Goal: Task Accomplishment & Management: Use online tool/utility

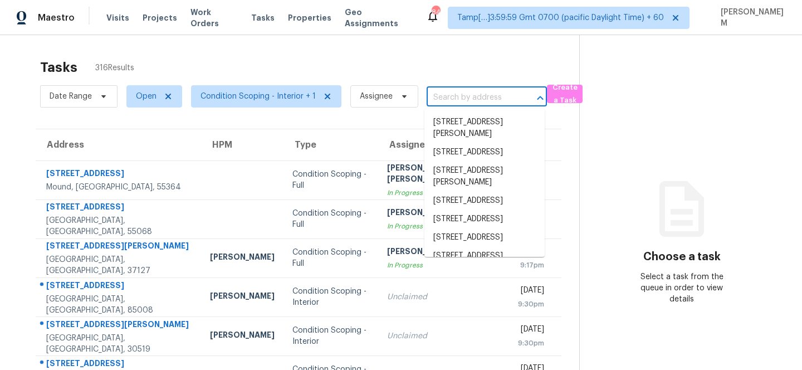
click at [447, 99] on input "text" at bounding box center [471, 97] width 89 height 17
paste input "[URL][DOMAIN_NAME][US_STATE][US_STATE][DATE][US_STATE][US_STATE][US_STATE].."
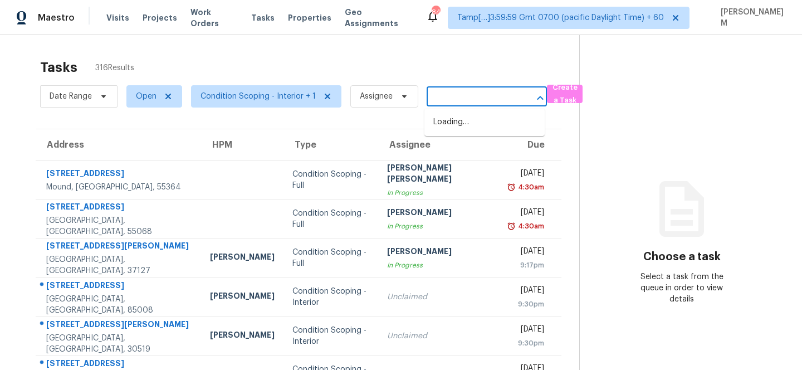
type input "[URL][DOMAIN_NAME][US_STATE][US_STATE][DATE][US_STATE][US_STATE][US_STATE].."
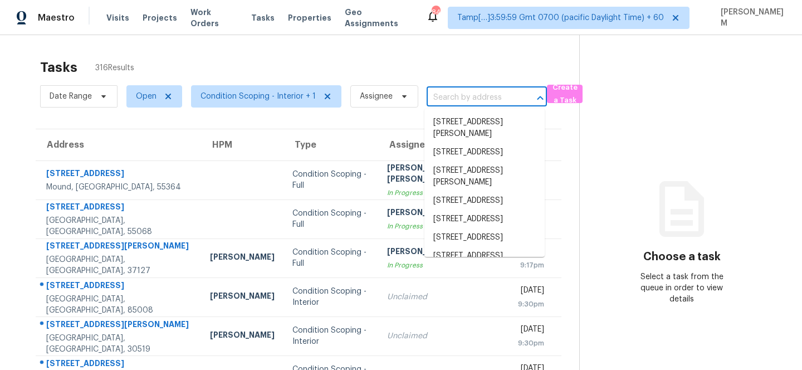
paste input "[STREET_ADDRESS][PERSON_NAME][PERSON_NAME]"
type input "[STREET_ADDRESS][PERSON_NAME][PERSON_NAME]"
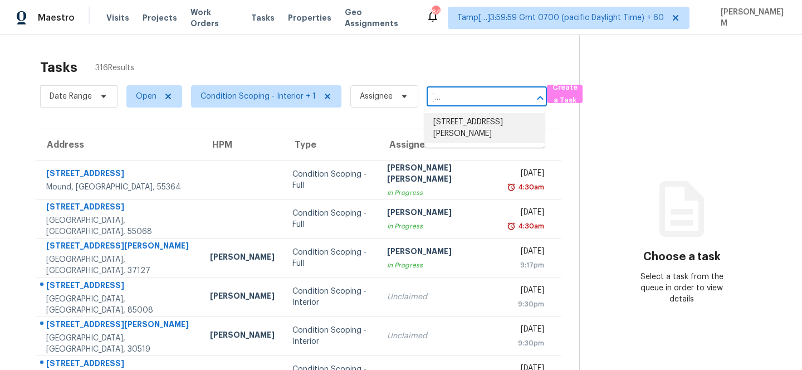
click at [486, 127] on li "[STREET_ADDRESS][PERSON_NAME]" at bounding box center [485, 128] width 120 height 30
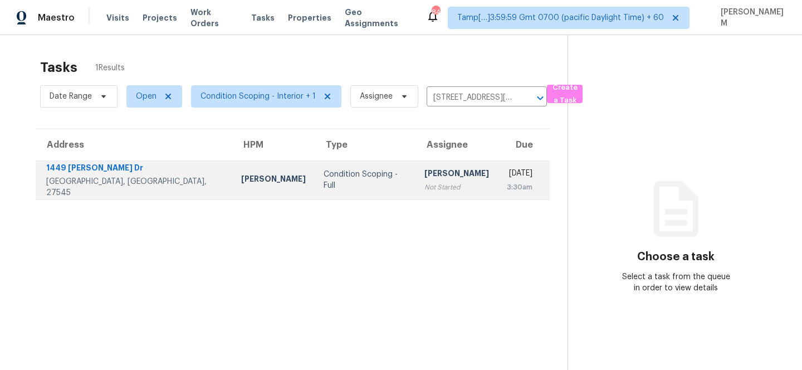
click at [338, 184] on div "Condition Scoping - Full" at bounding box center [365, 180] width 83 height 22
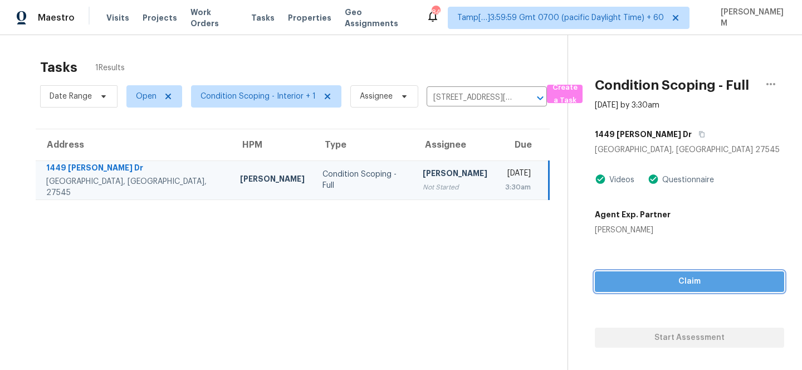
click at [688, 286] on span "Claim" at bounding box center [690, 282] width 172 height 14
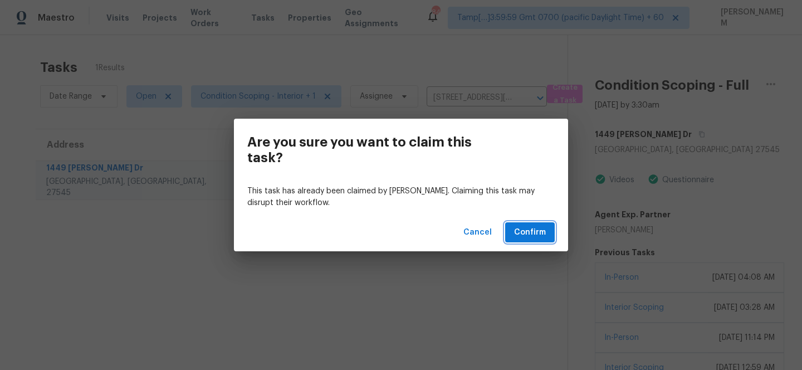
click at [540, 229] on span "Confirm" at bounding box center [530, 233] width 32 height 14
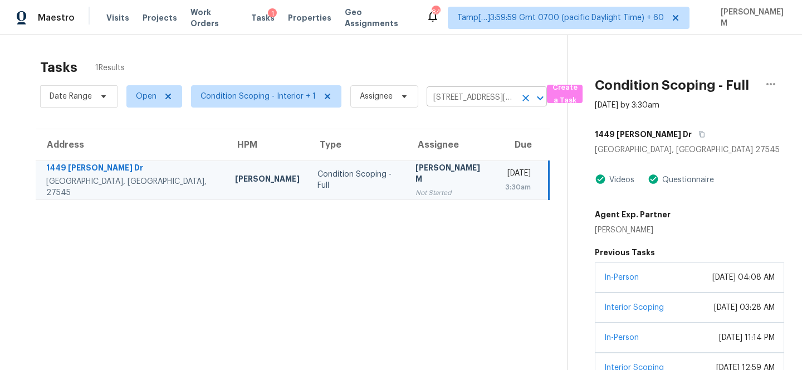
click at [455, 100] on input "[STREET_ADDRESS][PERSON_NAME]" at bounding box center [471, 97] width 89 height 17
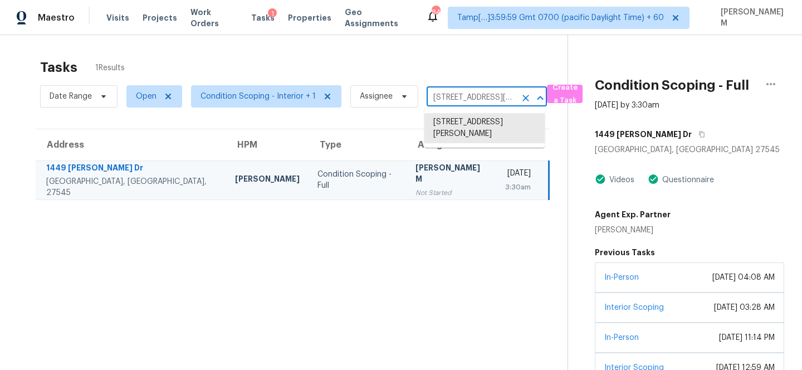
click at [523, 99] on icon "Clear" at bounding box center [526, 98] width 7 height 7
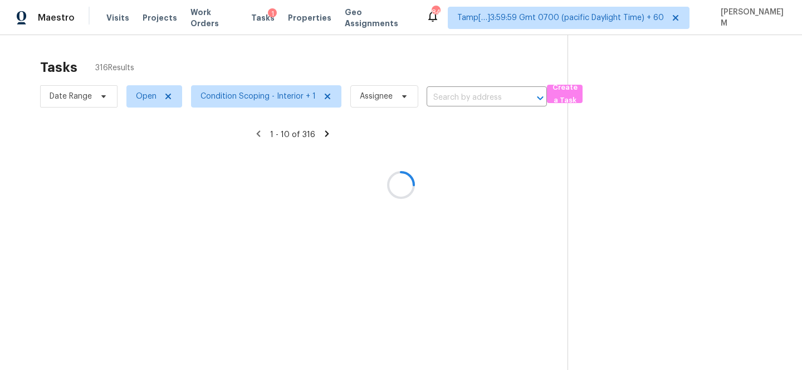
click at [477, 101] on div at bounding box center [401, 185] width 802 height 370
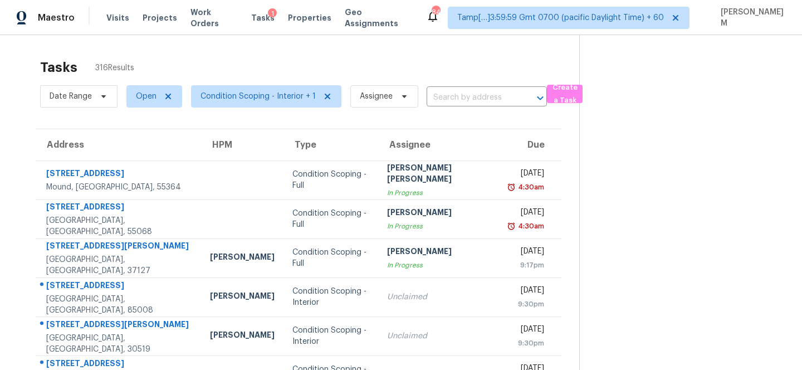
click at [463, 96] on input "text" at bounding box center [471, 97] width 89 height 17
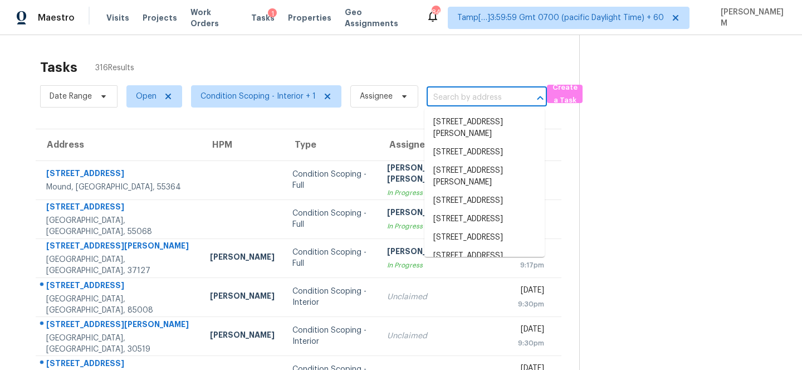
paste input "[STREET_ADDRESS]"
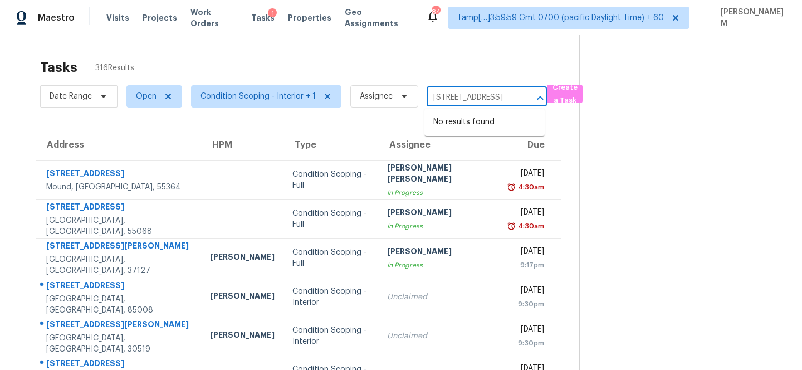
type input "[STREET_ADDRESS]"
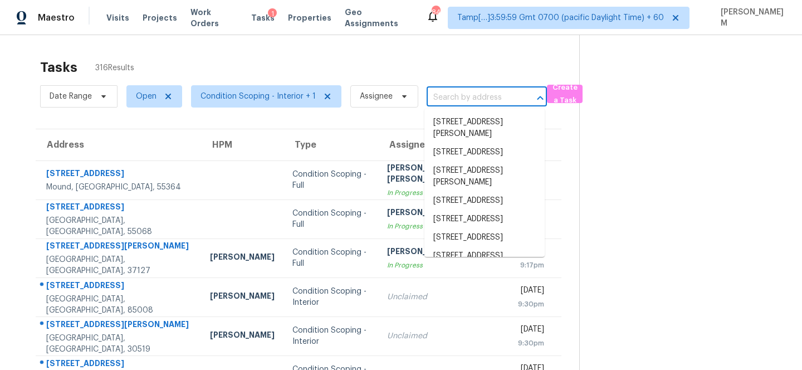
click at [472, 99] on input "text" at bounding box center [471, 97] width 89 height 17
paste input "1781 S Union Blvd Lakewood, CO, 80228"
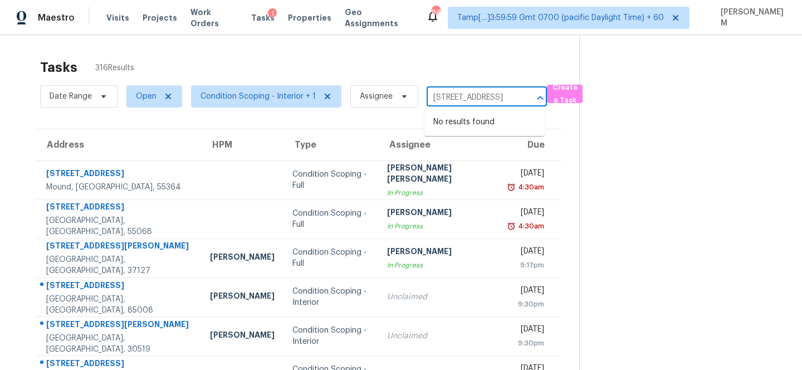
click at [468, 99] on input "1781 S Union Blvd Lakewood, CO, 80228" at bounding box center [471, 97] width 89 height 17
type input "1781 S Union Blvd Lakewood, CO, 80228"
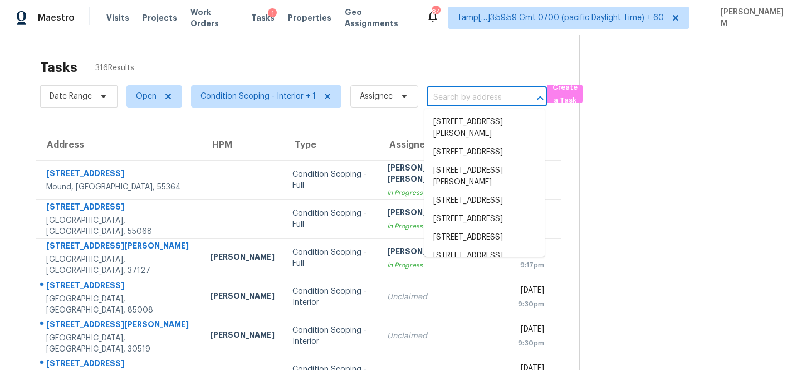
paste input "1911 W Ebbtide Way Anaheim, CA, 92801"
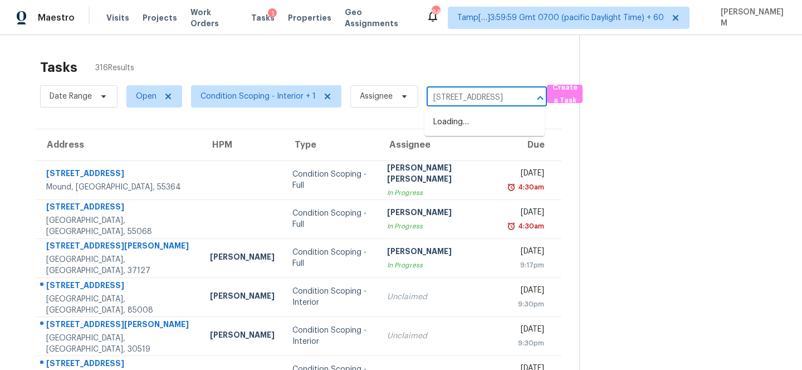
scroll to position [0, 65]
click at [463, 94] on input "1911 W Ebbtide Way Anaheim, CA, 92801" at bounding box center [471, 97] width 89 height 17
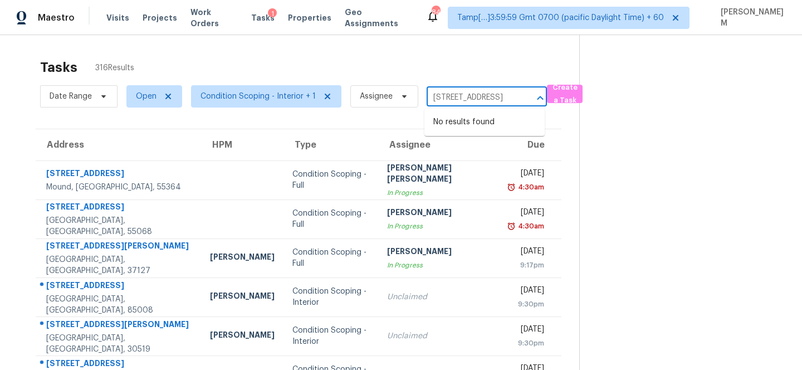
paste input "text"
type input "1911 W Ebbtide Way Anaheim, CA, 92801"
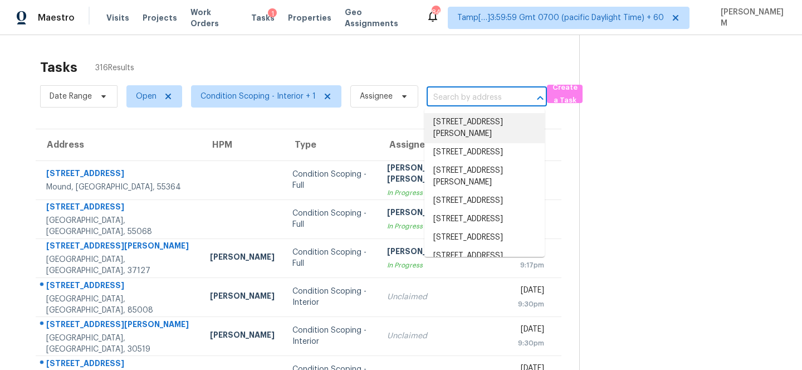
paste input "2588 S Arizona Rd Apache Junction, AZ, 85119"
type input "2588 S Arizona Rd Apache Junction, AZ, 85119"
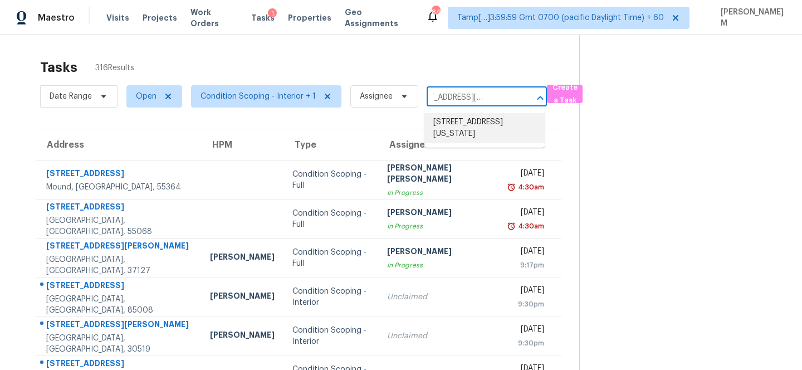
click at [493, 129] on li "2588 S Arizona Rd, Apache Junction, AZ 85119" at bounding box center [485, 128] width 120 height 30
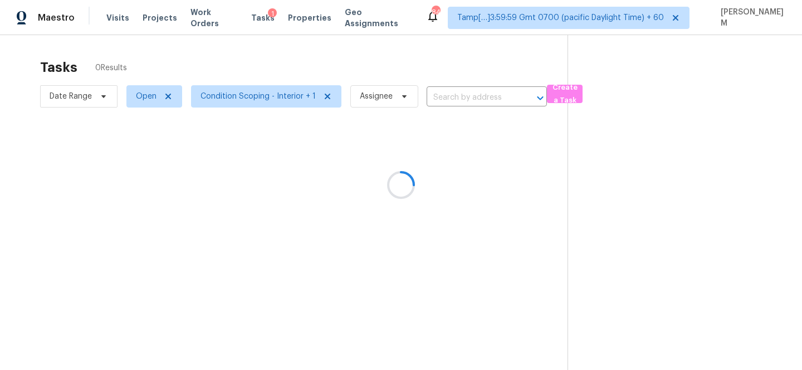
type input "2588 S Arizona Rd, Apache Junction, AZ 85119"
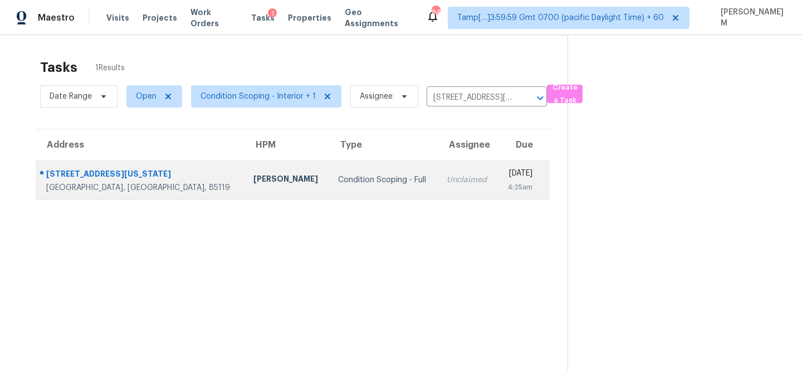
click at [506, 187] on div "4:25am" at bounding box center [519, 187] width 26 height 11
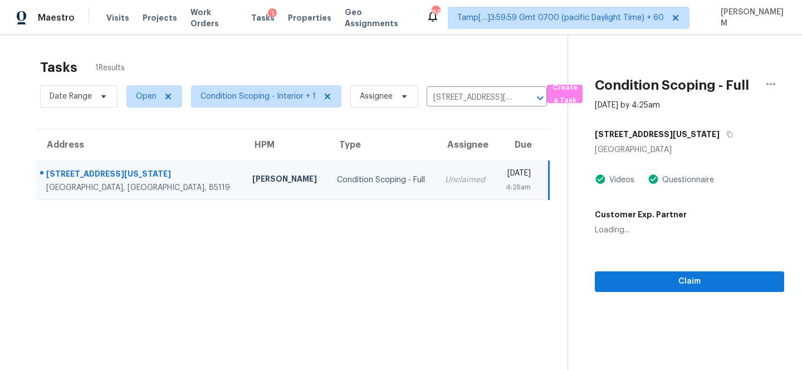
scroll to position [35, 0]
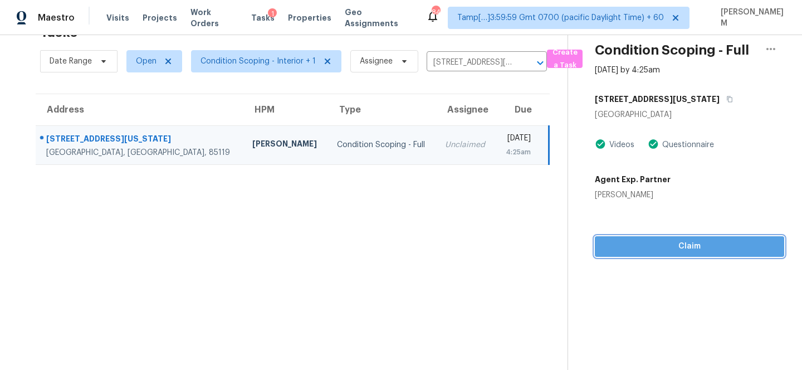
click at [666, 244] on span "Claim" at bounding box center [690, 247] width 172 height 14
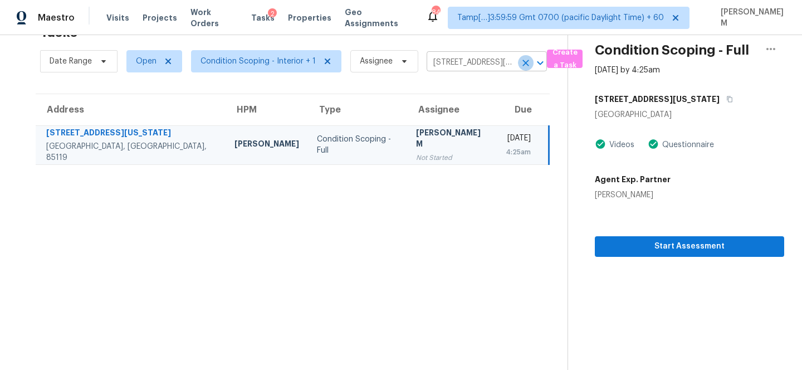
click at [524, 66] on icon "Clear" at bounding box center [525, 62] width 11 height 11
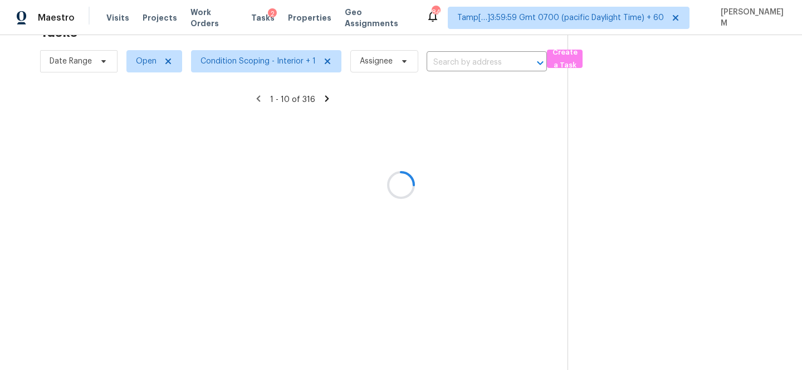
click at [479, 60] on div at bounding box center [401, 185] width 802 height 370
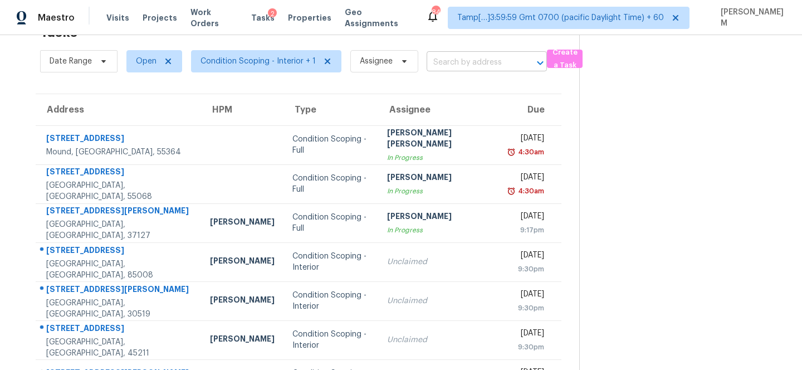
click at [475, 59] on input "text" at bounding box center [471, 62] width 89 height 17
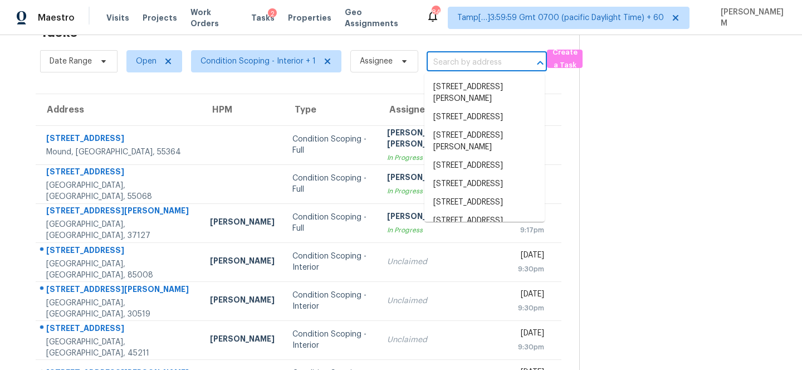
paste input "802 Sierra Lake Dr Katy, TX, 77450"
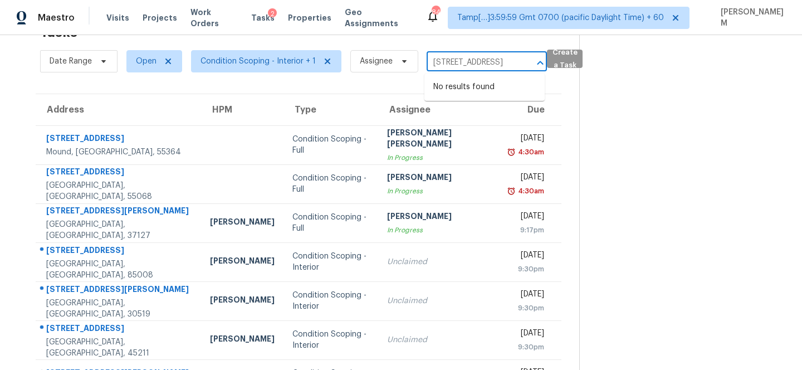
scroll to position [0, 42]
drag, startPoint x: 467, startPoint y: 62, endPoint x: 553, endPoint y: 65, distance: 86.4
click at [553, 65] on div "Date Range Open Condition Scoping - Interior + 1 Assignee 802 Sierra Lake Dr Ka…" at bounding box center [309, 61] width 539 height 29
type input "802 Sierra La"
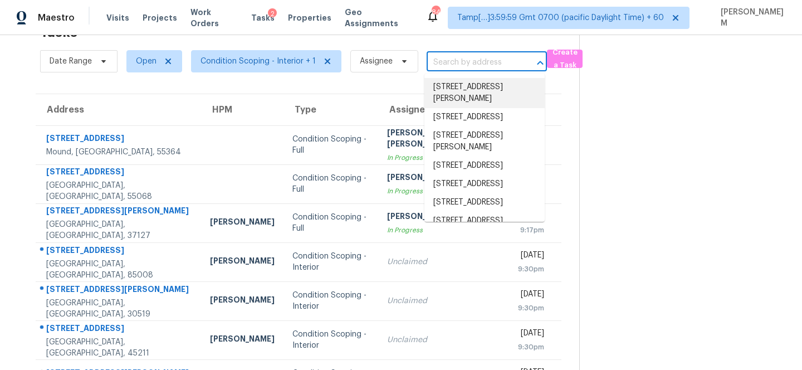
paste input "1842 Pine St Livermore, CA, 94551"
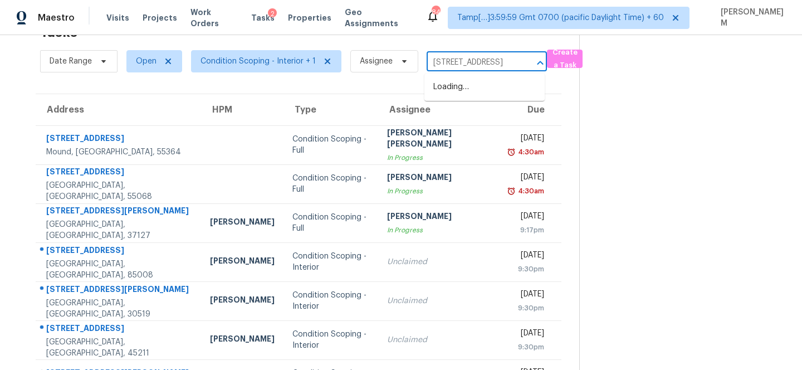
scroll to position [0, 42]
click at [462, 63] on input "1842 Pine St Livermore, CA, 94551" at bounding box center [471, 62] width 89 height 17
click at [485, 65] on input "1842 Pine St Livermore, CA, 94551" at bounding box center [471, 62] width 89 height 17
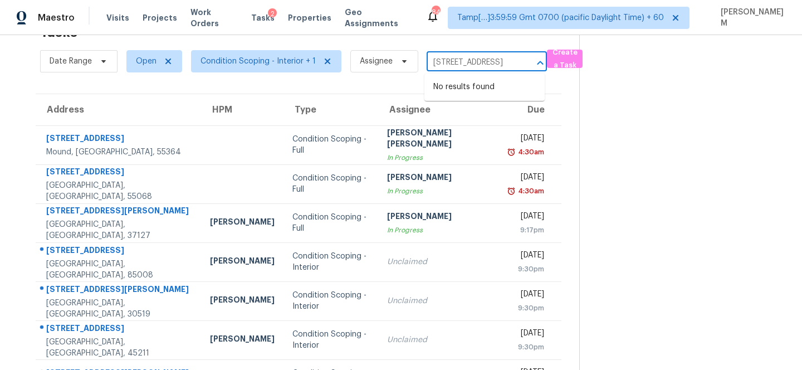
drag, startPoint x: 475, startPoint y: 62, endPoint x: 542, endPoint y: 63, distance: 66.3
click at [542, 63] on div "1842 Pine St Livermore, CA, 94551 ​" at bounding box center [487, 62] width 120 height 17
type input "1"
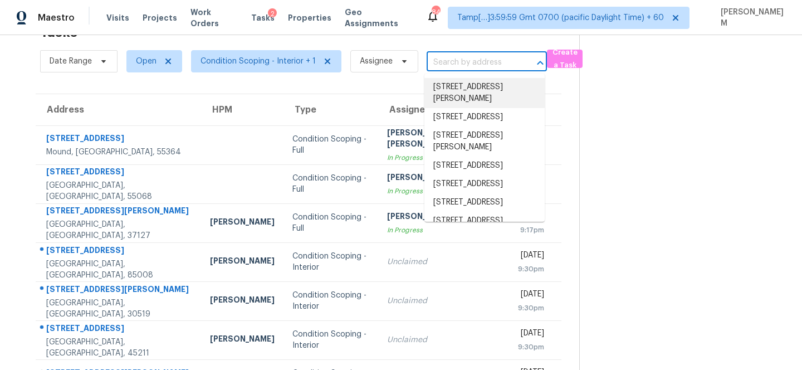
paste input "194 Signal Hl Seguin, TX, 78155"
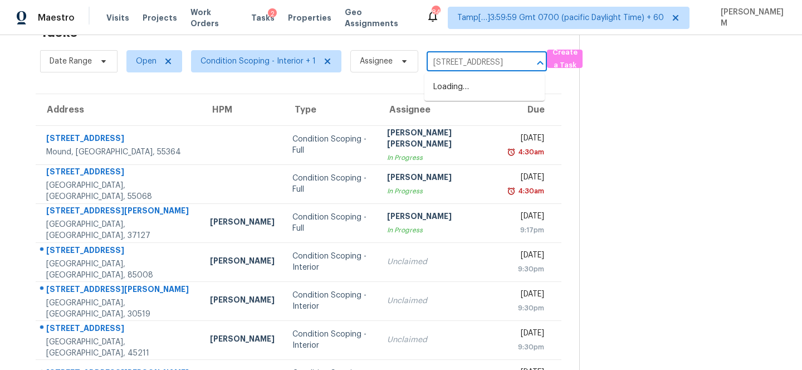
scroll to position [0, 31]
type input "194 Signal Hl Seguin, TX, 78155"
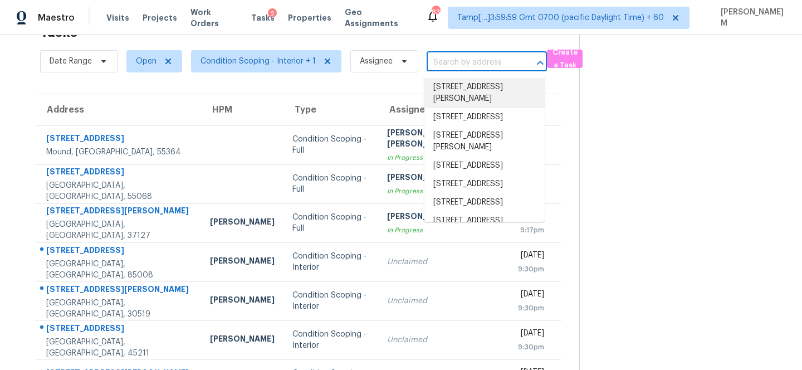
paste input "12709 Westport Dr Saint Louis, MO, 63146"
type input "12709 Westport Dr Saint Louis, MO, 63146"
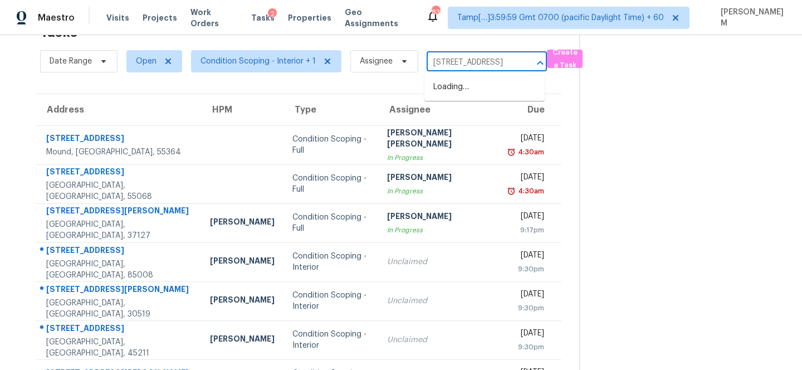
scroll to position [0, 70]
click at [496, 92] on li "12709 Westport Dr, Saint Louis, MO 63146" at bounding box center [485, 87] width 120 height 18
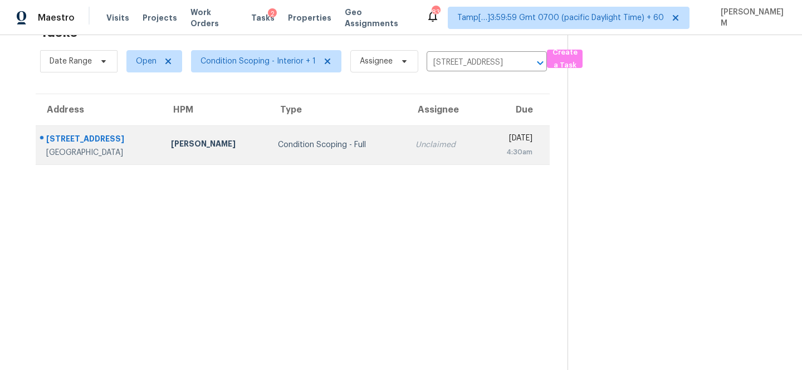
click at [482, 137] on td "Tue, Aug 12th 2025 4:30am" at bounding box center [516, 144] width 68 height 39
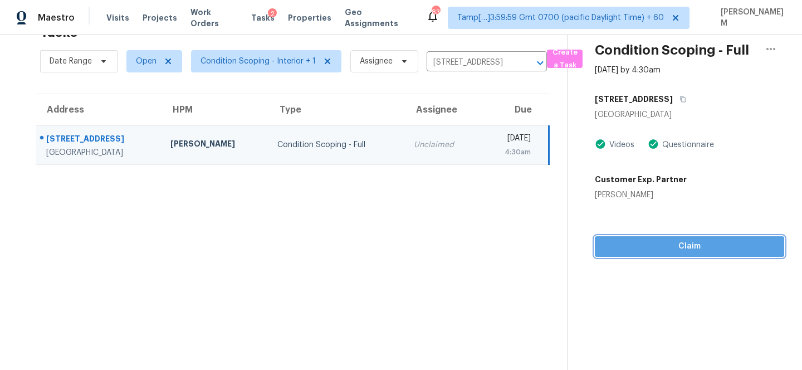
click at [694, 247] on span "Claim" at bounding box center [690, 247] width 172 height 14
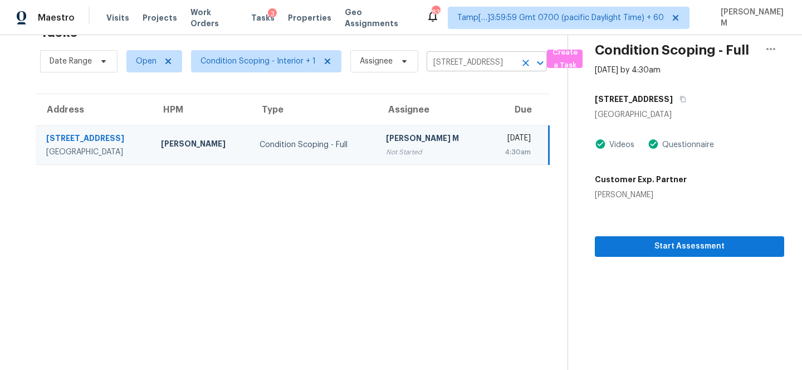
click at [527, 66] on icon "Clear" at bounding box center [525, 62] width 11 height 11
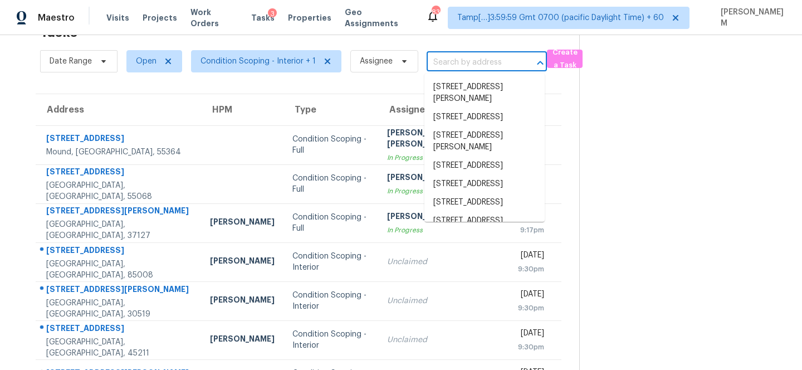
click at [479, 61] on input "text" at bounding box center [471, 62] width 89 height 17
paste input "2502 Timwood D Nashville, TN, 37214"
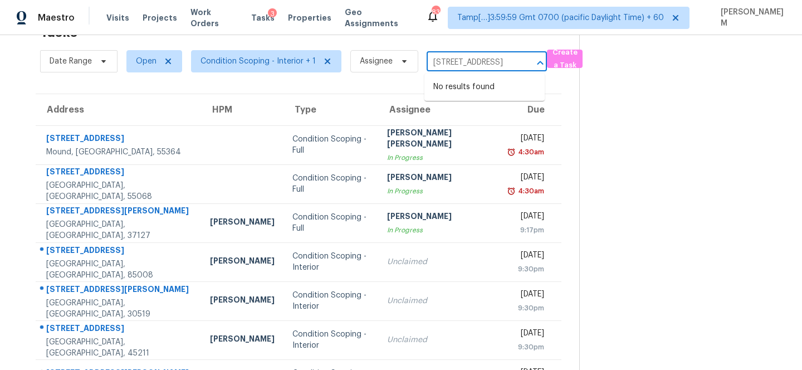
click at [458, 64] on input "2502 Timwood D Nashville, TN, 37214" at bounding box center [471, 62] width 89 height 17
click at [465, 63] on input "2502 Timwood D Nashville, TN, 37214" at bounding box center [471, 62] width 89 height 17
drag, startPoint x: 463, startPoint y: 64, endPoint x: 583, endPoint y: 61, distance: 120.4
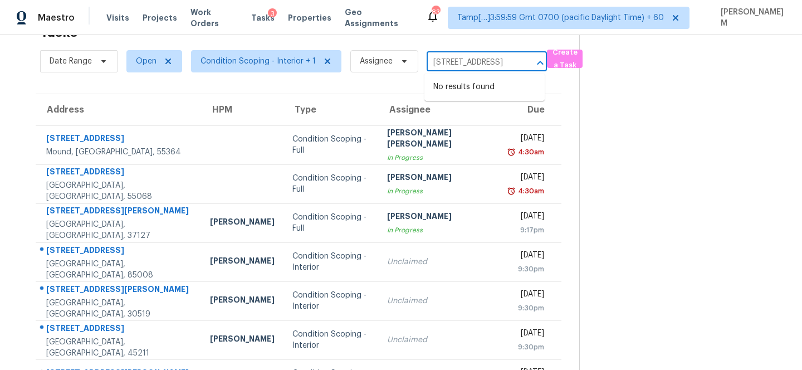
click at [583, 61] on div "Tasks 316 Results Date Range Open Condition Scoping - Interior + 1 Assignee 250…" at bounding box center [401, 273] width 802 height 546
type input "2502 Timwoo"
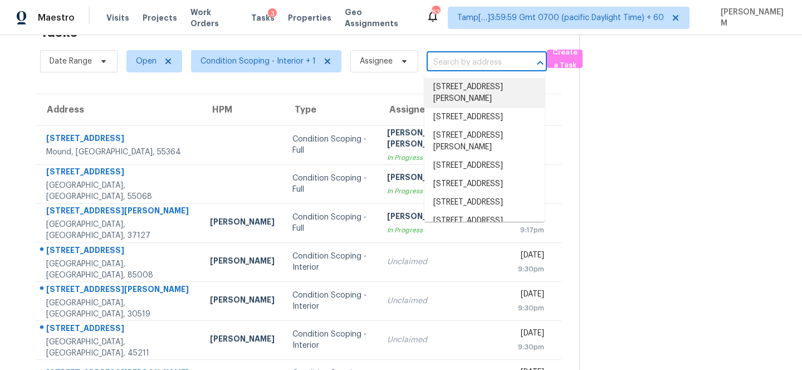
paste input "210 Pheasant Rdg Round Rock, TX, 78665"
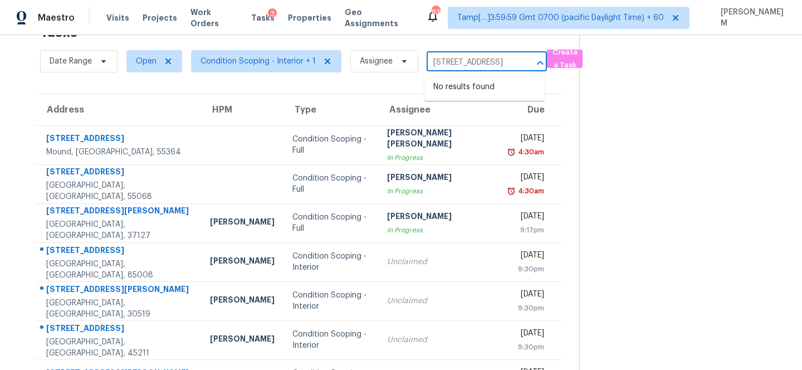
click at [463, 64] on input "210 Pheasant Rdg Round Rock, TX, 78665" at bounding box center [471, 62] width 89 height 17
click at [459, 63] on input "210 Pheasant Rdg Round Rock, TX, 78665" at bounding box center [471, 62] width 89 height 17
drag, startPoint x: 481, startPoint y: 64, endPoint x: 591, endPoint y: 76, distance: 111.1
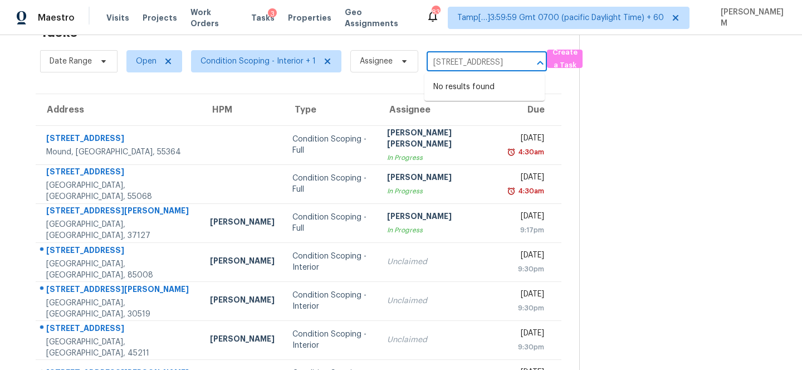
click at [591, 76] on div "Tasks 316 Results Date Range Open Condition Scoping - Interior + 1 Assignee 210…" at bounding box center [401, 273] width 802 height 546
type input "210 Pheasant"
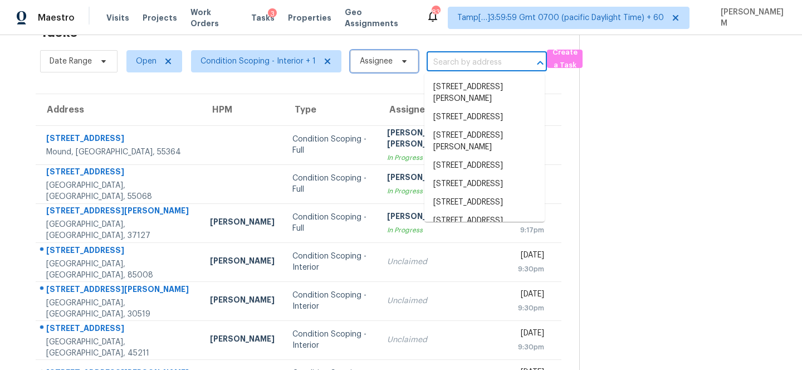
click at [373, 63] on span "Assignee" at bounding box center [376, 61] width 33 height 11
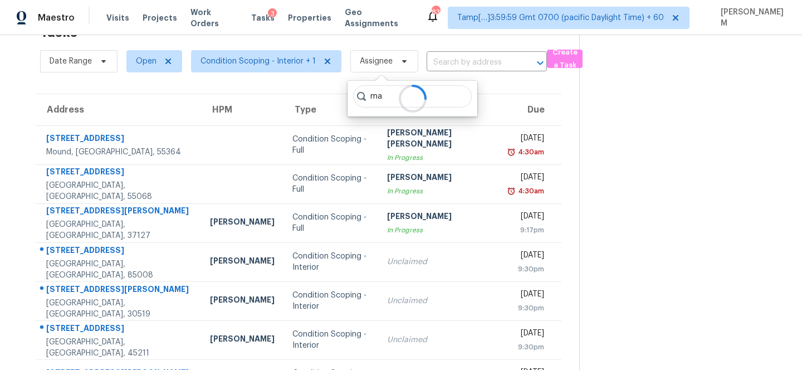
type input "m"
type input "m.m"
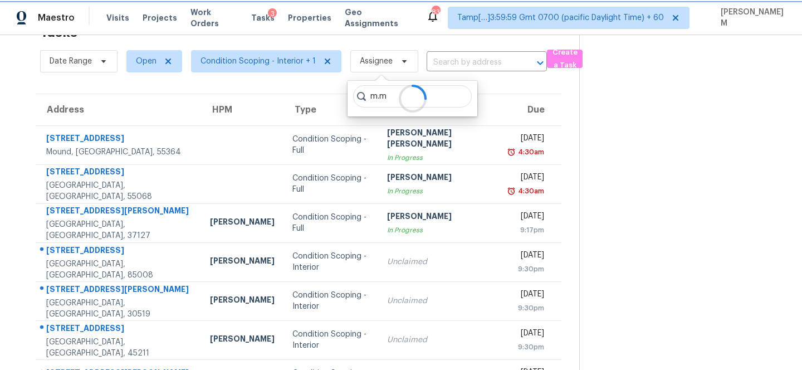
click at [407, 65] on span "Assignee" at bounding box center [385, 61] width 68 height 22
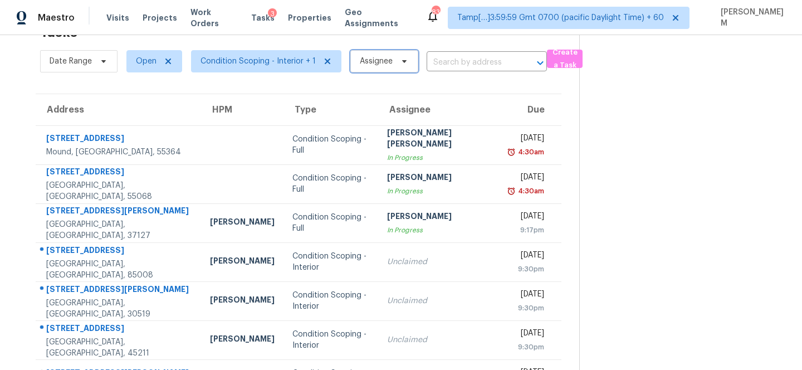
click at [407, 65] on span "Assignee" at bounding box center [385, 61] width 68 height 22
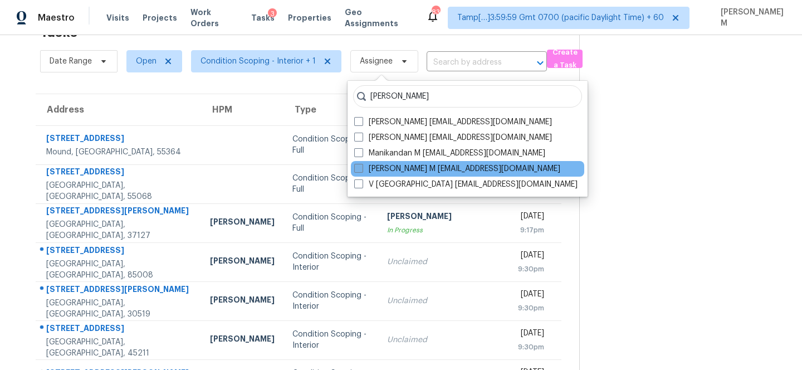
type input "manikandan"
click at [406, 168] on label "MANIKANDAN M m.m@opendoor.com" at bounding box center [457, 168] width 206 height 11
click at [362, 168] on input "MANIKANDAN M m.m@opendoor.com" at bounding box center [357, 166] width 7 height 7
checkbox input "true"
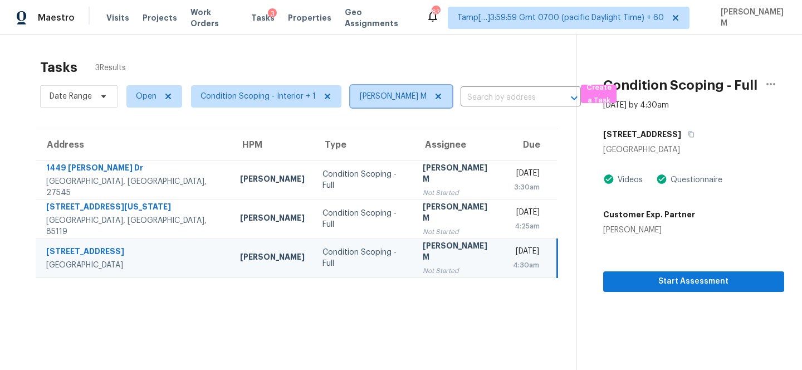
click at [434, 100] on icon at bounding box center [438, 96] width 9 height 9
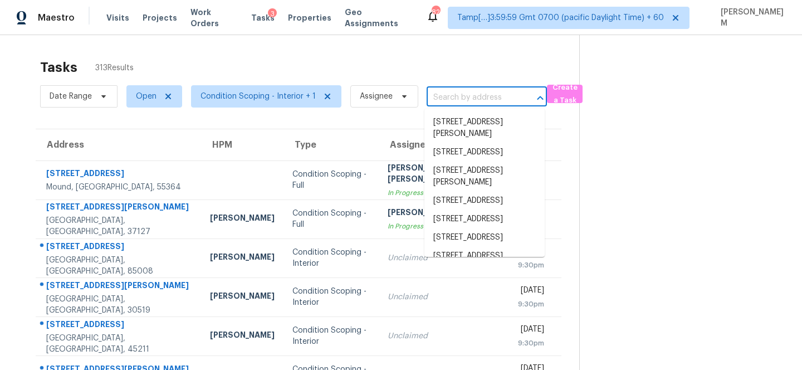
click at [454, 93] on input "text" at bounding box center [471, 97] width 89 height 17
paste input "4345 Sable St Denver, CO, 80239"
type input "4345 Sable St Denver, CO, 80239"
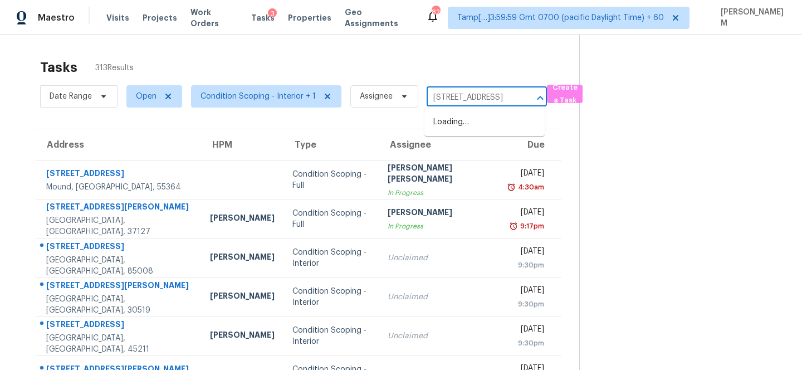
scroll to position [0, 40]
click at [470, 119] on li "4345 Sable St, Denver, CO 80239" at bounding box center [485, 122] width 120 height 18
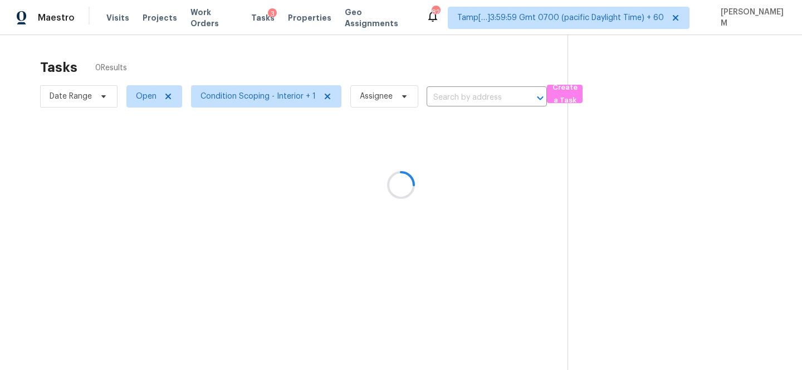
type input "4345 Sable St, Denver, CO 80239"
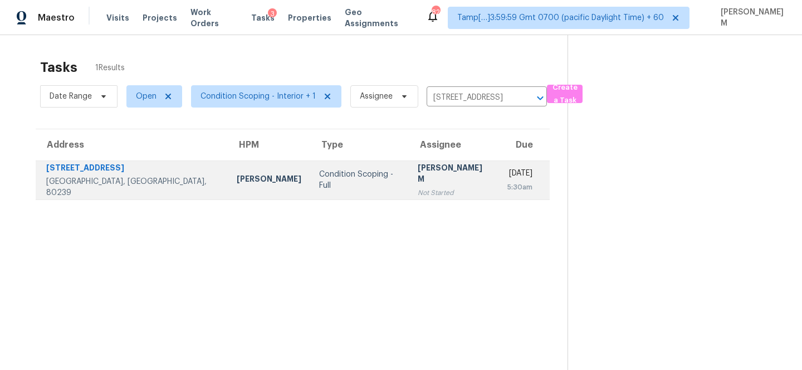
click at [422, 187] on div "Not Started" at bounding box center [454, 192] width 72 height 11
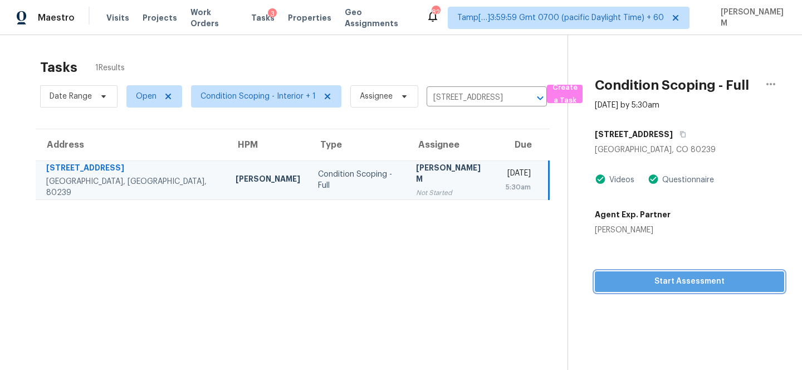
click at [683, 288] on span "Start Assessment" at bounding box center [690, 282] width 172 height 14
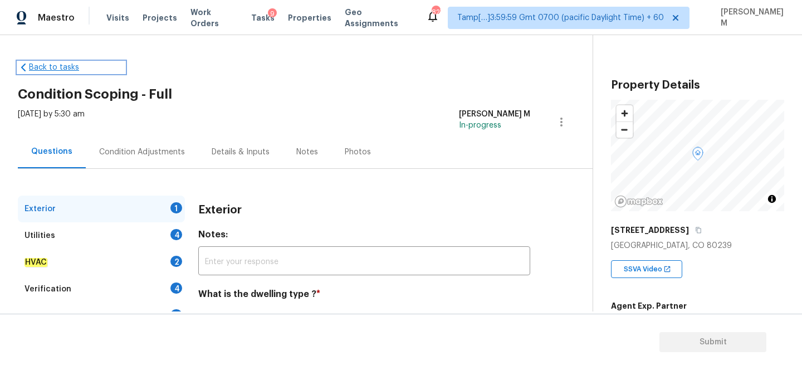
click at [34, 64] on link "Back to tasks" at bounding box center [71, 67] width 107 height 11
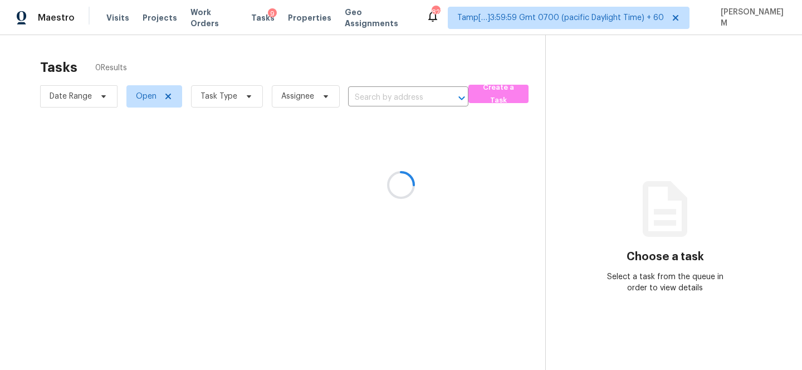
click at [384, 99] on div at bounding box center [401, 185] width 802 height 370
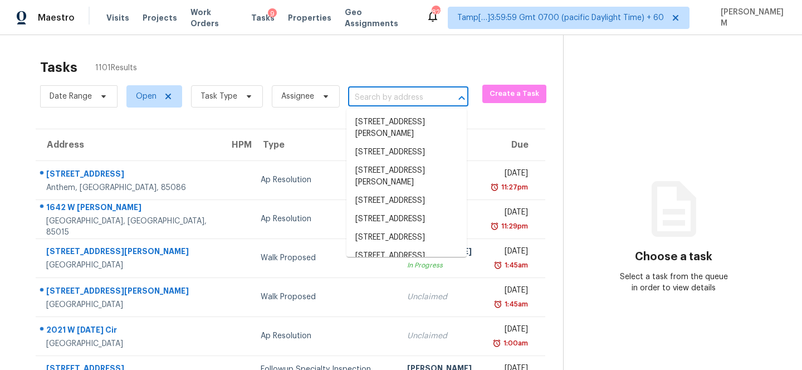
click at [384, 99] on input "text" at bounding box center [392, 97] width 89 height 17
paste input "1911 W Ebbtide Way Anaheim, CA, 92801"
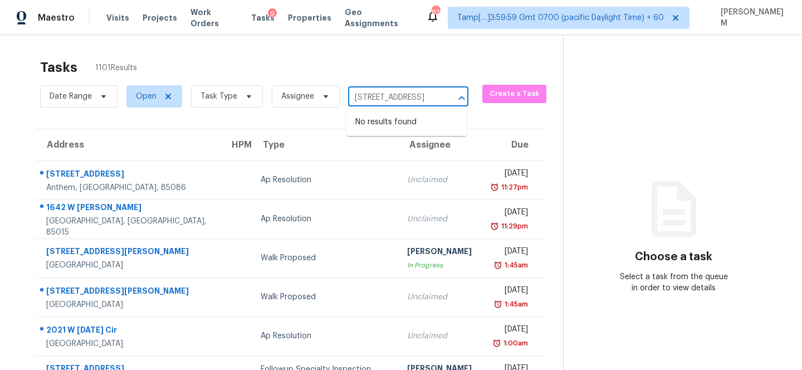
click at [380, 101] on input "1911 W Ebbtide Way Anaheim, CA, 92801" at bounding box center [392, 97] width 89 height 17
drag, startPoint x: 427, startPoint y: 95, endPoint x: 559, endPoint y: 99, distance: 132.7
click at [559, 99] on div "Tasks 1101 Results Date Range Open Task Type Assignee 1911 W Ebbtide Way Anahei…" at bounding box center [401, 308] width 802 height 546
type input "[STREET_ADDRESS]"
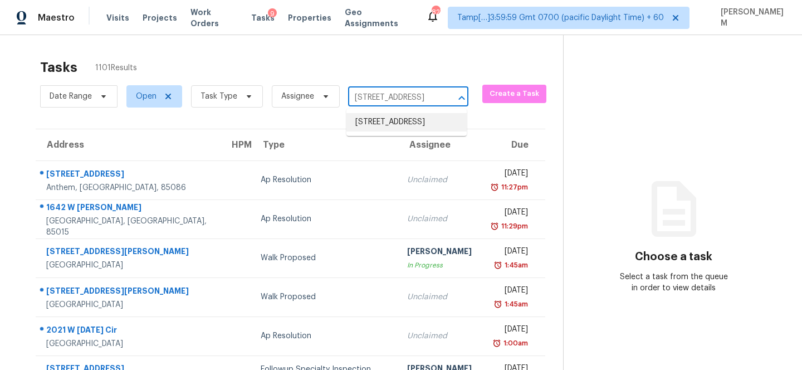
click at [377, 119] on li "1911 W Ebbtide Way, Anaheim, CA 92801" at bounding box center [407, 122] width 120 height 18
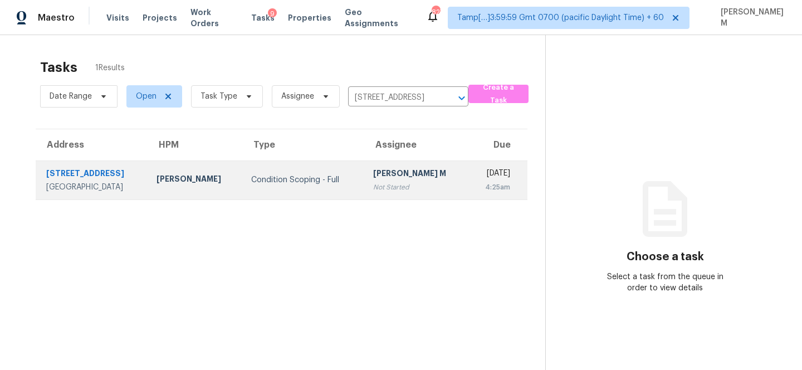
click at [320, 186] on td "Condition Scoping - Full" at bounding box center [302, 179] width 121 height 39
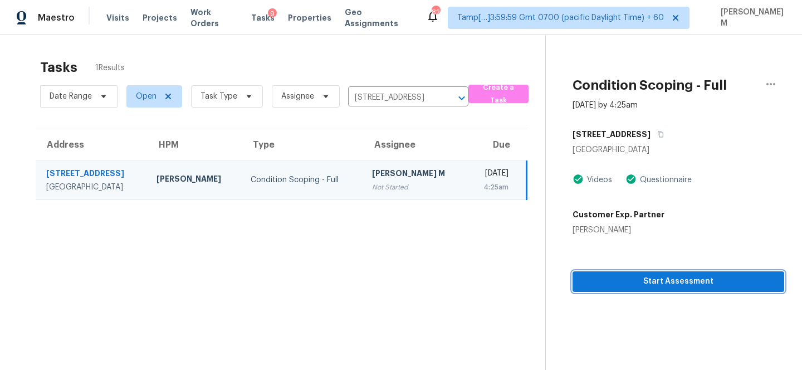
click at [626, 283] on span "Start Assessment" at bounding box center [679, 282] width 194 height 14
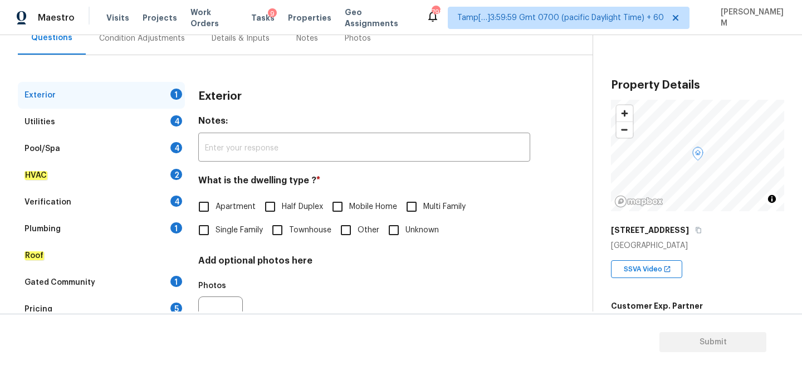
scroll to position [167, 0]
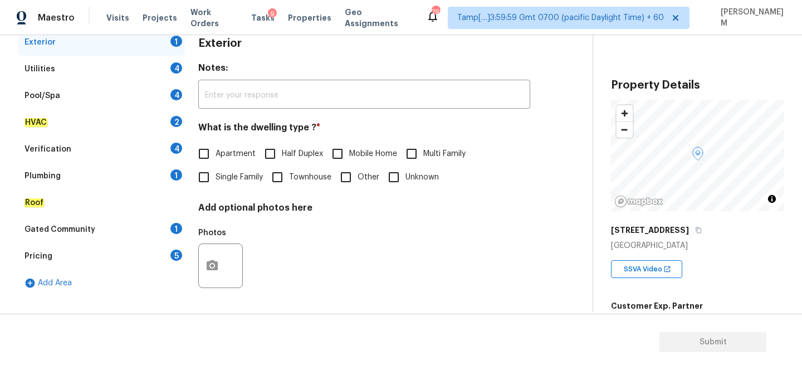
click at [203, 179] on input "Single Family" at bounding box center [203, 177] width 23 height 23
checkbox input "true"
click at [220, 259] on button "button" at bounding box center [212, 265] width 27 height 43
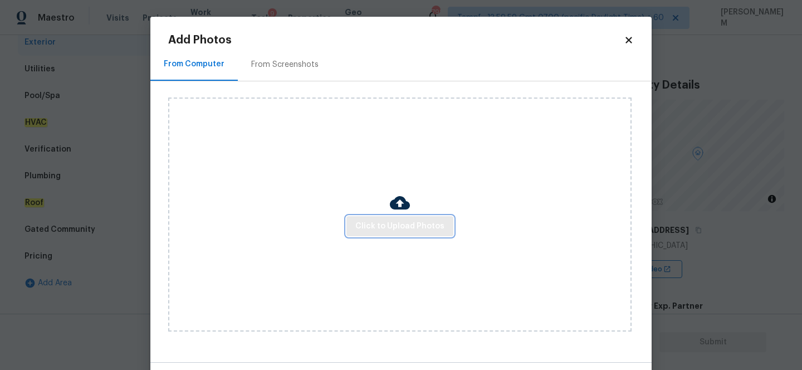
click at [402, 225] on span "Click to Upload Photos" at bounding box center [400, 227] width 89 height 14
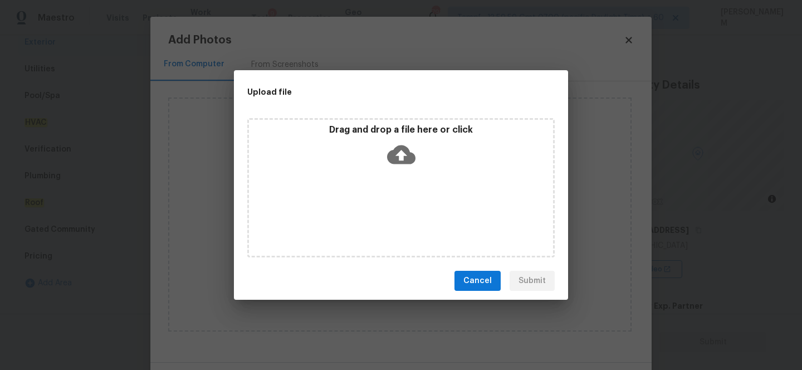
click at [412, 150] on icon at bounding box center [401, 154] width 28 height 28
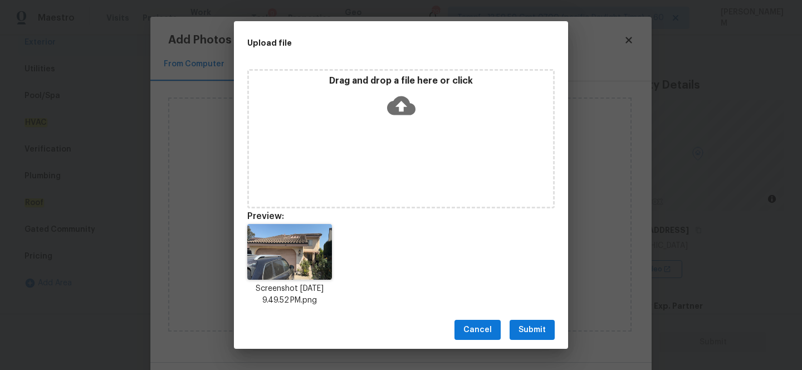
scroll to position [9, 0]
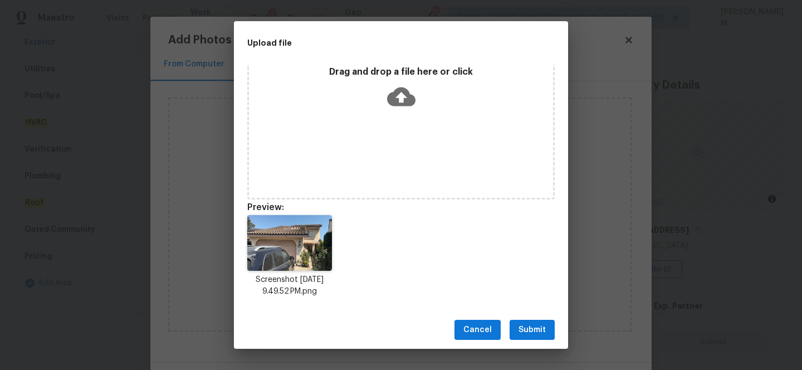
click at [539, 331] on span "Submit" at bounding box center [532, 330] width 27 height 14
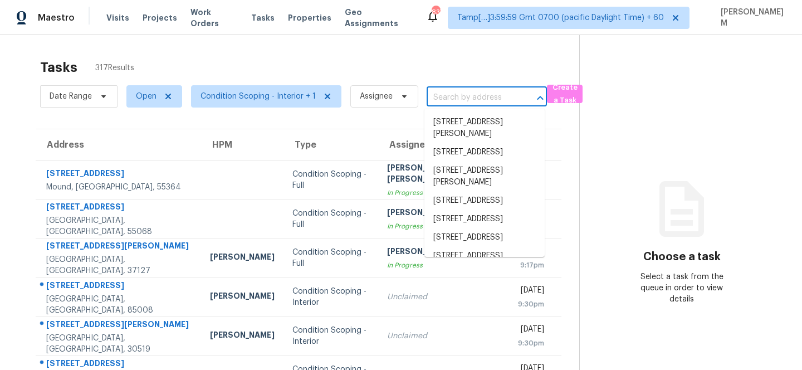
click at [453, 98] on input "text" at bounding box center [471, 97] width 89 height 17
paste input "[STREET_ADDRESS]"
type input "[STREET_ADDRESS]"
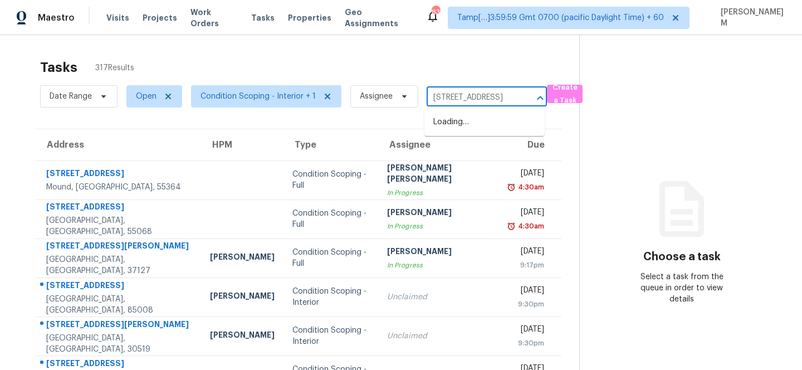
scroll to position [0, 63]
click at [470, 130] on li "1781 S Union Blvd, Lakewood, CO 80228" at bounding box center [485, 122] width 120 height 18
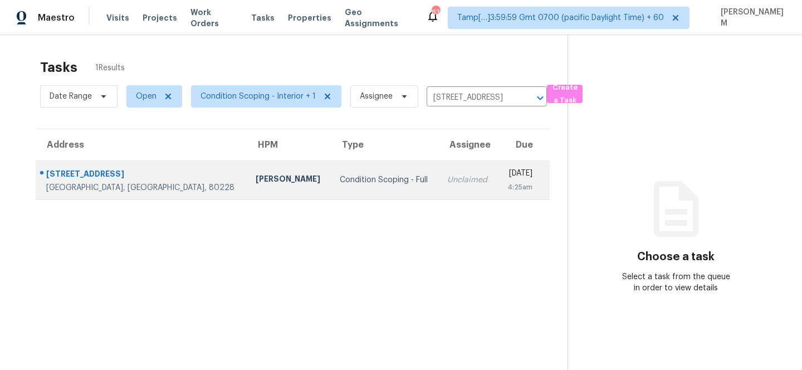
click at [507, 183] on div "4:25am" at bounding box center [520, 187] width 26 height 11
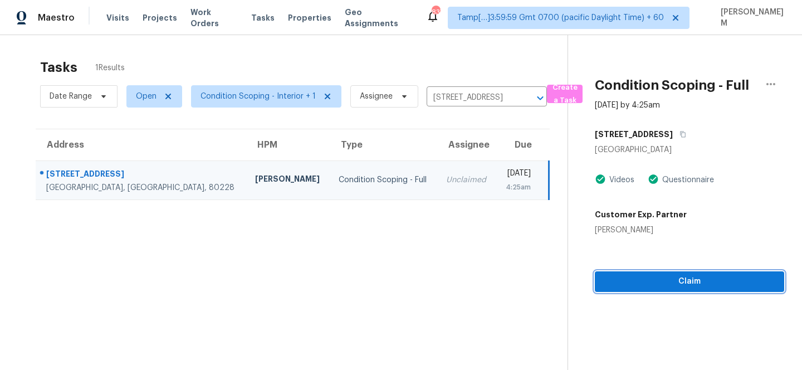
click at [655, 288] on span "Claim" at bounding box center [690, 282] width 172 height 14
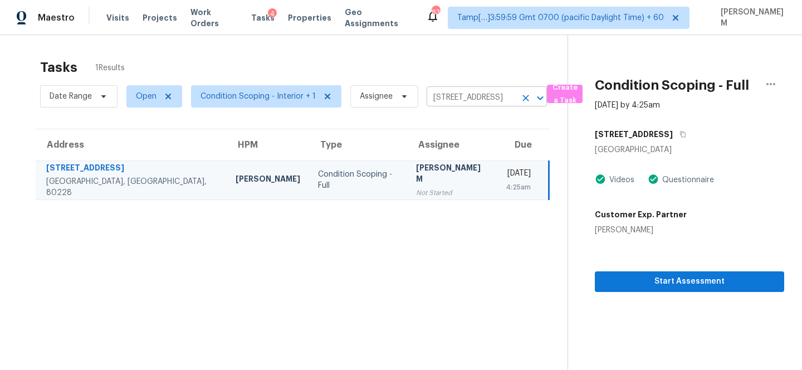
click at [461, 97] on input "1781 S Union Blvd, Lakewood, CO 80228" at bounding box center [471, 97] width 89 height 17
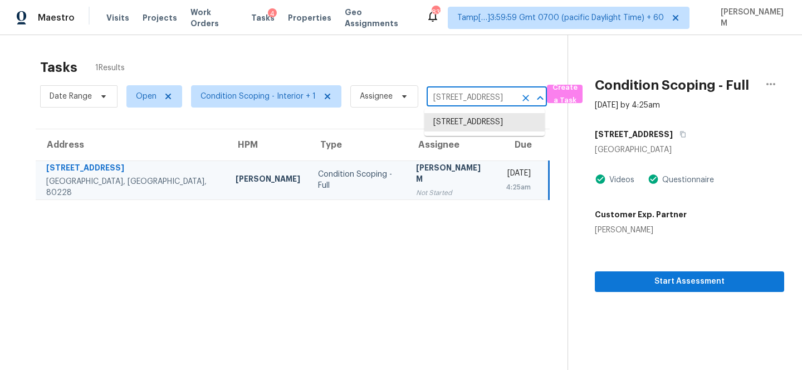
click at [461, 97] on input "1781 S Union Blvd, Lakewood, CO 80228" at bounding box center [471, 97] width 89 height 17
paste input "911 W Ebbtide Way Anaheim, CA, 92801"
click at [469, 102] on input "1781 S Union Blvd, Lakewood, CO 80228" at bounding box center [471, 97] width 89 height 17
paste input "911 W Ebbtide Way Anaheim, CA, 92801"
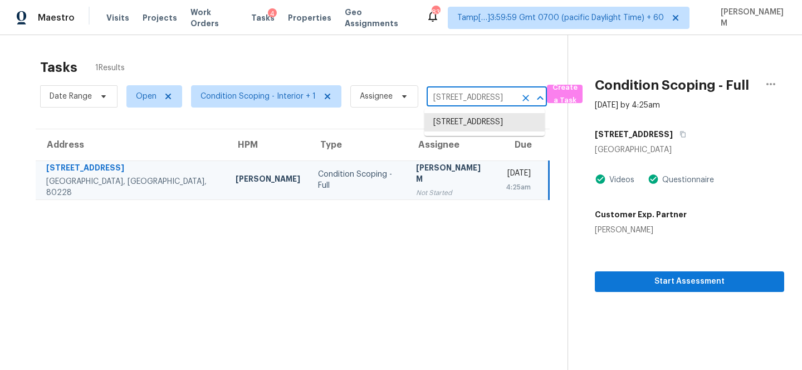
type input "[STREET_ADDRESS]"
click at [478, 95] on input "[STREET_ADDRESS]" at bounding box center [471, 97] width 89 height 17
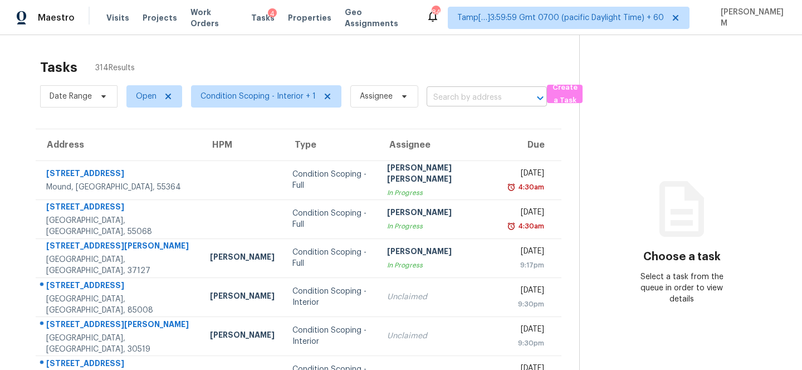
click at [475, 100] on input "text" at bounding box center [471, 97] width 89 height 17
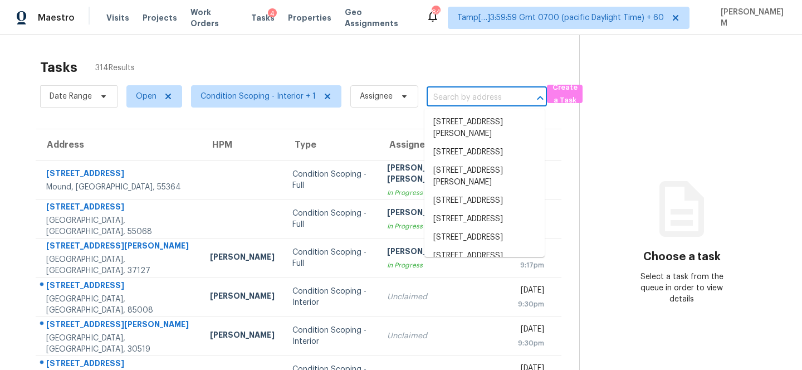
paste input "[STREET_ADDRESS]"
type input "1911 W Ebbtide Way Anaheim, CA, 92801"
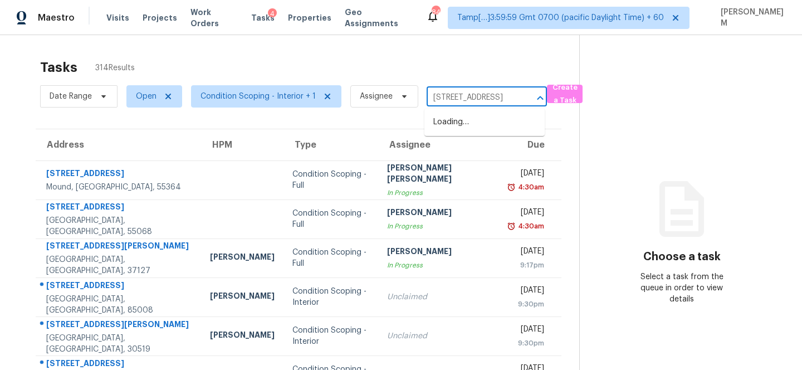
scroll to position [0, 65]
click at [484, 126] on li "[STREET_ADDRESS]" at bounding box center [485, 122] width 120 height 18
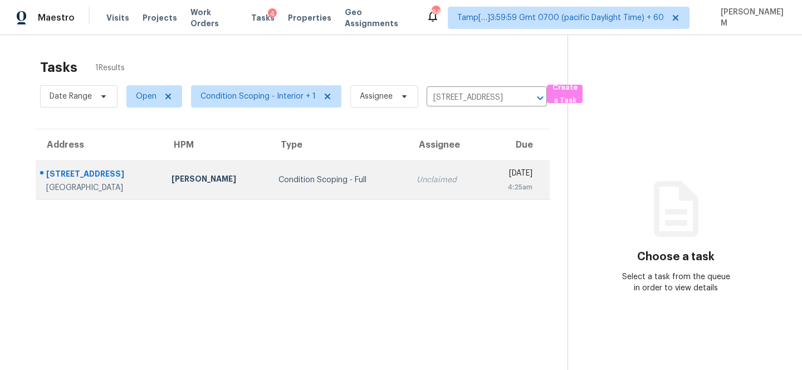
click at [427, 183] on td "Unclaimed" at bounding box center [445, 179] width 75 height 39
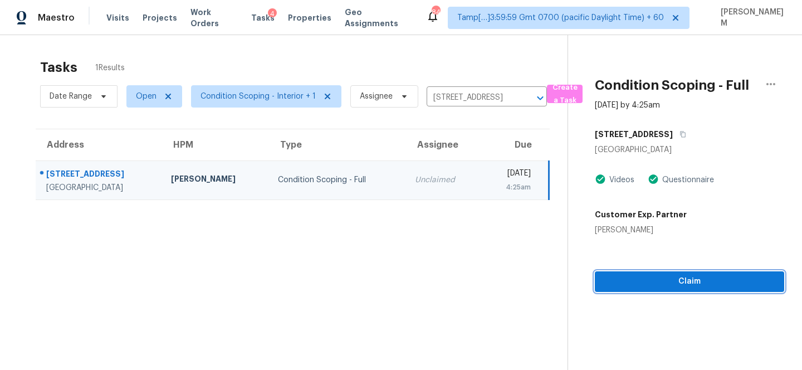
click at [670, 291] on button "Claim" at bounding box center [689, 281] width 189 height 21
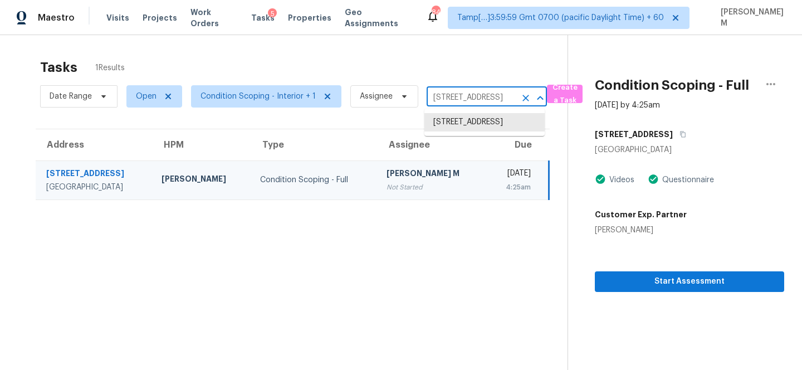
click at [468, 94] on input "[STREET_ADDRESS]" at bounding box center [471, 97] width 89 height 17
paste input "[STREET_ADDRESS][US_STATE]"
type input "[STREET_ADDRESS][US_STATE]"
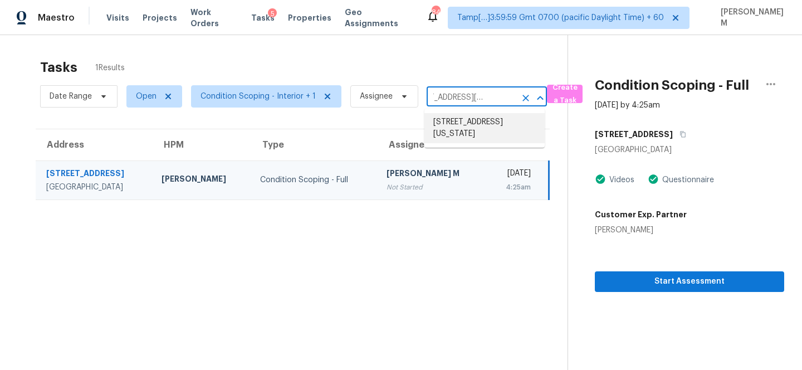
click at [476, 130] on li "[STREET_ADDRESS][US_STATE]" at bounding box center [485, 128] width 120 height 30
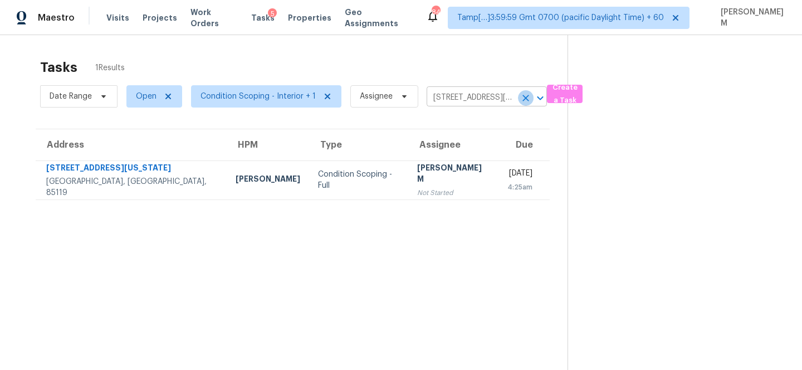
click at [520, 97] on icon "Clear" at bounding box center [525, 98] width 11 height 11
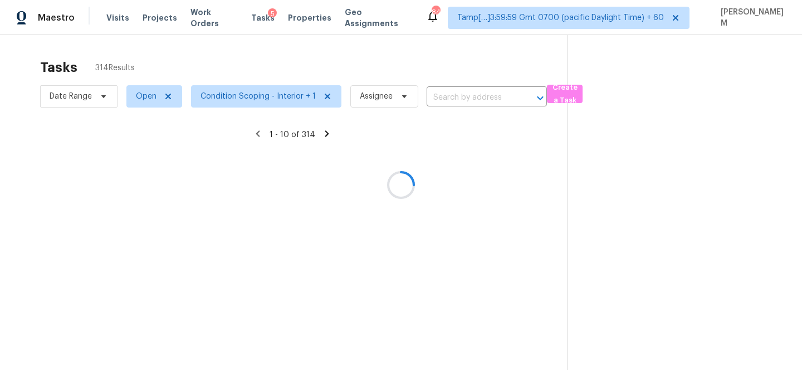
click at [480, 98] on div at bounding box center [401, 185] width 802 height 370
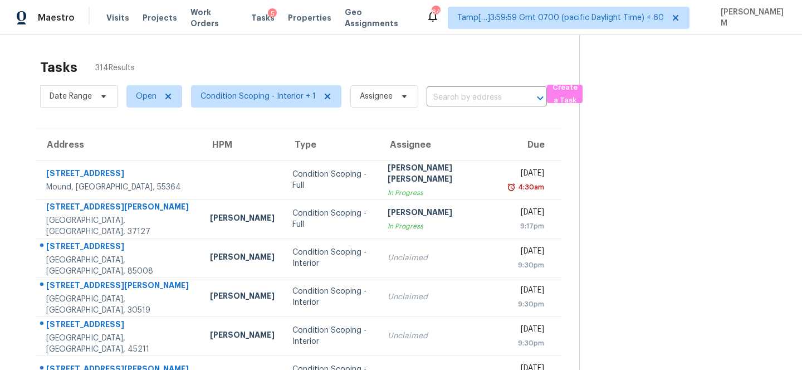
click at [480, 98] on input "text" at bounding box center [471, 97] width 89 height 17
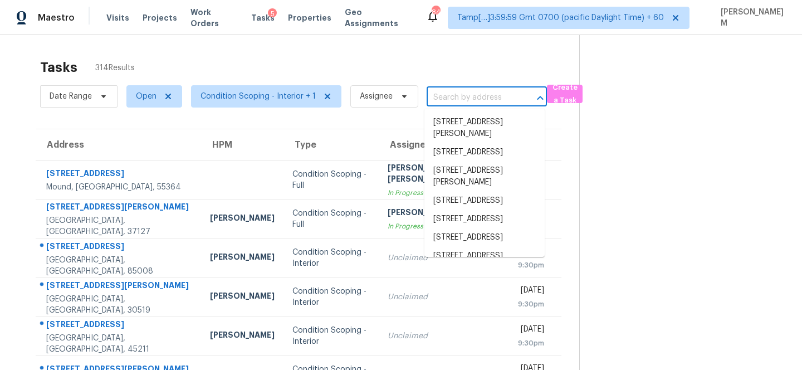
paste input "[STREET_ADDRESS]"
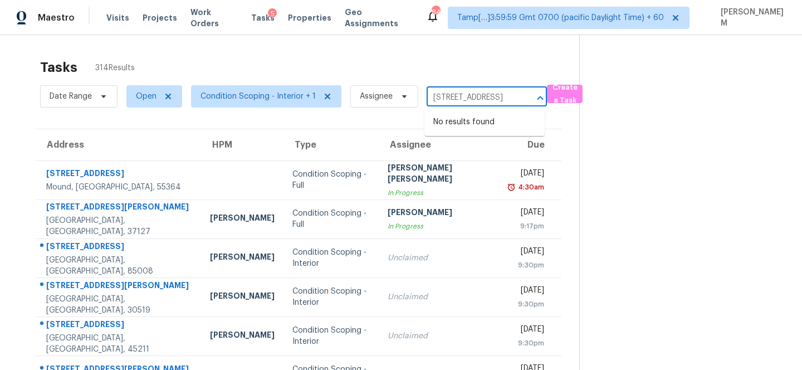
type input "[STREET_ADDRESS]"
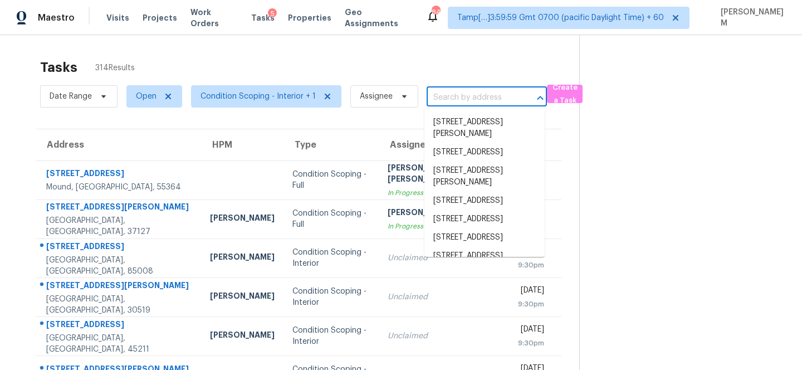
scroll to position [0, 0]
paste input "[STREET_ADDRESS]"
type input "[STREET_ADDRESS]"
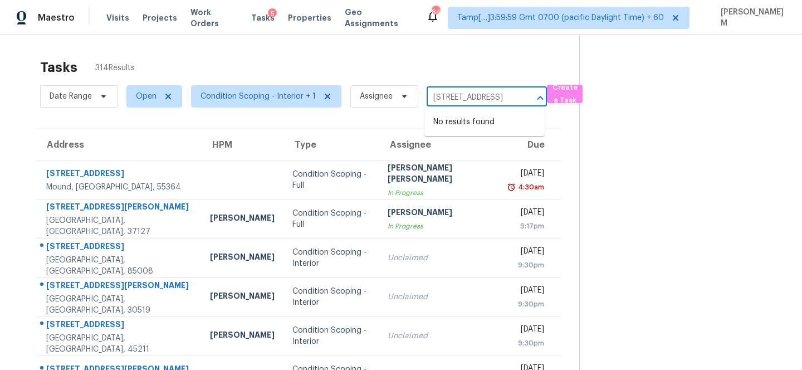
scroll to position [0, 42]
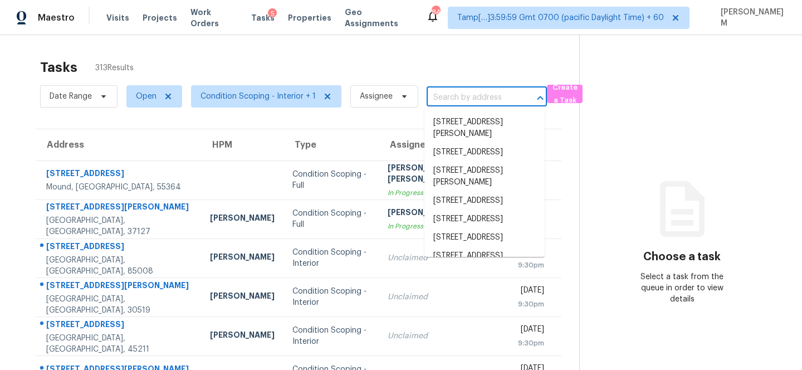
click at [460, 99] on input "text" at bounding box center [471, 97] width 89 height 17
paste input "[STREET_ADDRESS]"
type input "[STREET_ADDRESS]"
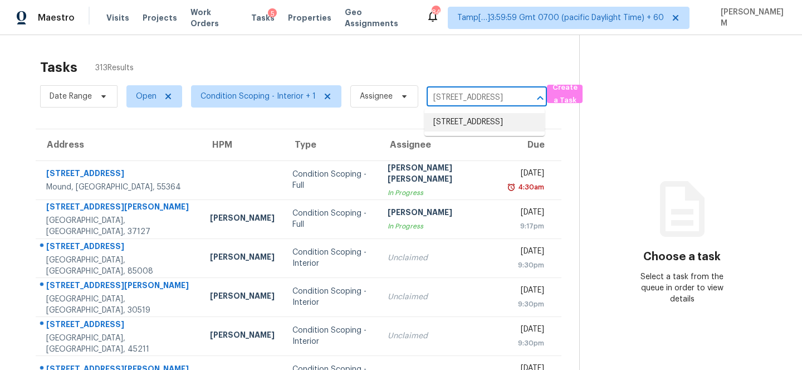
click at [482, 126] on li "802 Sierra Lake Dr, Katy, TX 77450" at bounding box center [485, 122] width 120 height 18
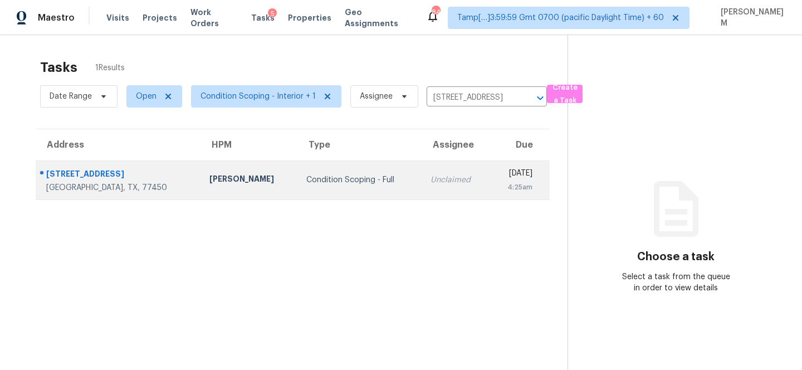
click at [422, 173] on td "Unclaimed" at bounding box center [456, 179] width 68 height 39
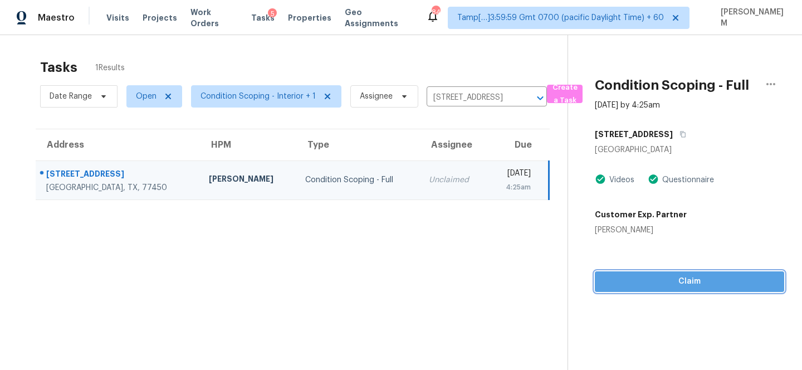
click at [711, 280] on span "Claim" at bounding box center [690, 282] width 172 height 14
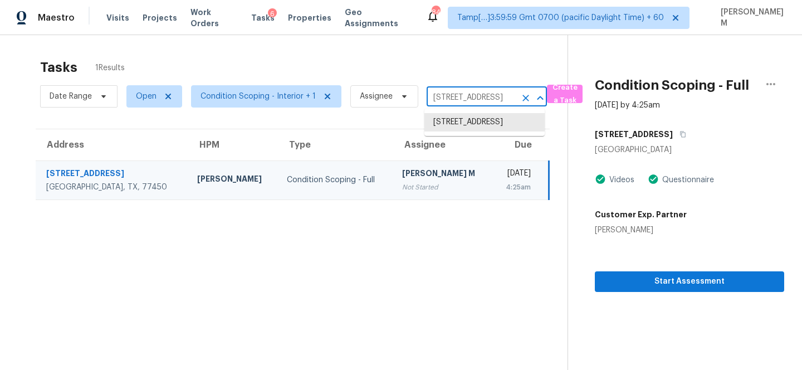
click at [466, 94] on input "802 Sierra Lake Dr, Katy, TX 77450" at bounding box center [471, 97] width 89 height 17
click at [523, 98] on icon "Clear" at bounding box center [526, 98] width 7 height 7
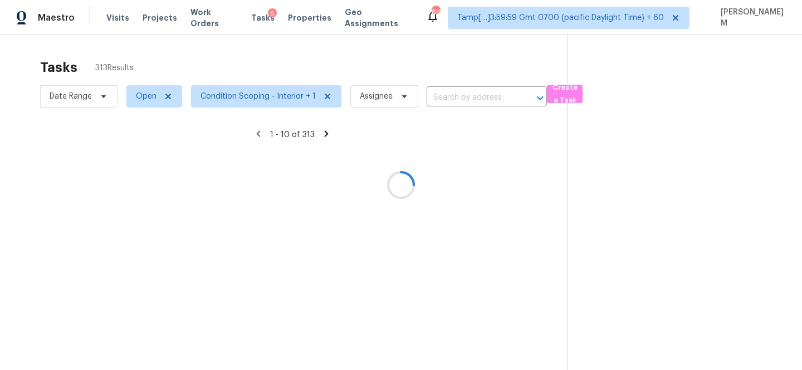
click at [483, 96] on div at bounding box center [401, 185] width 802 height 370
click at [471, 95] on div at bounding box center [401, 185] width 802 height 370
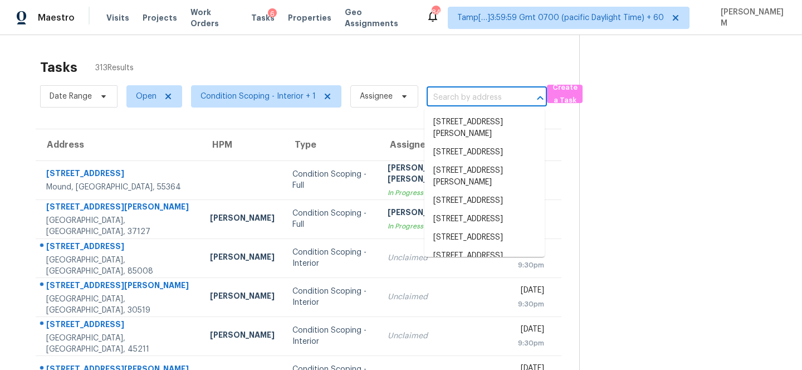
click at [469, 96] on input "text" at bounding box center [471, 97] width 89 height 17
paste input "[STREET_ADDRESS]"
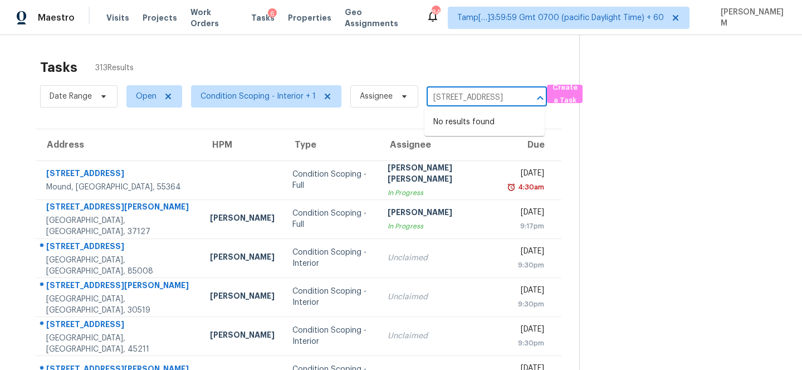
type input "[STREET_ADDRESS]"
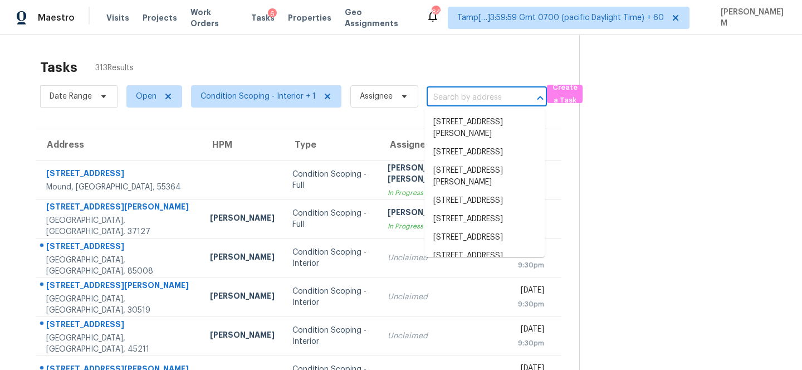
scroll to position [0, 0]
paste input "[STREET_ADDRESS]"
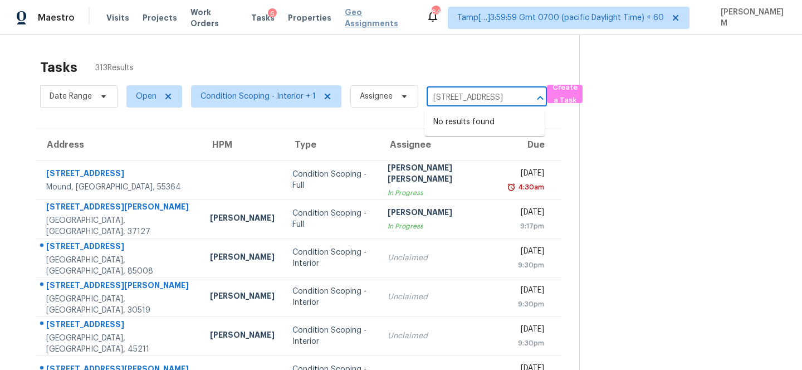
type input "[STREET_ADDRESS]"
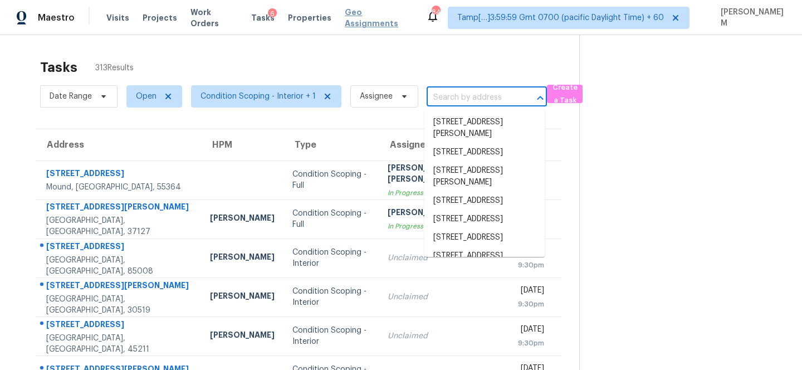
scroll to position [0, 0]
paste input "[STREET_ADDRESS]"
type input "194 Signal Hl Seguin, TX, 78155"
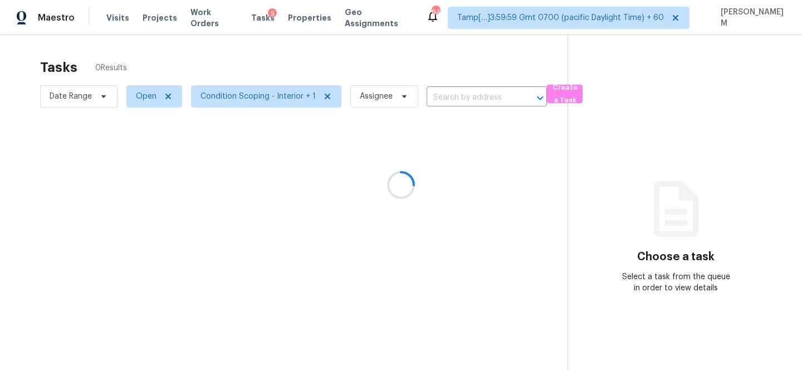
click at [456, 93] on div at bounding box center [401, 185] width 802 height 370
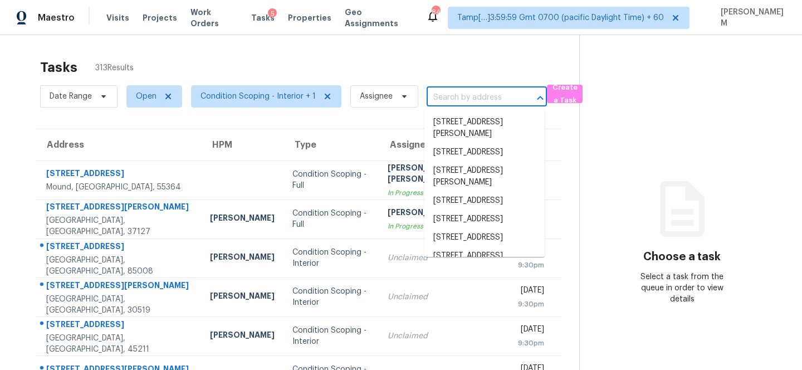
click at [456, 93] on input "text" at bounding box center [471, 97] width 89 height 17
paste input "194 Signal Hl Seguin, TX, 78155"
type input "194 Signal Hl Seguin, TX, 78155"
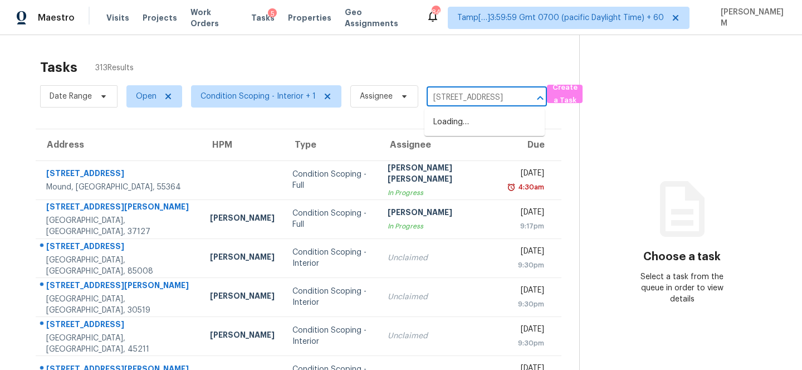
scroll to position [0, 31]
click at [494, 117] on li "194 Signal Hl, Seguin, TX 78155" at bounding box center [485, 122] width 120 height 18
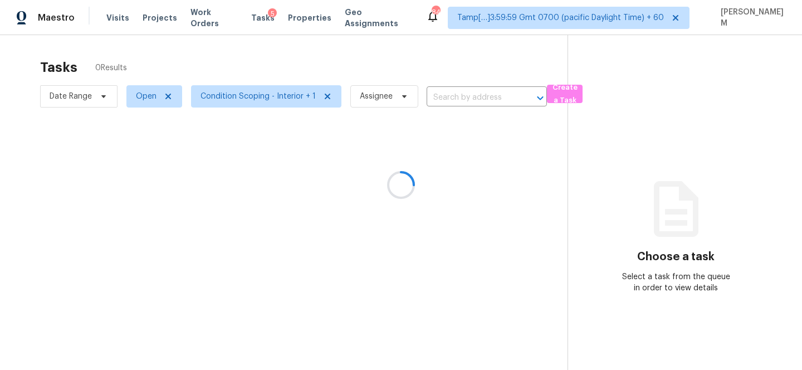
type input "194 Signal Hl, Seguin, TX 78155"
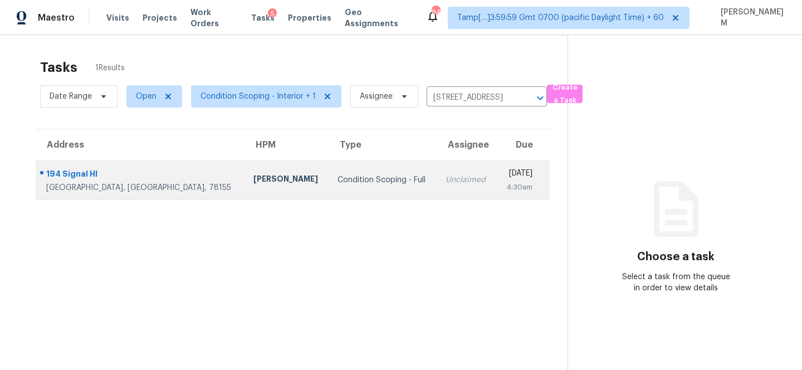
click at [446, 175] on div "Unclaimed" at bounding box center [466, 179] width 41 height 11
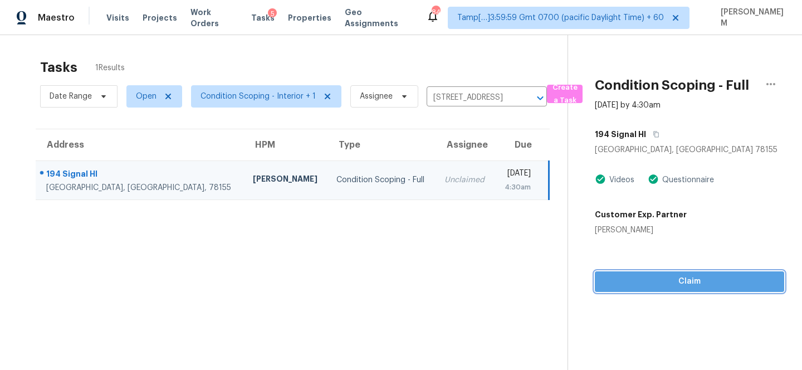
click at [710, 285] on span "Claim" at bounding box center [690, 282] width 172 height 14
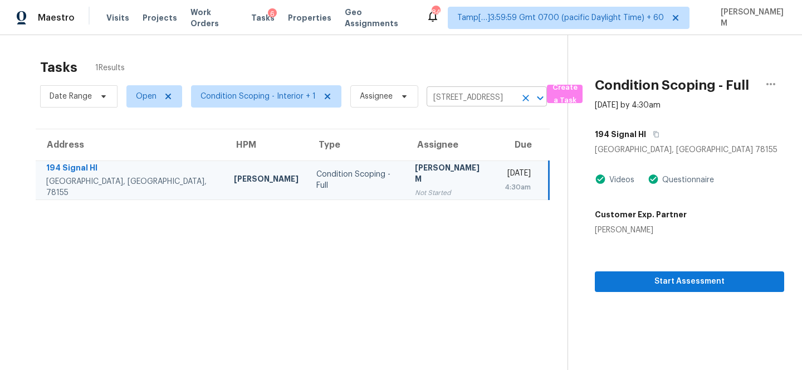
click at [527, 99] on icon "Clear" at bounding box center [525, 98] width 11 height 11
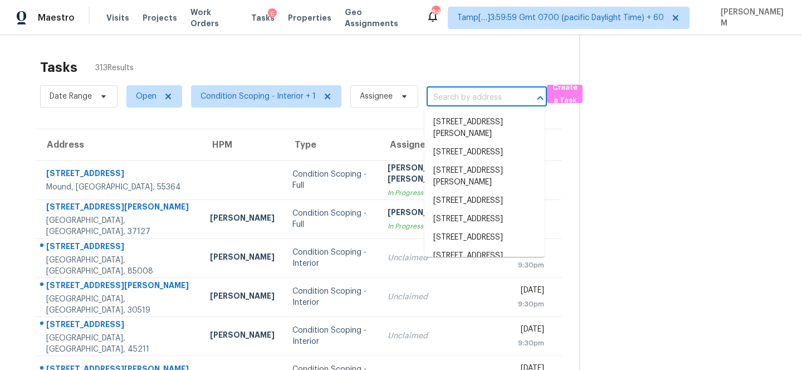
click at [485, 92] on input "text" at bounding box center [471, 97] width 89 height 17
paste input "12709 Westport Dr Saint Louis, MO, 63146"
type input "12709 Westport Dr Saint Louis, MO, 63146"
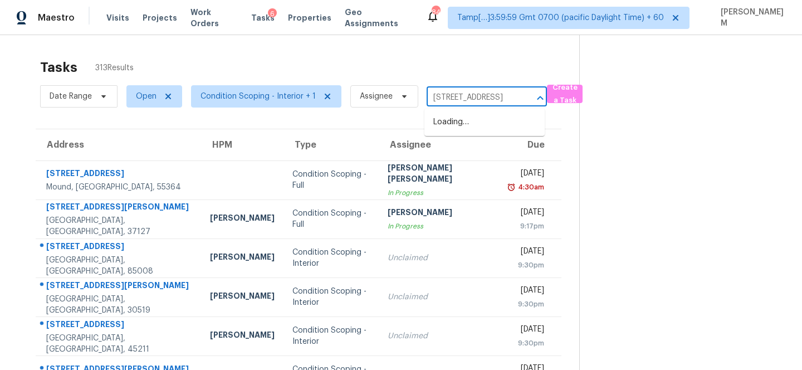
scroll to position [0, 70]
click at [498, 131] on li "12709 Westport Dr, Saint Louis, MO 63146" at bounding box center [485, 122] width 120 height 18
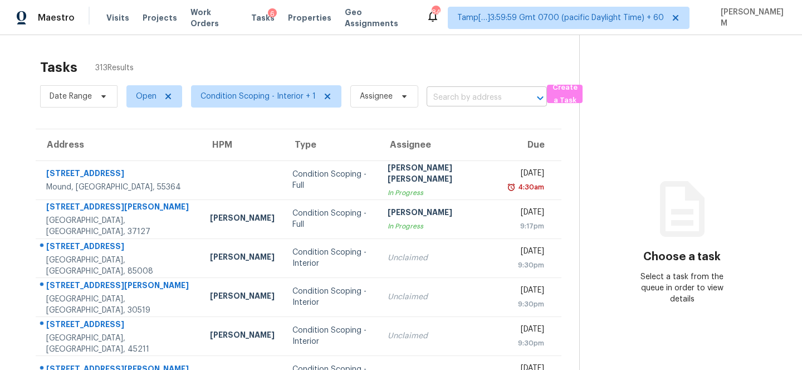
click at [467, 99] on input "text" at bounding box center [471, 97] width 89 height 17
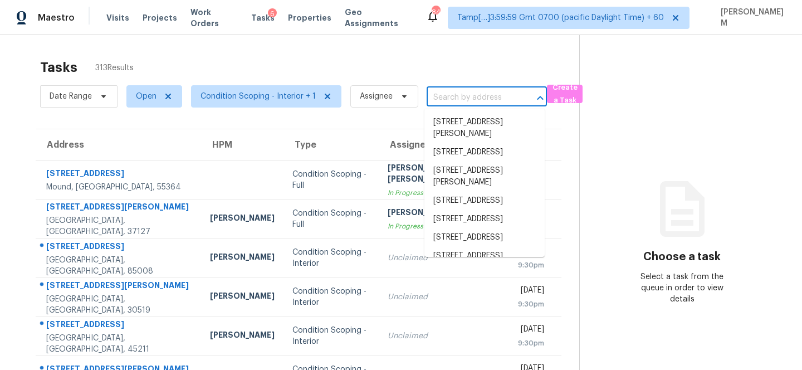
paste input "[STREET_ADDRESS]"
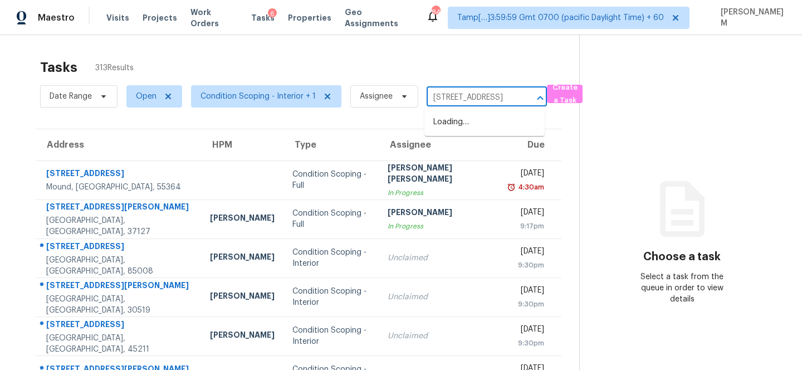
scroll to position [0, 53]
drag, startPoint x: 436, startPoint y: 99, endPoint x: 570, endPoint y: 112, distance: 134.4
click at [570, 112] on div "Tasks 313 Results Date Range Open Condition Scoping - Interior + 1 Assignee [ST…" at bounding box center [401, 308] width 802 height 546
type input "2502 Timwood"
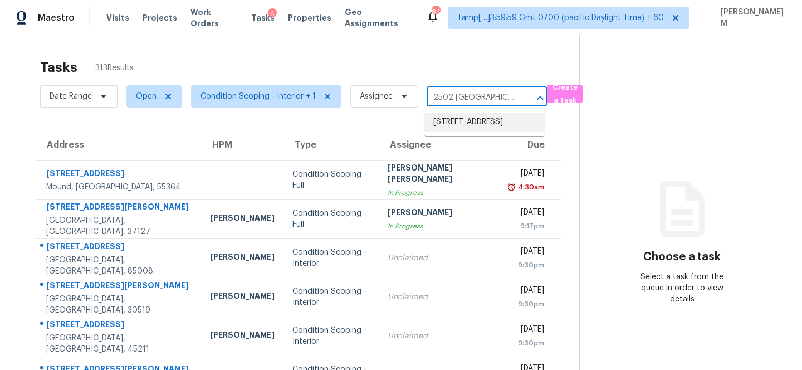
click at [520, 121] on li "2502 Timwood Dr, Nashville, TN 37214" at bounding box center [485, 122] width 120 height 18
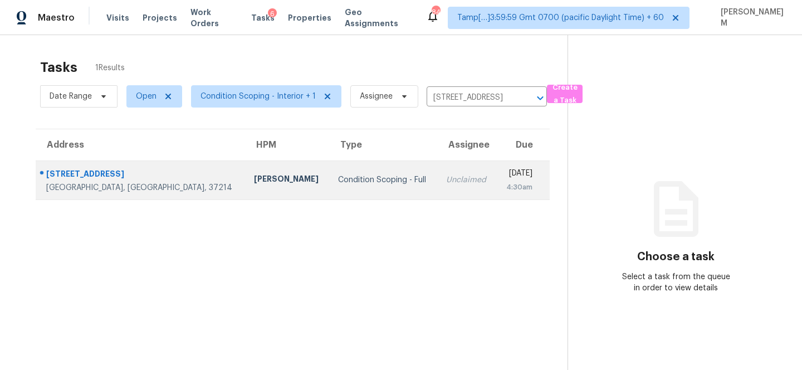
click at [437, 178] on td "Unclaimed" at bounding box center [466, 179] width 59 height 39
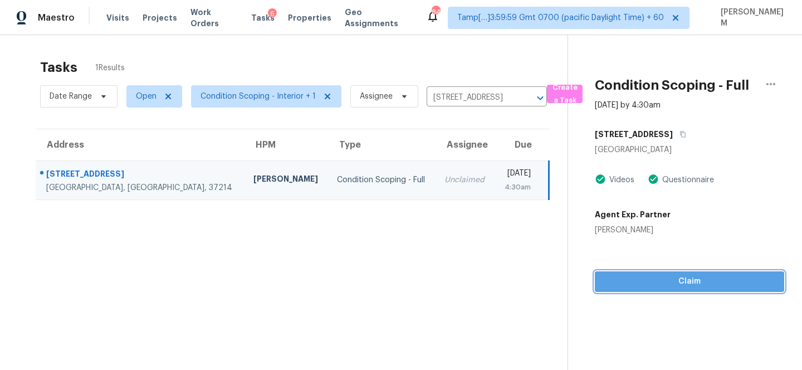
click at [638, 282] on span "Claim" at bounding box center [690, 282] width 172 height 14
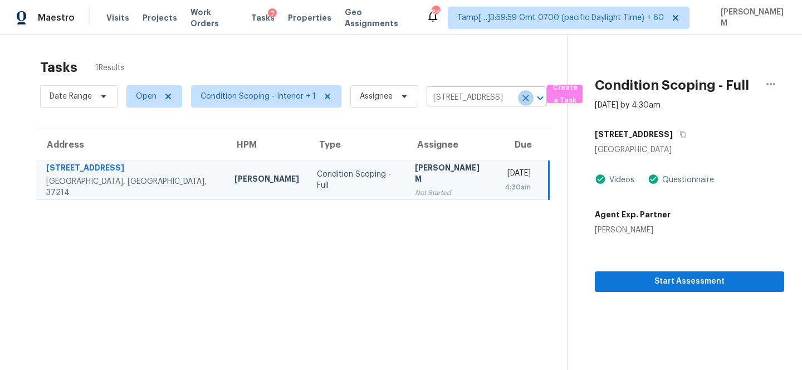
click at [523, 104] on button "Clear" at bounding box center [526, 98] width 16 height 16
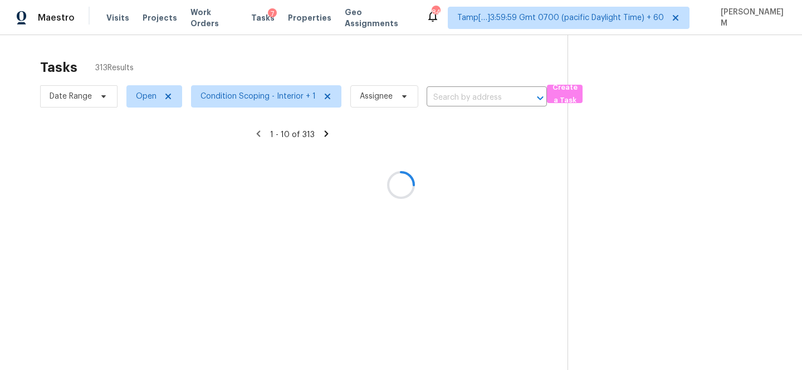
click at [475, 94] on div at bounding box center [401, 185] width 802 height 370
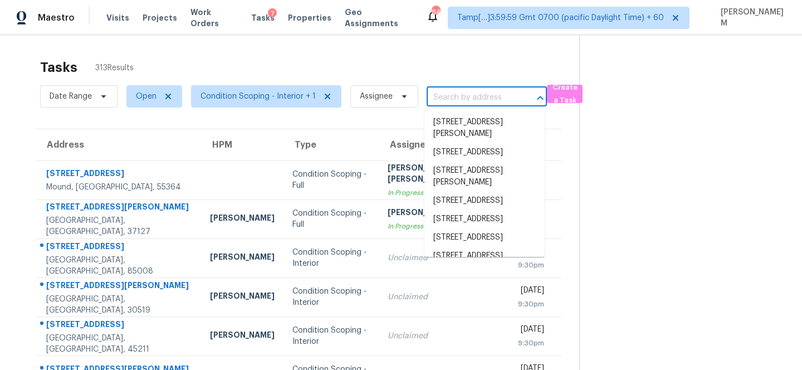
click at [475, 94] on input "text" at bounding box center [471, 97] width 89 height 17
paste input "[STREET_ADDRESS]"
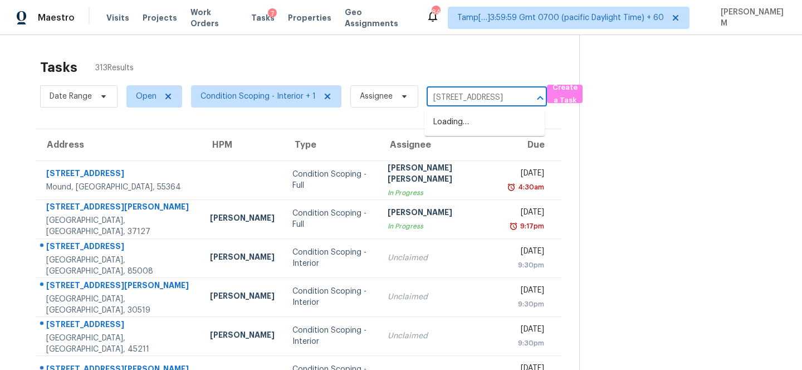
scroll to position [0, 69]
type input "[STREET_ADDRESS]"
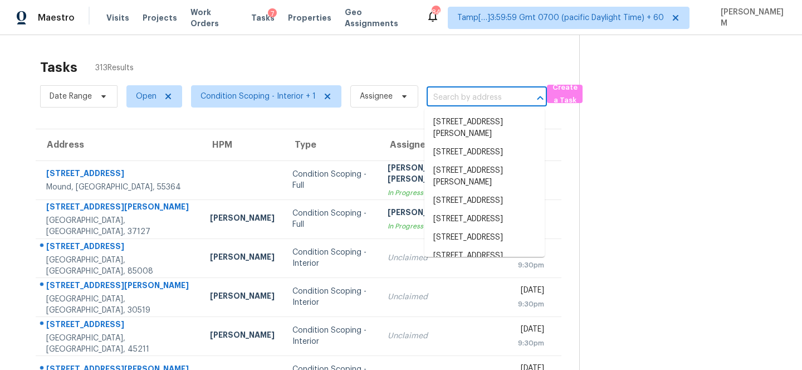
scroll to position [0, 0]
paste input "[STREET_ADDRESS]"
type input "210 Pheasant Rdg Round Rock, TX, 78665"
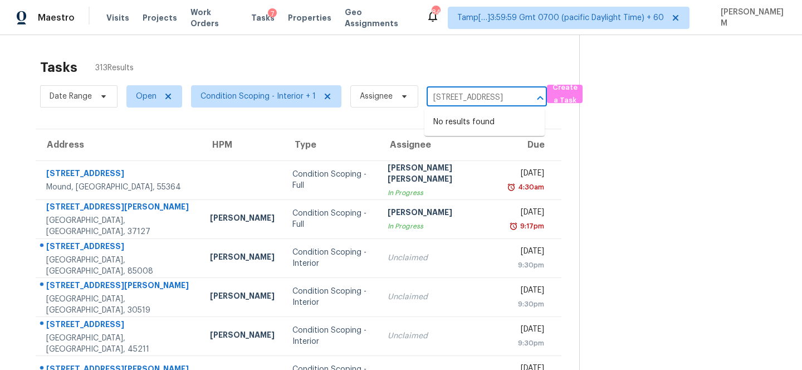
scroll to position [0, 69]
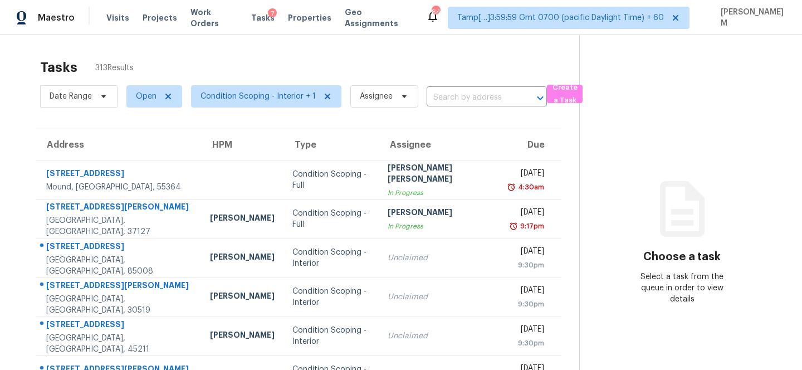
click at [463, 94] on input "text" at bounding box center [471, 97] width 89 height 17
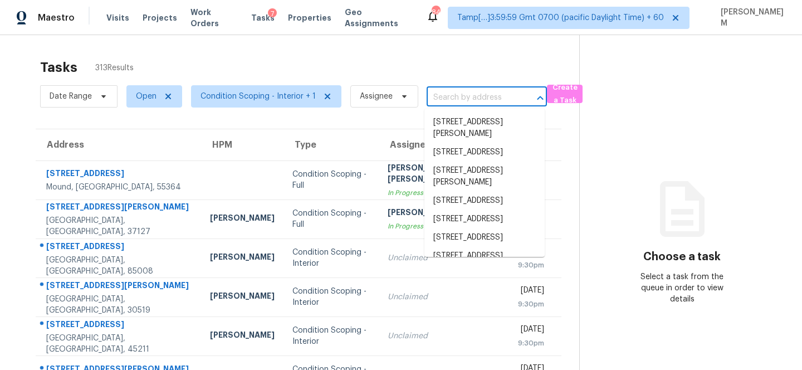
paste input "[STREET_ADDRESS]"
type input "[STREET_ADDRESS]"
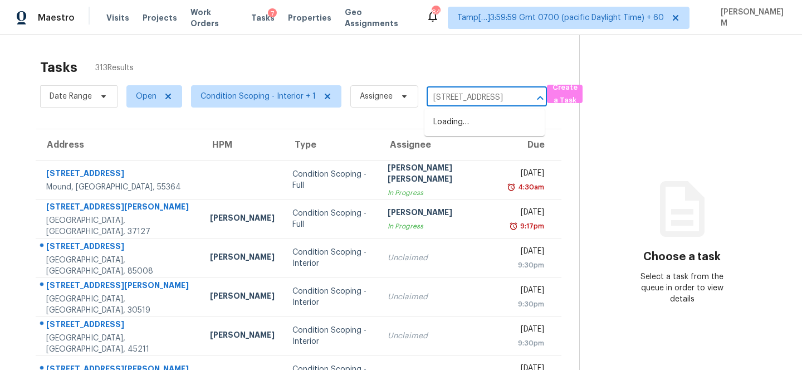
scroll to position [0, 69]
click at [471, 129] on li "[STREET_ADDRESS]" at bounding box center [485, 122] width 120 height 18
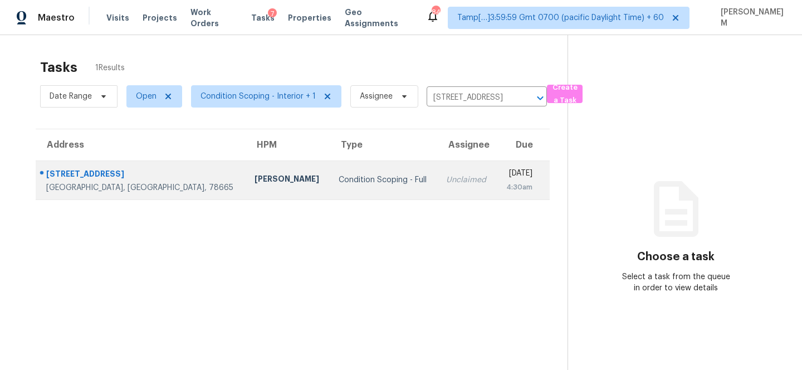
click at [437, 179] on td "Unclaimed" at bounding box center [466, 179] width 59 height 39
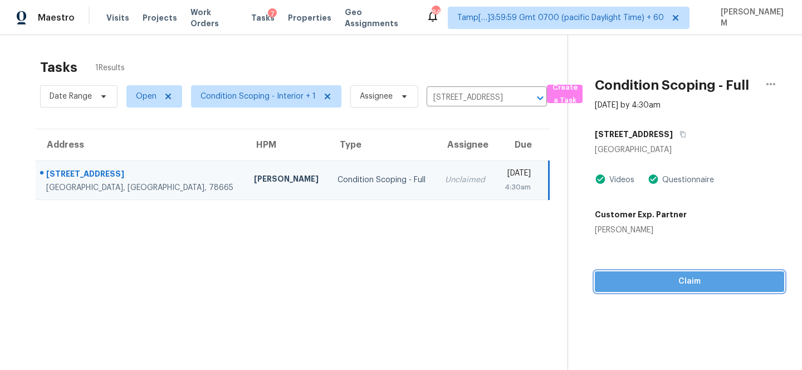
click at [677, 285] on span "Claim" at bounding box center [690, 282] width 172 height 14
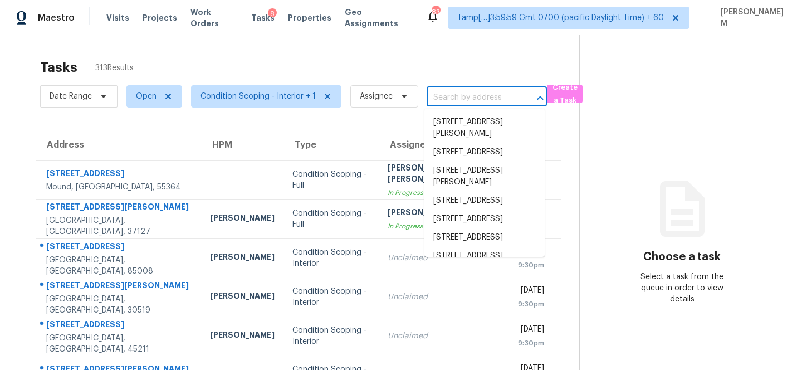
click at [456, 99] on input "text" at bounding box center [471, 97] width 89 height 17
paste input "1449 White Opal Dr Knightdale, NC, 27545"
type input "1449 White Opal Dr Knightdale, NC, 27545"
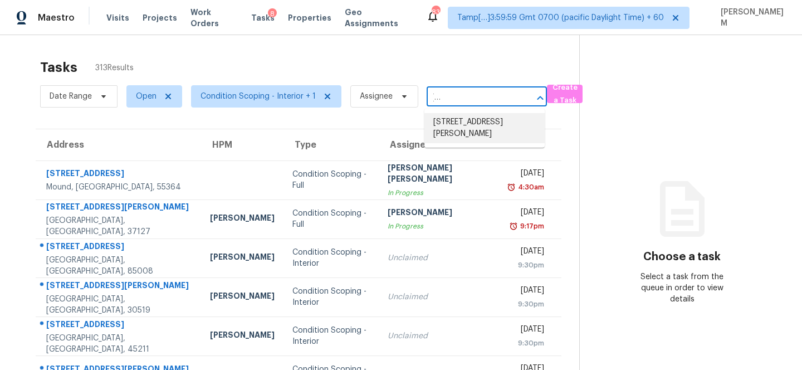
click at [489, 125] on li "1449 White Opal Dr, Knightdale, NC 27545" at bounding box center [485, 128] width 120 height 30
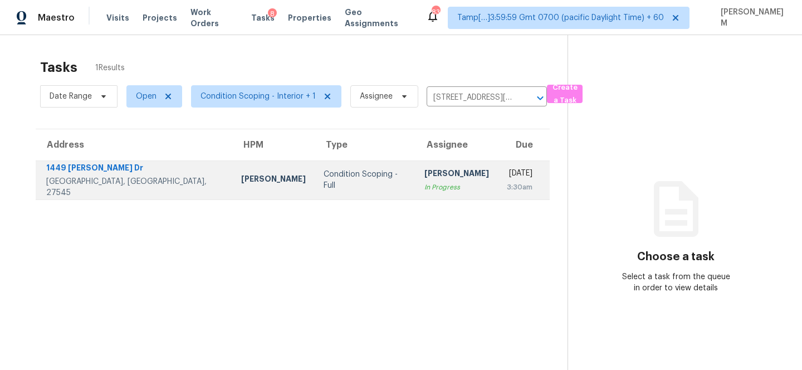
click at [425, 179] on div "Salma Ansari" at bounding box center [457, 175] width 65 height 14
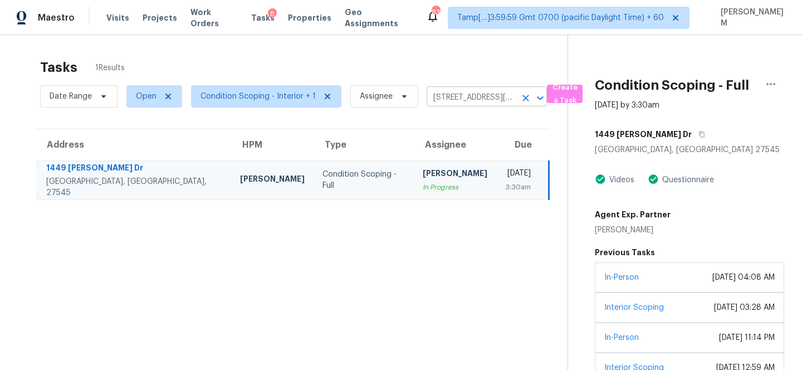
click at [522, 101] on icon "Clear" at bounding box center [525, 98] width 11 height 11
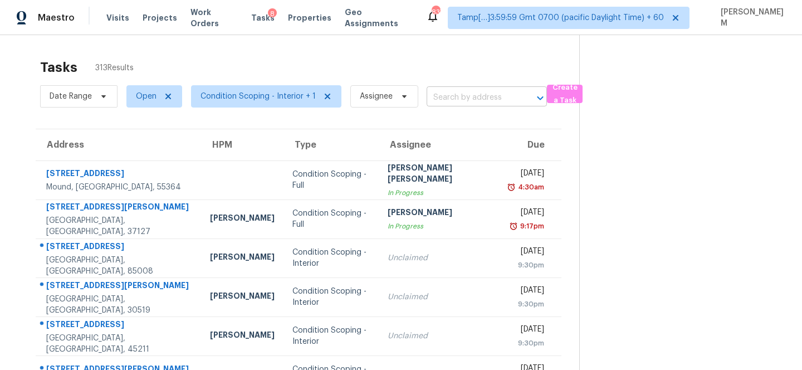
click at [449, 92] on input "text" at bounding box center [471, 97] width 89 height 17
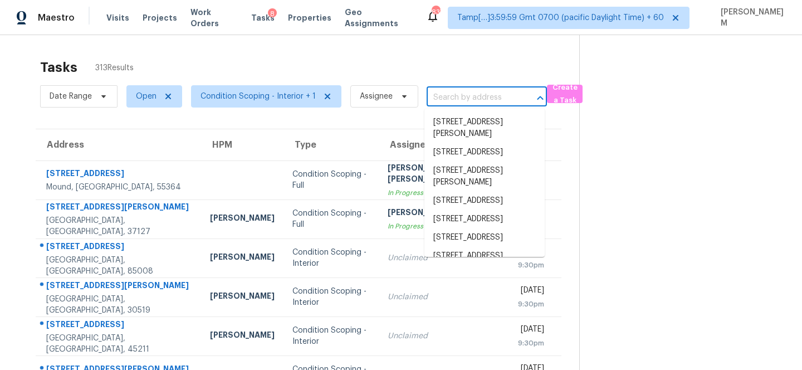
paste input "[STREET_ADDRESS]"
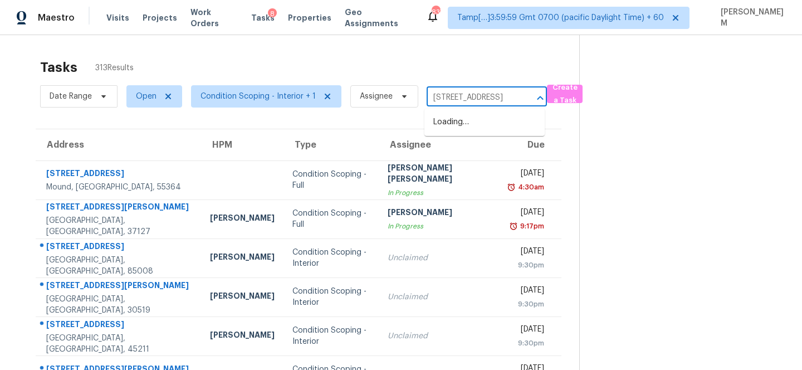
scroll to position [0, 40]
type input "[STREET_ADDRESS]"
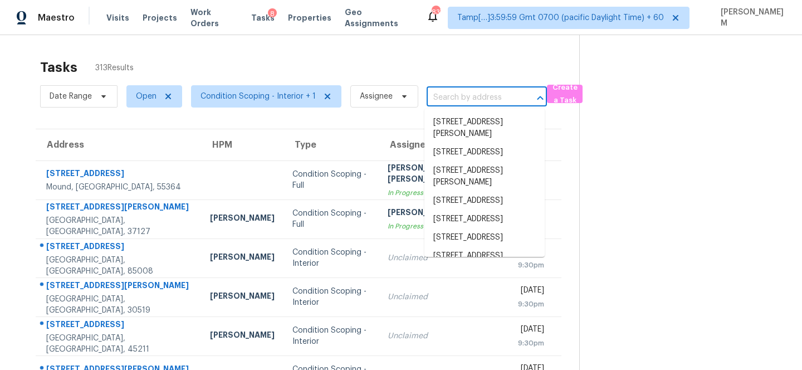
scroll to position [0, 0]
paste input "[STREET_ADDRESS]"
type input "[STREET_ADDRESS]"
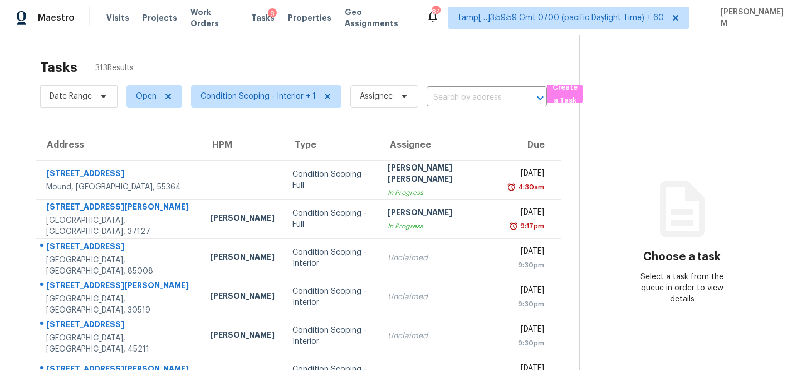
click at [467, 99] on input "text" at bounding box center [471, 97] width 89 height 17
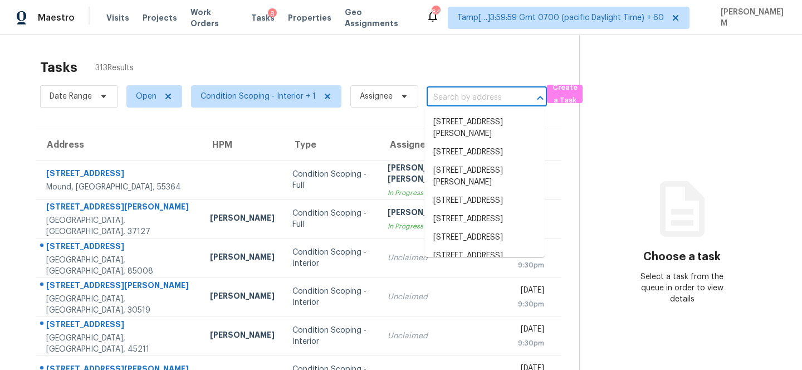
paste input "[STREET_ADDRESS]"
type input "[STREET_ADDRESS]"
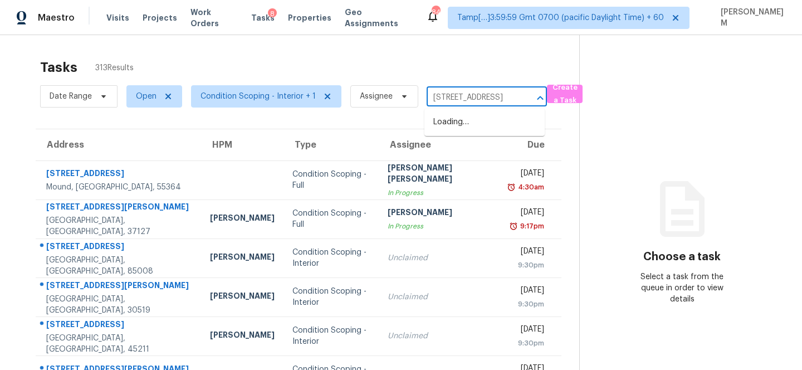
scroll to position [0, 40]
click at [476, 120] on li "4345 Sable St, Denver, CO 80239" at bounding box center [485, 122] width 120 height 18
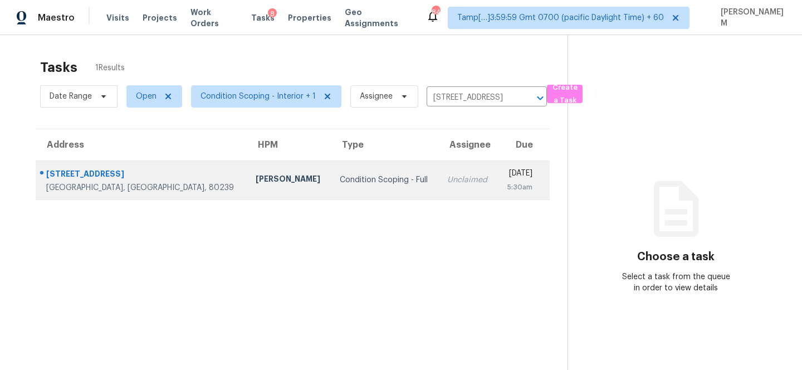
click at [507, 168] on div "Tue, Aug 12th 2025" at bounding box center [520, 175] width 26 height 14
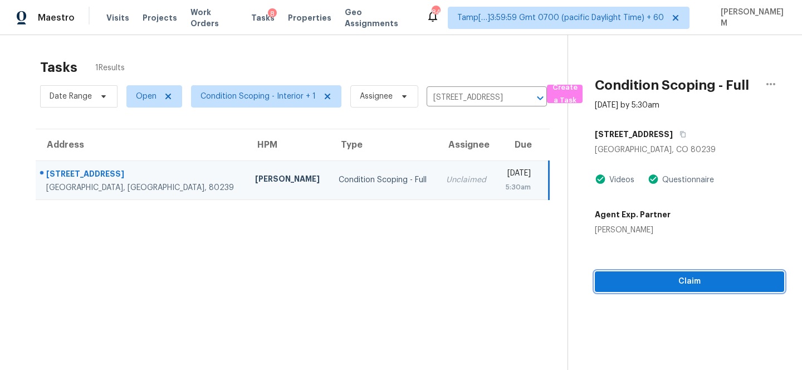
click at [674, 279] on span "Claim" at bounding box center [690, 282] width 172 height 14
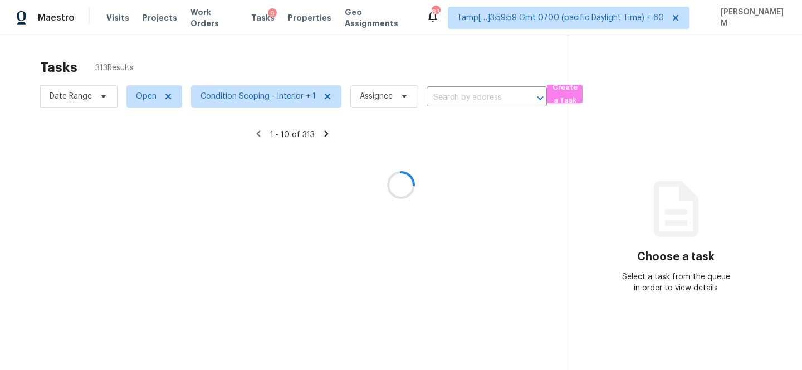
click at [115, 15] on span "Visits" at bounding box center [117, 17] width 23 height 11
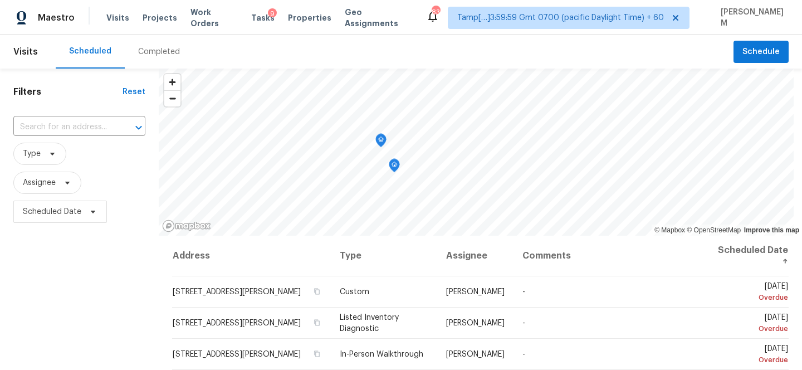
click at [166, 55] on div "Completed" at bounding box center [159, 51] width 42 height 11
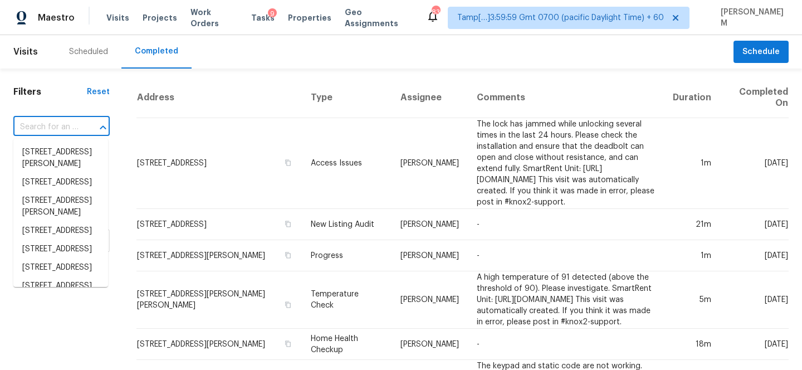
click at [48, 125] on input "text" at bounding box center [45, 127] width 65 height 17
paste input "[STREET_ADDRESS]"
type input "[STREET_ADDRESS]"
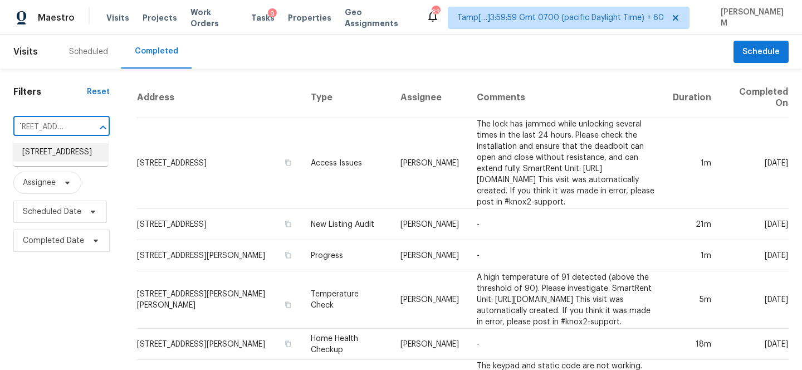
click at [63, 154] on li "[STREET_ADDRESS]" at bounding box center [60, 152] width 95 height 18
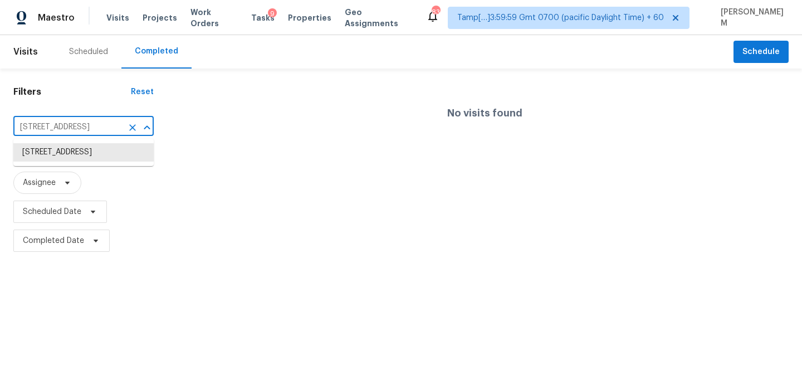
click at [82, 123] on input "[STREET_ADDRESS]" at bounding box center [67, 127] width 109 height 17
click at [84, 162] on li "[STREET_ADDRESS]" at bounding box center [83, 152] width 140 height 18
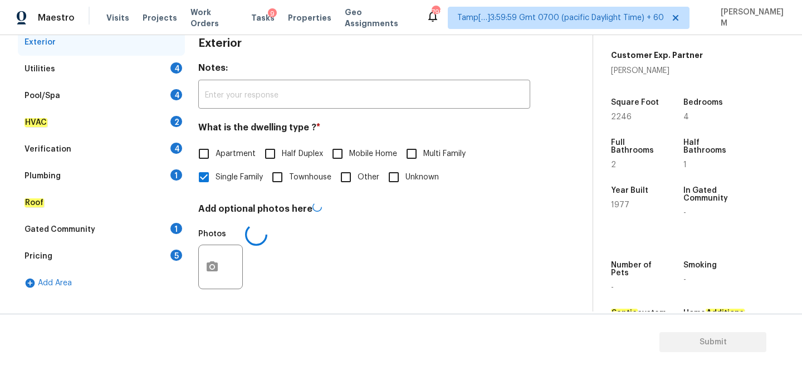
scroll to position [248, 0]
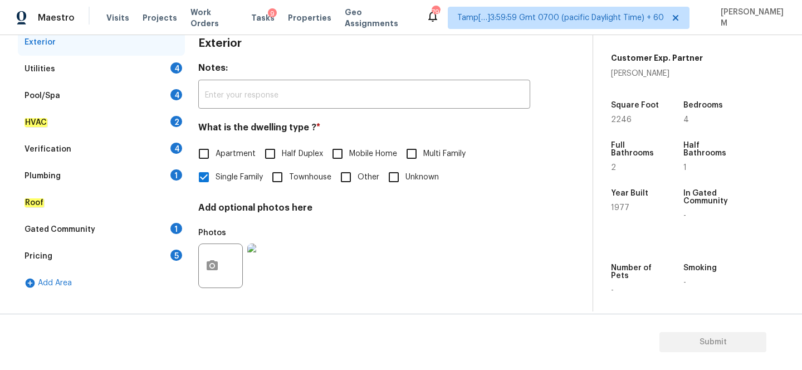
click at [100, 72] on div "Utilities 4" at bounding box center [101, 69] width 167 height 27
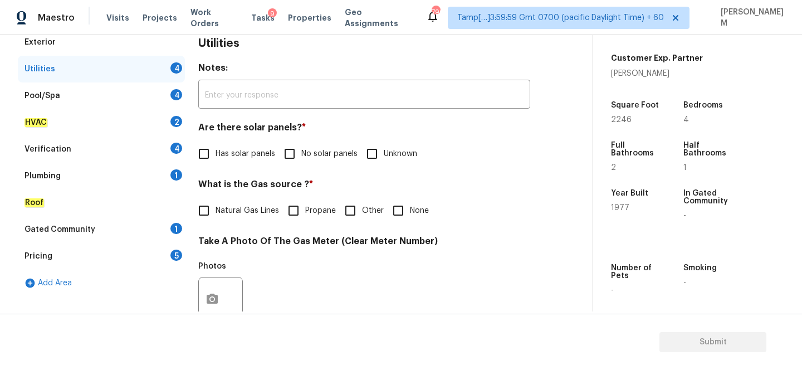
click at [288, 150] on input "No solar panels" at bounding box center [289, 153] width 23 height 23
checkbox input "true"
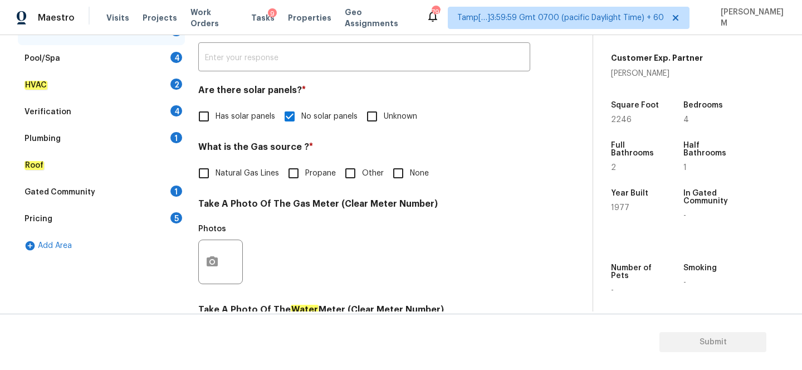
scroll to position [206, 0]
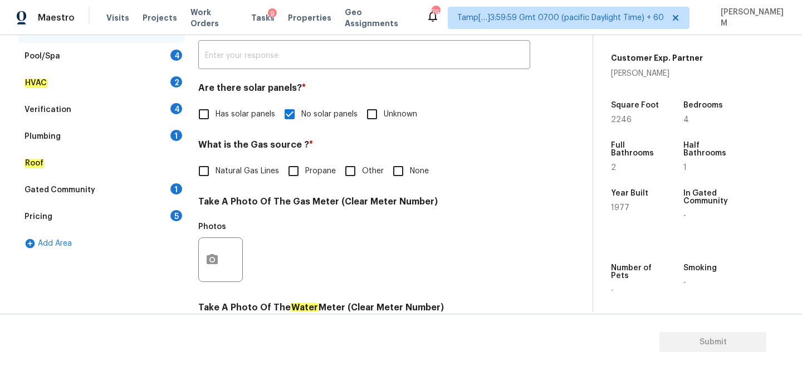
click at [228, 172] on span "Natural Gas Lines" at bounding box center [248, 172] width 64 height 12
click at [216, 172] on input "Natural Gas Lines" at bounding box center [203, 170] width 23 height 23
checkbox input "true"
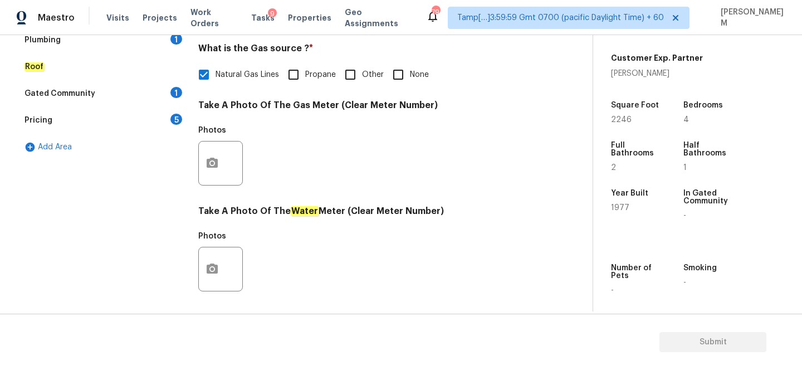
scroll to position [313, 0]
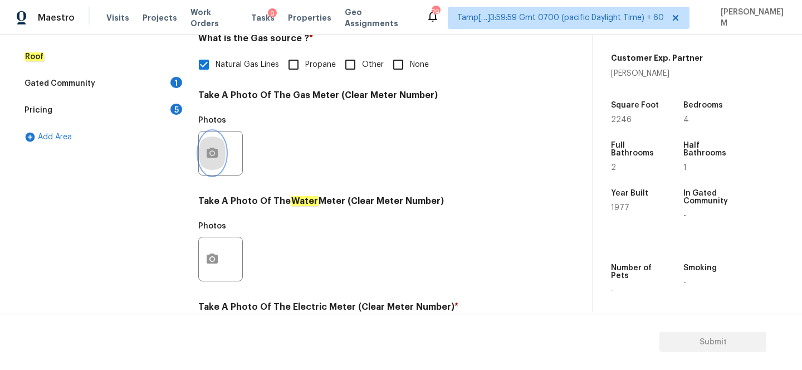
click at [221, 161] on button "button" at bounding box center [212, 153] width 27 height 43
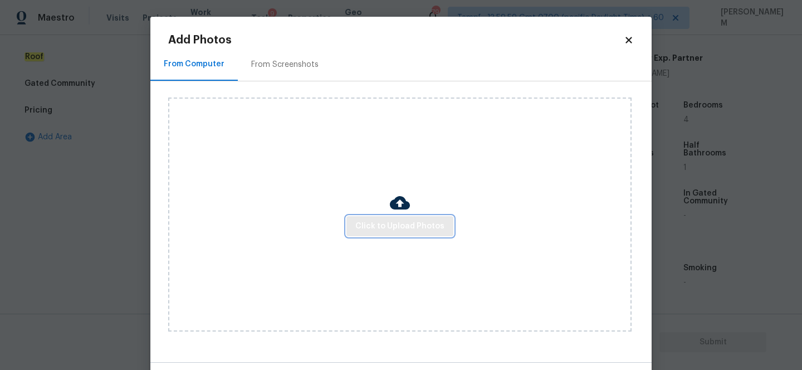
click at [385, 236] on button "Click to Upload Photos" at bounding box center [400, 226] width 107 height 21
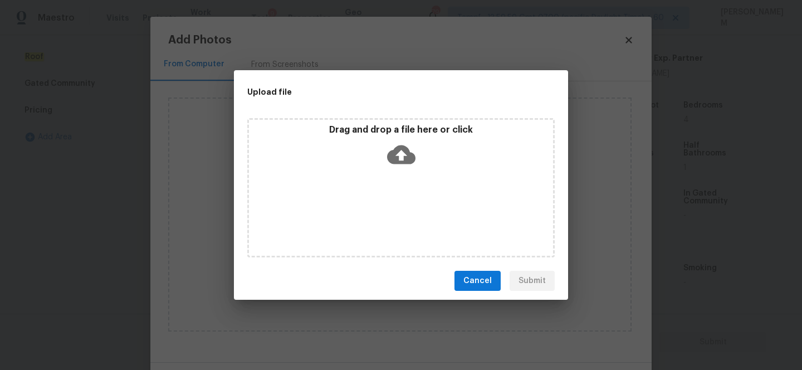
click at [396, 155] on icon at bounding box center [401, 154] width 28 height 19
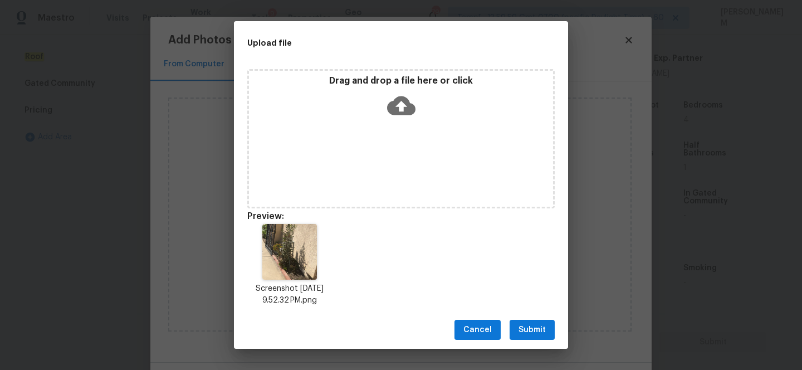
click at [529, 322] on button "Submit" at bounding box center [532, 330] width 45 height 21
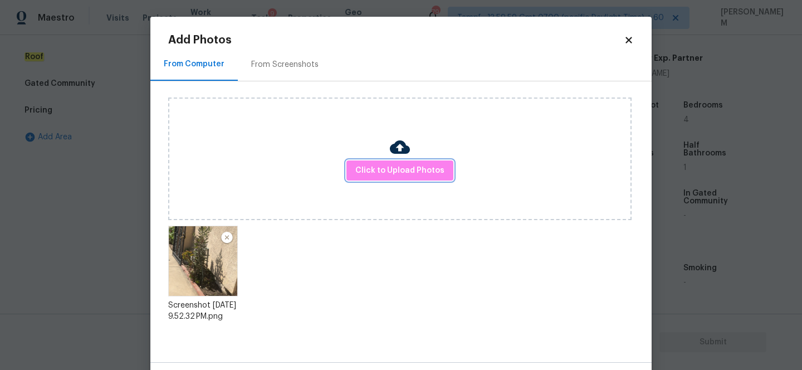
scroll to position [42, 0]
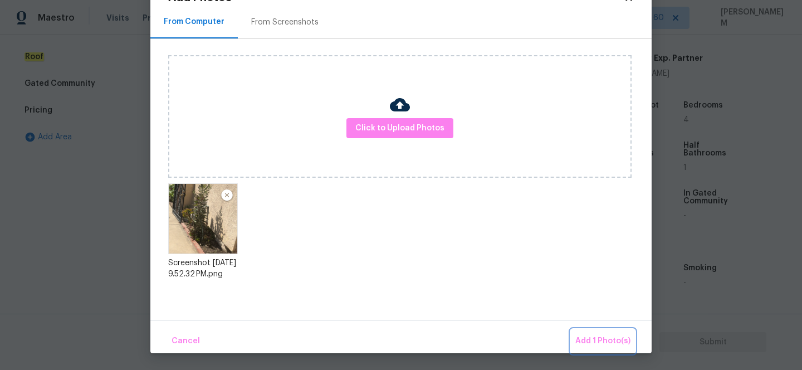
click at [586, 334] on button "Add 1 Photo(s)" at bounding box center [603, 341] width 64 height 24
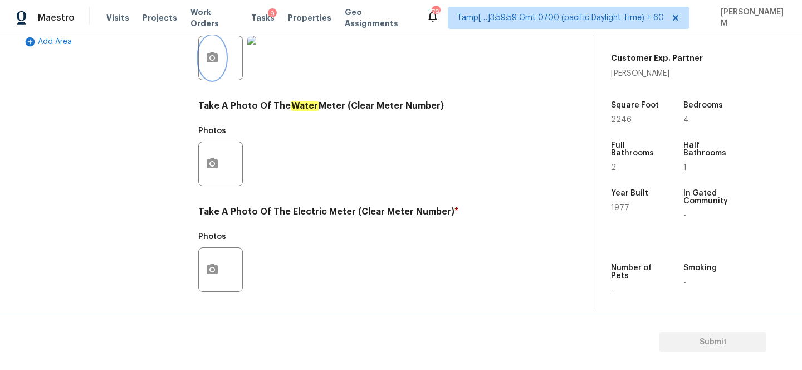
scroll to position [400, 0]
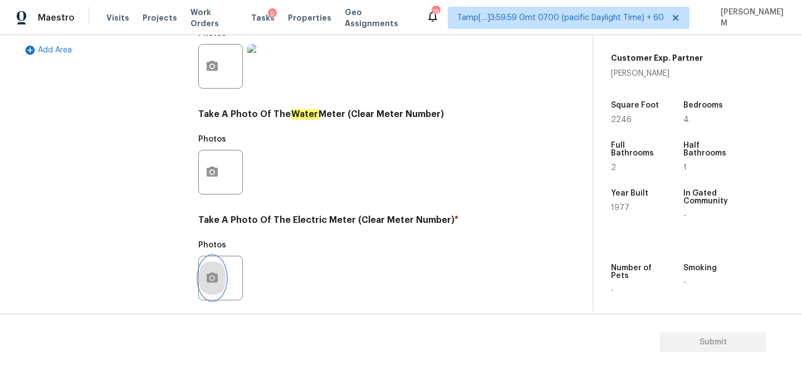
click at [215, 273] on icon "button" at bounding box center [212, 277] width 13 height 13
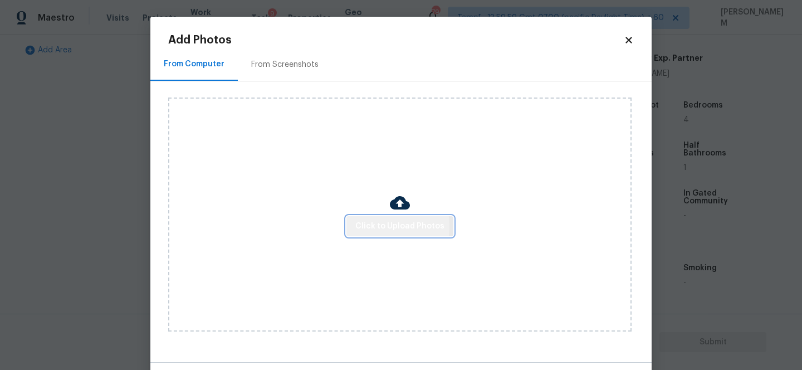
click at [369, 226] on span "Click to Upload Photos" at bounding box center [400, 227] width 89 height 14
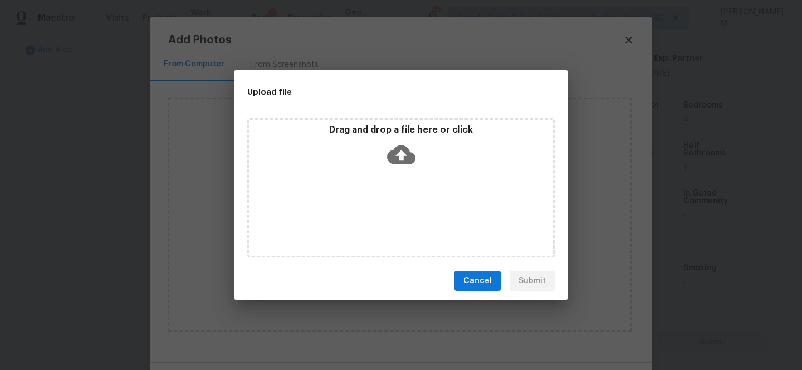
click at [402, 154] on icon at bounding box center [401, 154] width 28 height 28
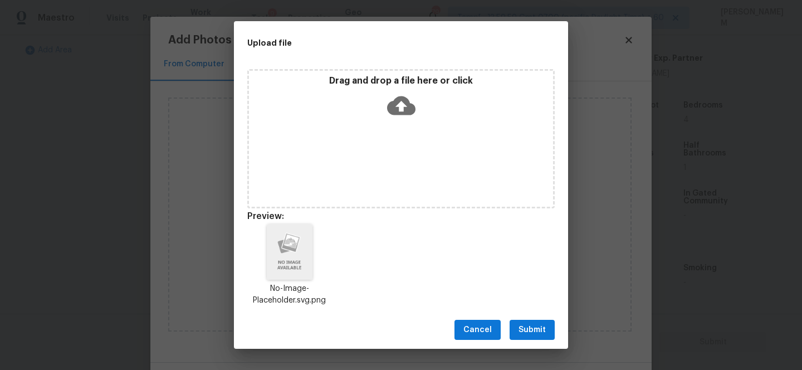
click at [541, 325] on span "Submit" at bounding box center [532, 330] width 27 height 14
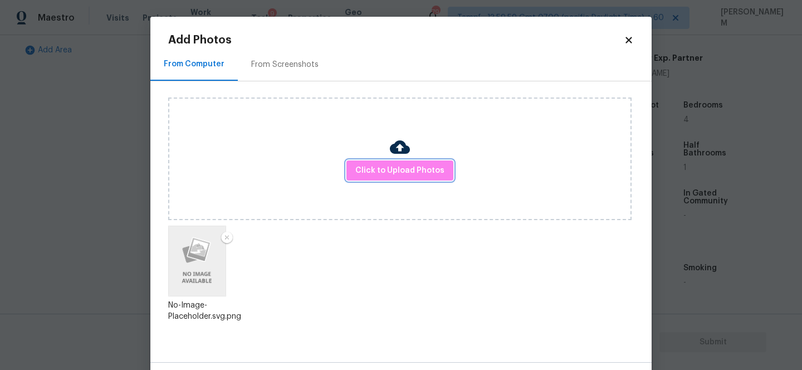
scroll to position [42, 0]
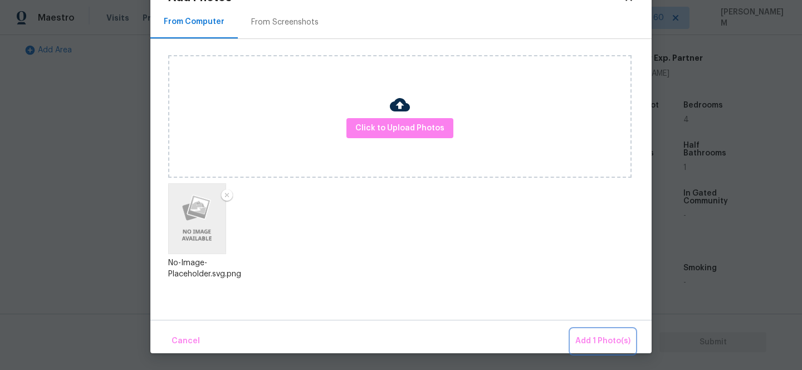
click at [606, 338] on span "Add 1 Photo(s)" at bounding box center [603, 341] width 55 height 14
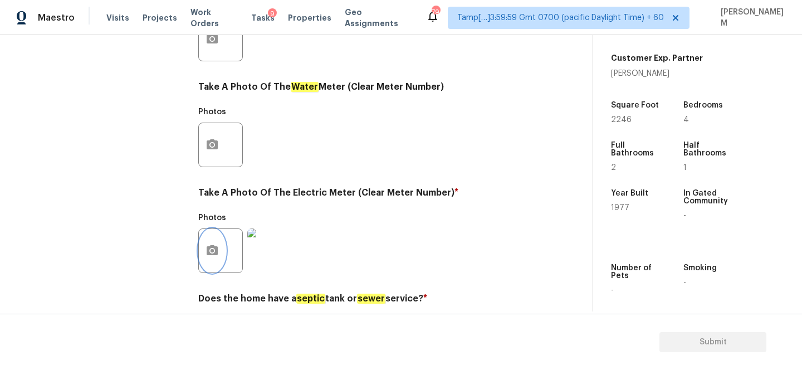
scroll to position [469, 0]
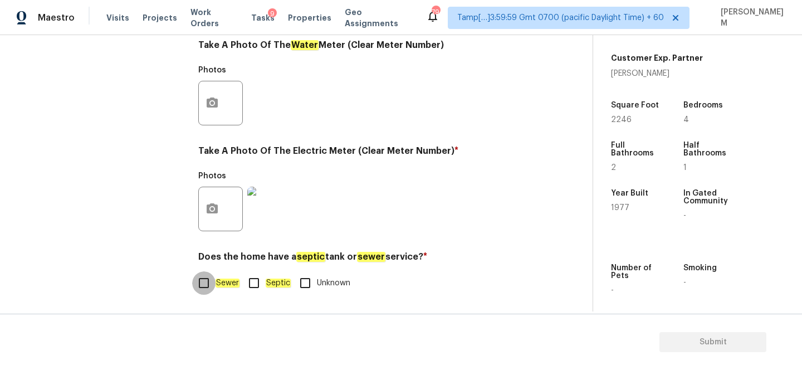
click at [208, 290] on input "Sewer" at bounding box center [203, 282] width 23 height 23
checkbox input "true"
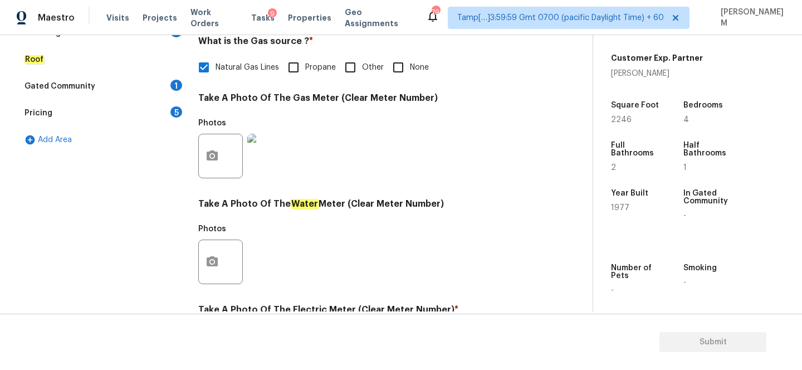
scroll to position [0, 0]
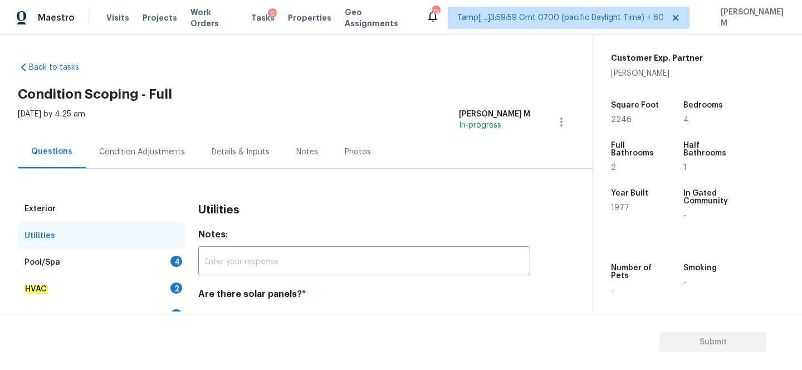
click at [140, 254] on div "Pool/Spa 4" at bounding box center [101, 262] width 167 height 27
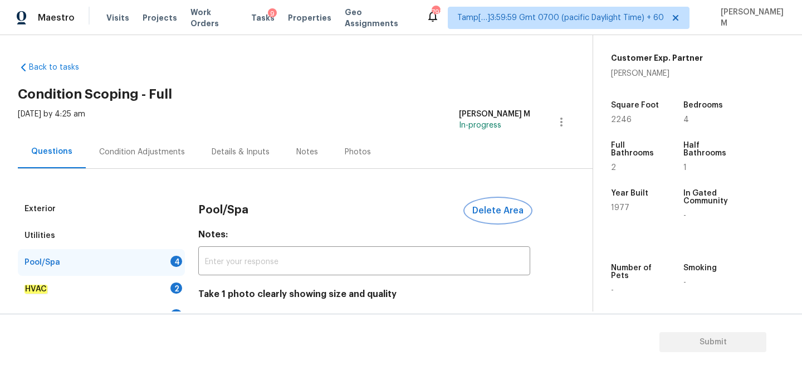
click at [500, 213] on span "Delete Area" at bounding box center [498, 211] width 51 height 10
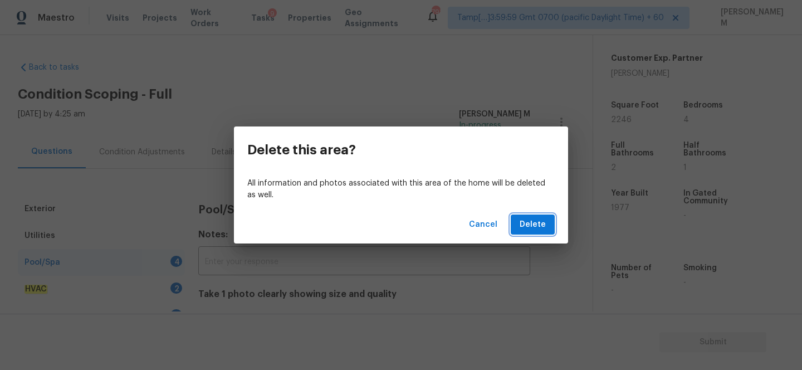
click at [527, 219] on span "Delete" at bounding box center [533, 225] width 26 height 14
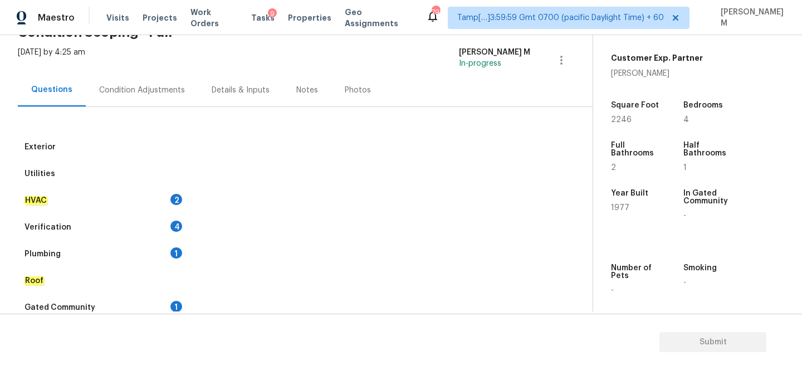
scroll to position [64, 0]
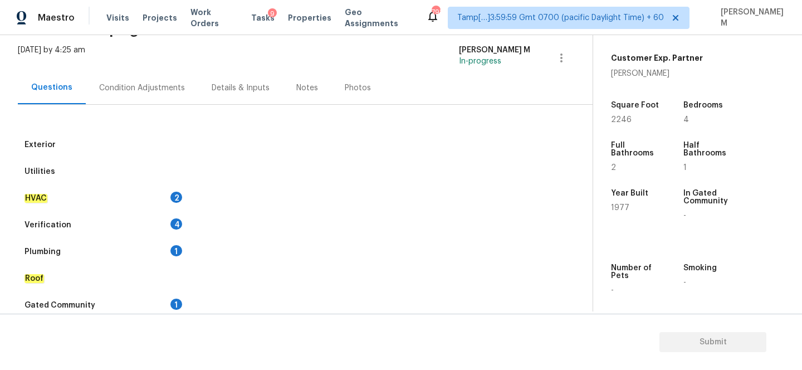
click at [109, 191] on div "HVAC 2" at bounding box center [101, 198] width 167 height 27
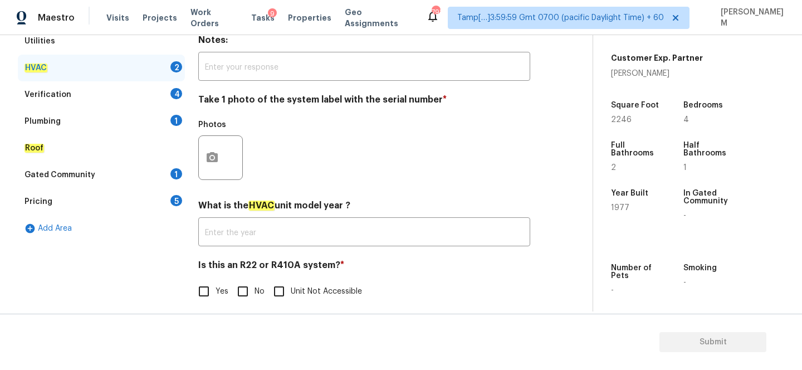
scroll to position [203, 0]
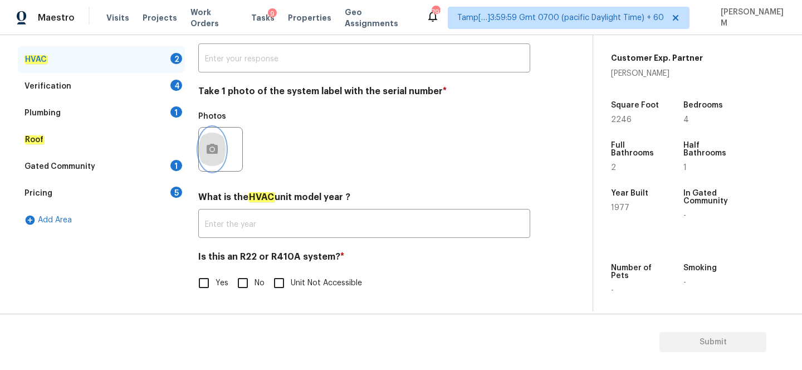
click at [222, 145] on button "button" at bounding box center [212, 149] width 27 height 43
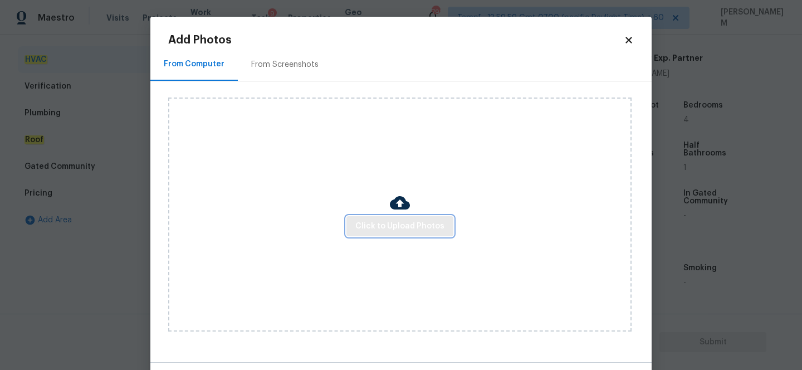
click at [385, 220] on span "Click to Upload Photos" at bounding box center [400, 227] width 89 height 14
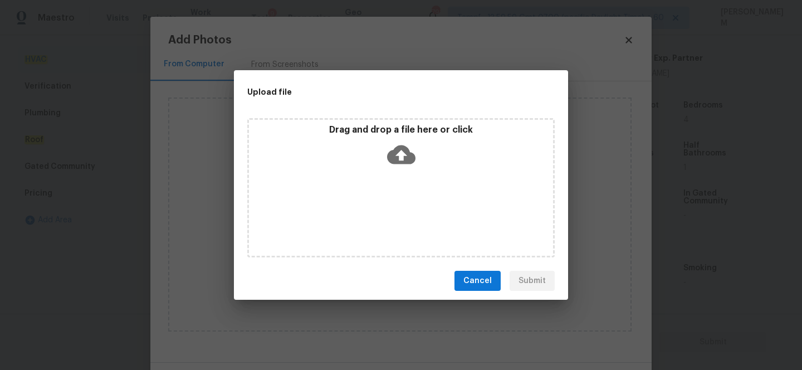
click at [403, 159] on icon at bounding box center [401, 154] width 28 height 28
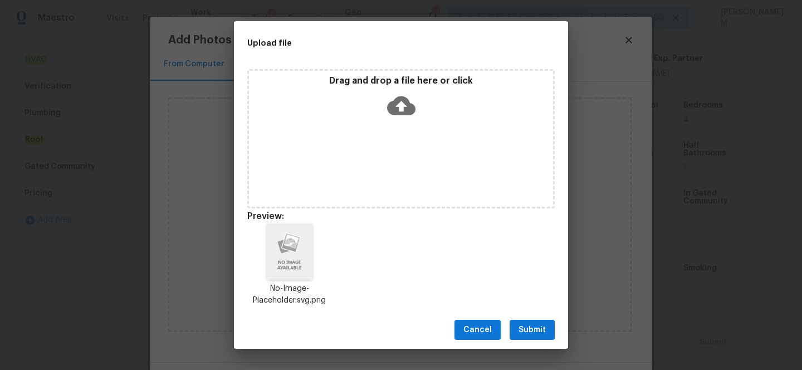
click at [537, 323] on span "Submit" at bounding box center [532, 330] width 27 height 14
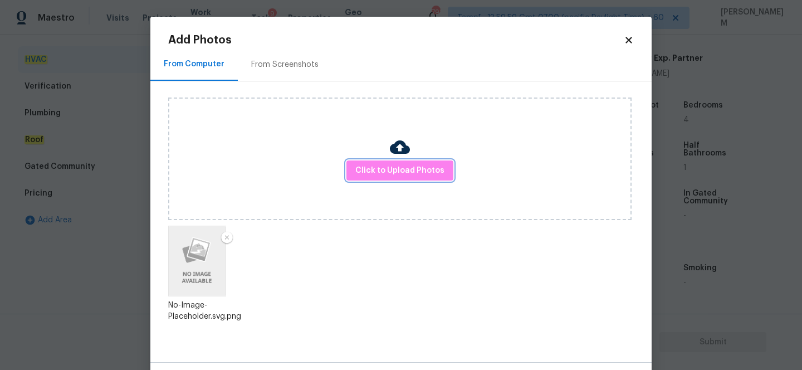
scroll to position [42, 0]
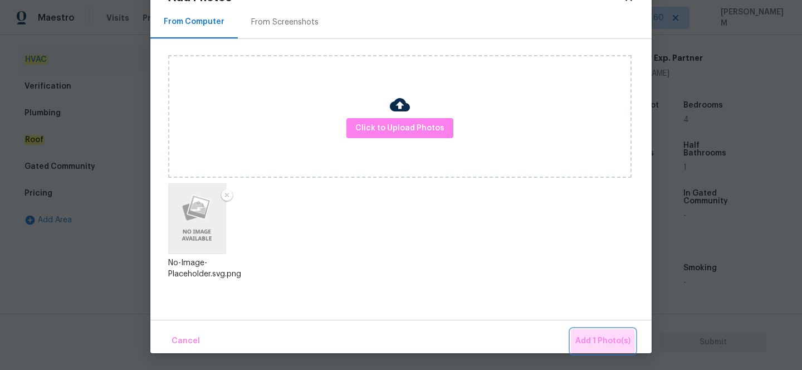
click at [592, 344] on span "Add 1 Photo(s)" at bounding box center [603, 341] width 55 height 14
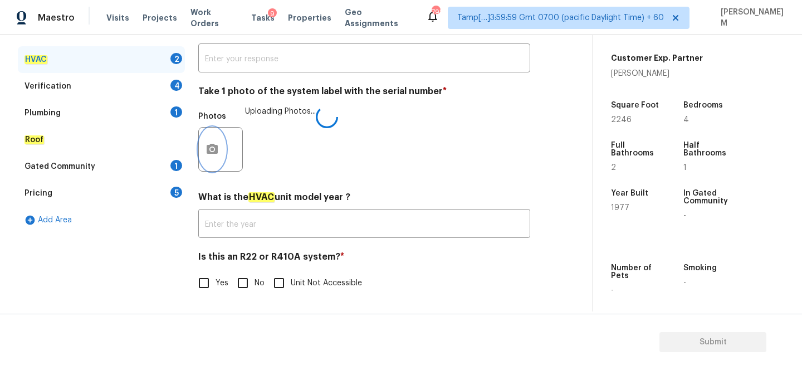
scroll to position [0, 0]
click at [209, 288] on input "Yes" at bounding box center [203, 282] width 23 height 23
checkbox input "true"
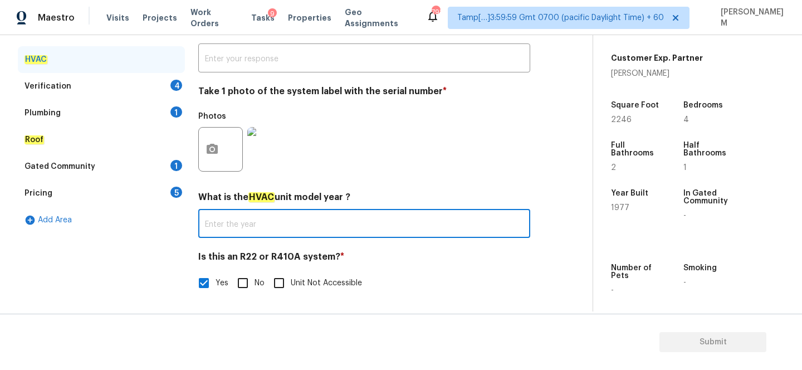
click at [297, 230] on input "text" at bounding box center [364, 225] width 332 height 26
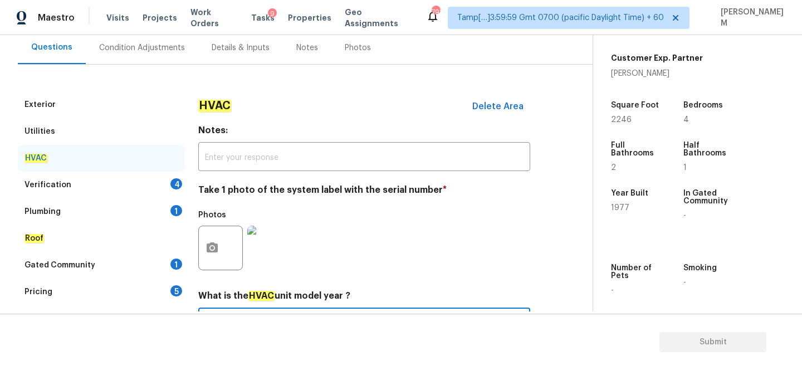
scroll to position [215, 0]
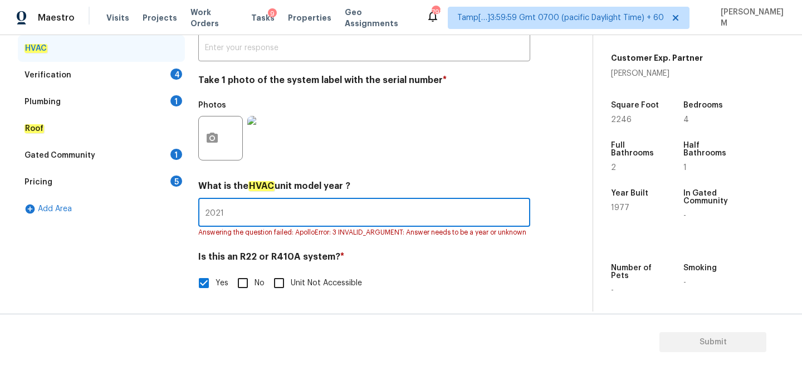
type input "2021"
click at [122, 83] on div "Verification 4" at bounding box center [101, 75] width 167 height 27
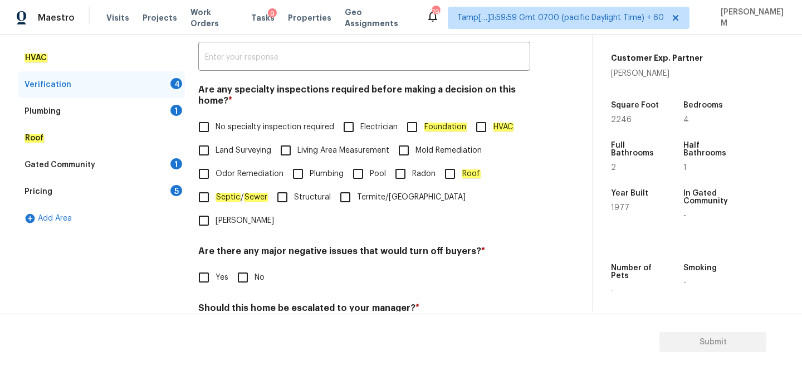
scroll to position [147, 0]
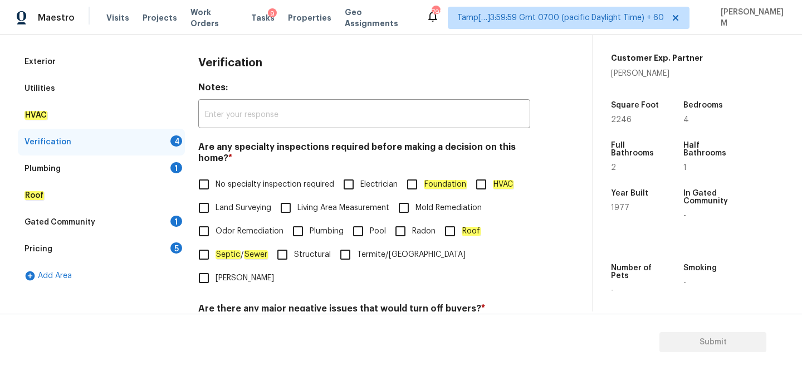
click at [415, 184] on input "Foundation" at bounding box center [412, 184] width 23 height 23
checkbox input "true"
click at [478, 187] on input "HVAC" at bounding box center [481, 184] width 23 height 23
checkbox input "true"
click at [453, 230] on input "Roof" at bounding box center [450, 231] width 23 height 23
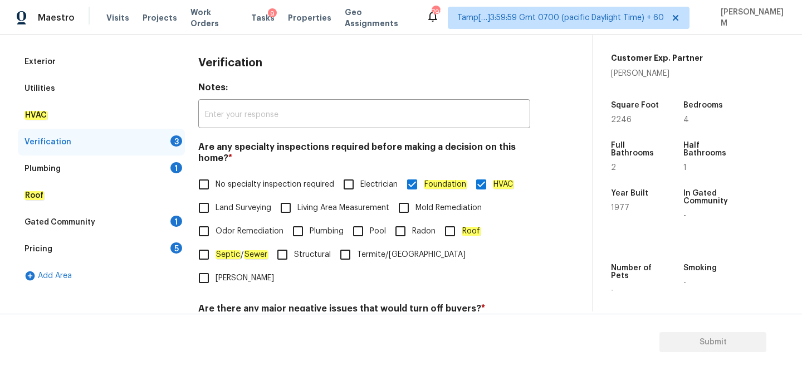
checkbox input "true"
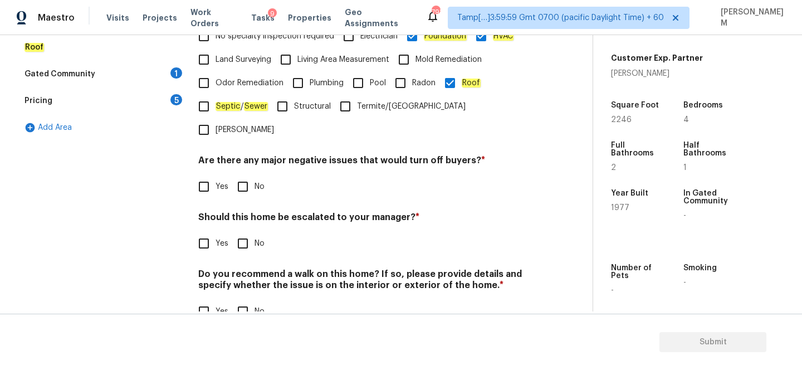
scroll to position [300, 0]
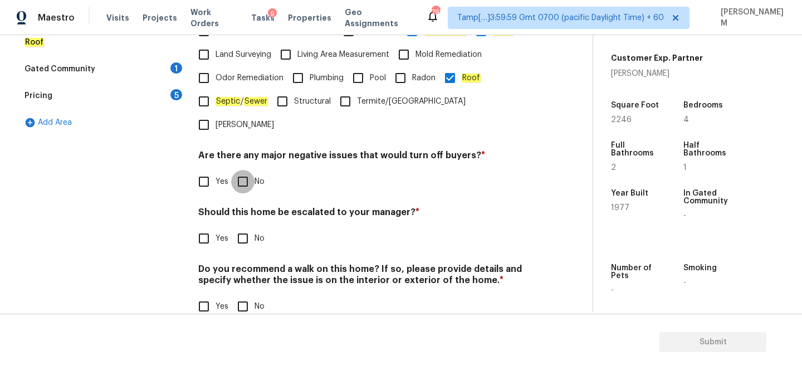
click at [242, 170] on input "No" at bounding box center [242, 181] width 23 height 23
checkbox input "true"
click at [206, 227] on input "Yes" at bounding box center [203, 238] width 23 height 23
checkbox input "true"
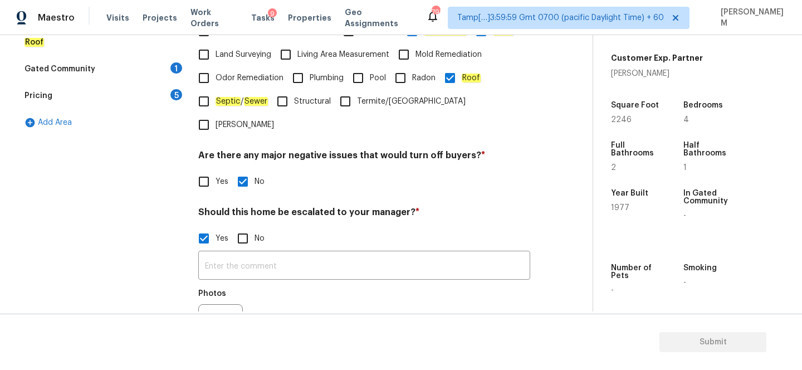
scroll to position [337, 0]
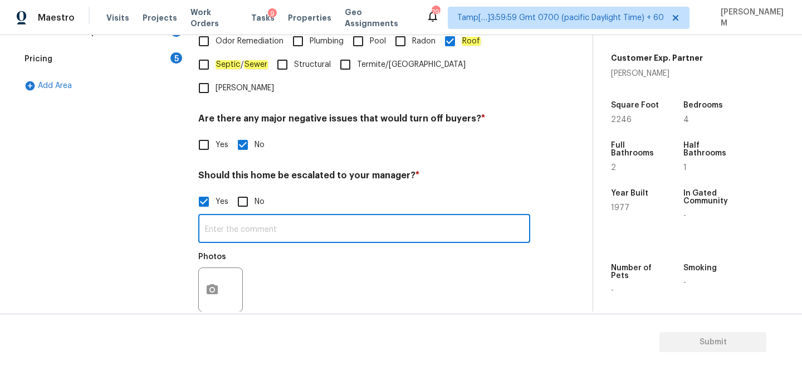
click at [266, 217] on input "text" at bounding box center [364, 230] width 332 height 26
paste input "Possible foundation issues @ 00.08 in exterior video 1"
type input "Possible foundation issues @ 00.08 in exterior video 1"
click at [218, 283] on icon "button" at bounding box center [212, 289] width 13 height 13
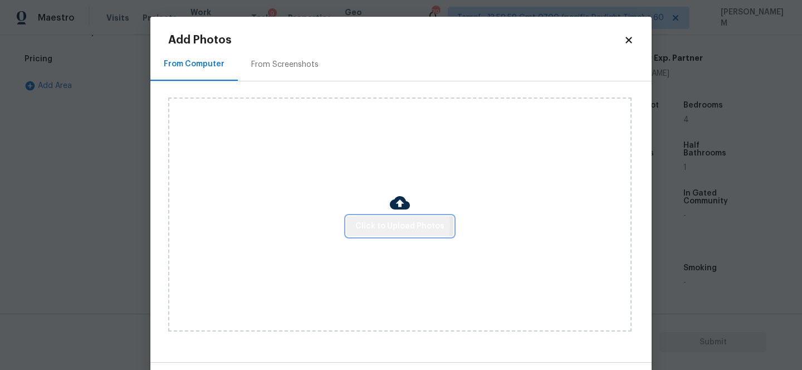
click at [370, 225] on span "Click to Upload Photos" at bounding box center [400, 227] width 89 height 14
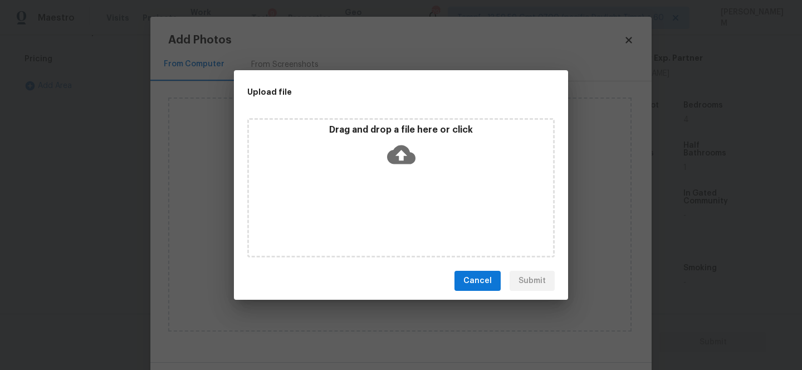
click at [397, 159] on icon at bounding box center [401, 154] width 28 height 19
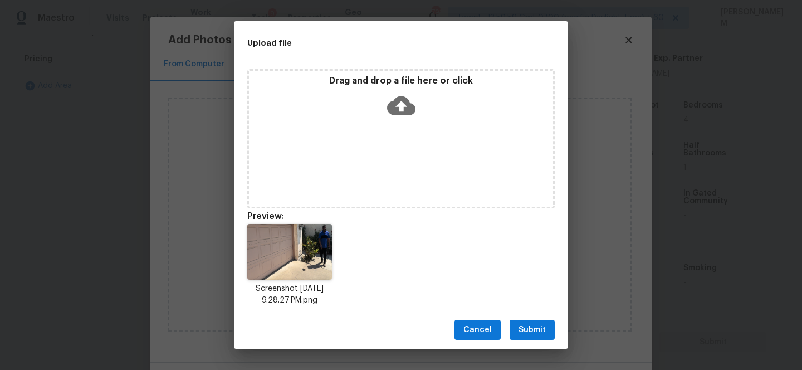
click at [553, 337] on button "Submit" at bounding box center [532, 330] width 45 height 21
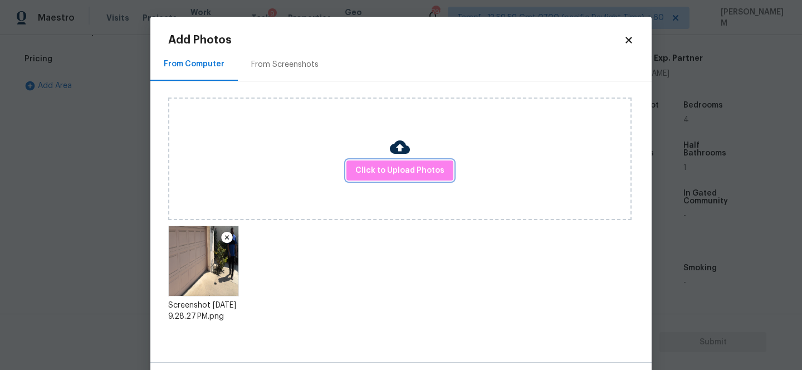
scroll to position [42, 0]
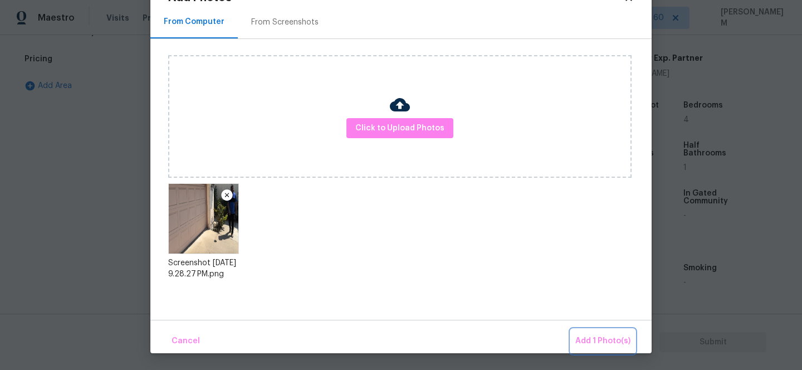
click at [628, 340] on span "Add 1 Photo(s)" at bounding box center [603, 341] width 55 height 14
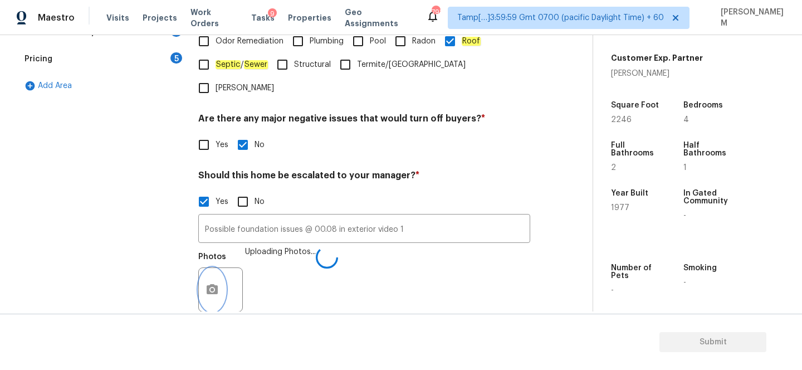
scroll to position [0, 0]
click at [422, 217] on input "Possible foundation issues @ 00.08 in exterior video 1" at bounding box center [364, 230] width 332 height 26
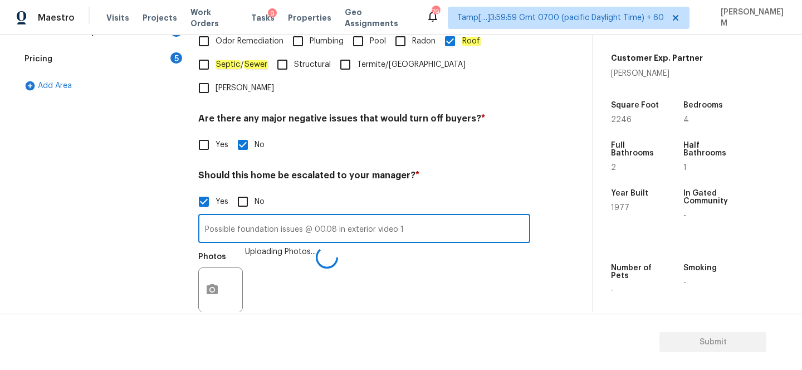
scroll to position [406, 0]
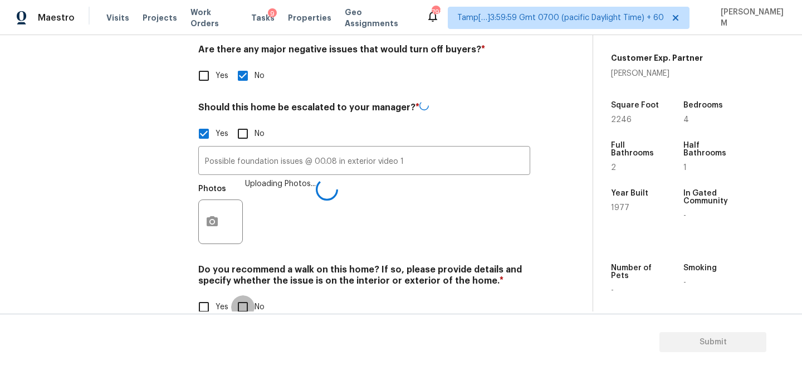
click at [251, 295] on input "No" at bounding box center [242, 306] width 23 height 23
checkbox input "true"
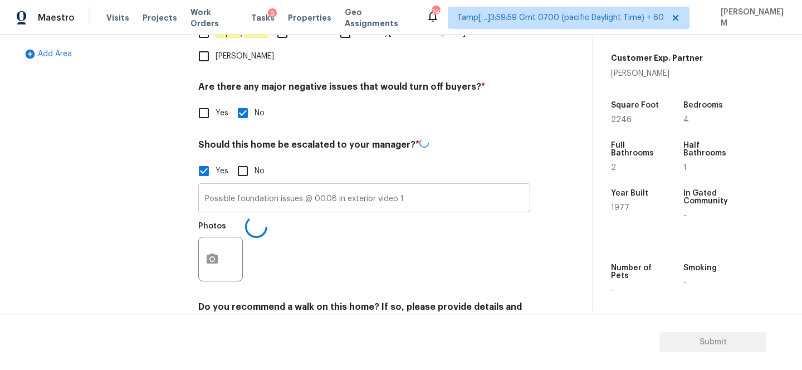
scroll to position [357, 0]
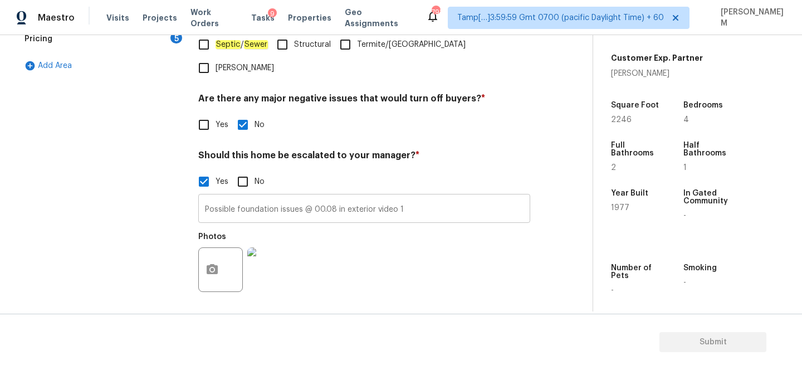
click at [427, 197] on input "Possible foundation issues @ 00.08 in exterior video 1" at bounding box center [364, 210] width 332 height 26
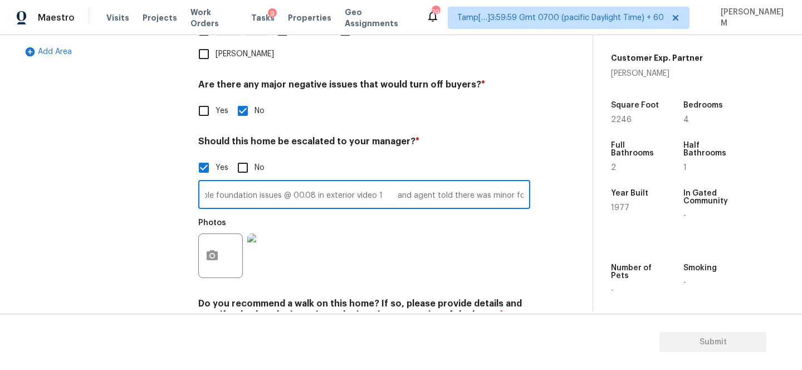
scroll to position [0, 0]
click at [499, 183] on input "Possible foundation issues @ 00.08 in exterior video 1 and agent told there was…" at bounding box center [364, 196] width 332 height 26
paste input "moderate but noticeable exterior or interior cracks"
click at [326, 183] on input "Possible foundation issues @ 00.08 in exterior video 1 and agent told there was…" at bounding box center [364, 196] width 332 height 26
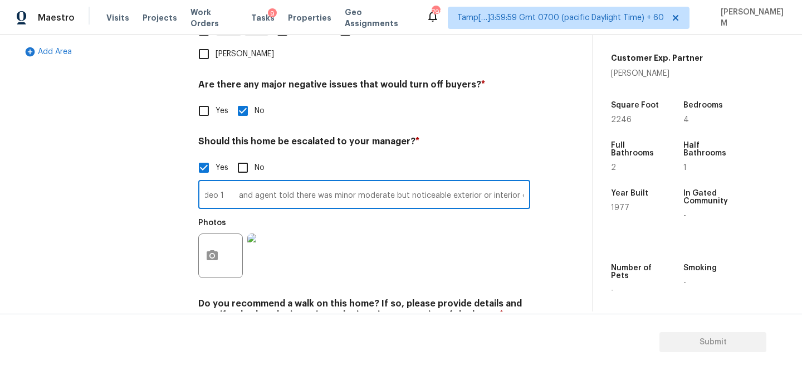
click at [326, 183] on input "Possible foundation issues @ 00.08 in exterior video 1 and agent told there was…" at bounding box center [364, 196] width 332 height 26
click at [522, 183] on input "Possible foundation issues @ 00.08 in exterior video 1 and agent told there was…" at bounding box center [364, 196] width 332 height 26
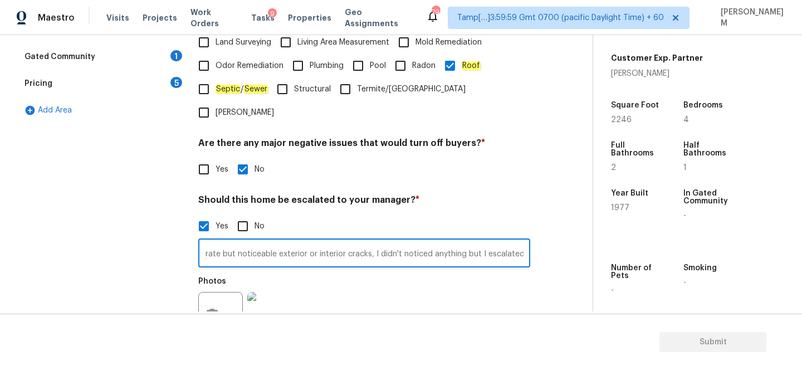
scroll to position [279, 0]
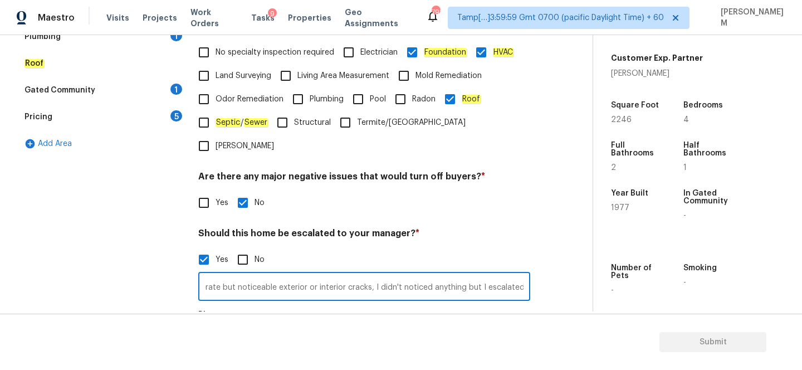
click at [322, 275] on input "Possible foundation issues @ 00.08 in exterior video 1 and agent told there was…" at bounding box center [364, 288] width 332 height 26
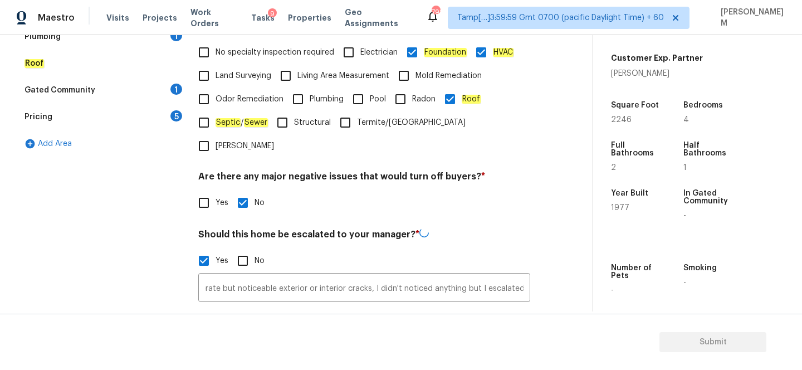
scroll to position [0, 0]
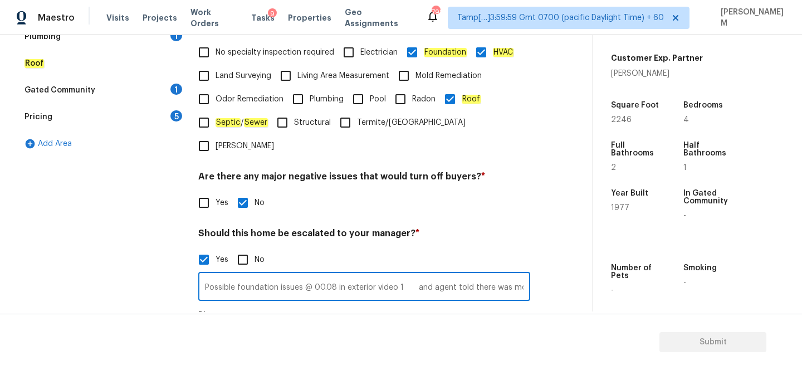
click at [434, 275] on input "Possible foundation issues @ 00.08 in exterior video 1 and agent told there was…" at bounding box center [364, 288] width 332 height 26
click at [448, 275] on input "Possible foundation issues @ 00.08 in exterior video 1 and agent told there was…" at bounding box center [364, 288] width 332 height 26
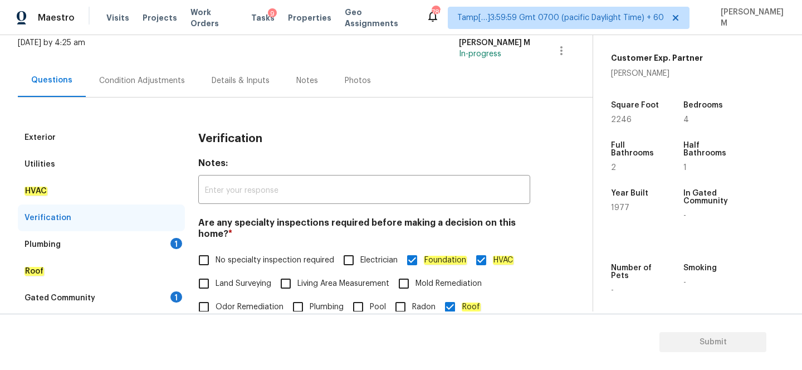
scroll to position [90, 0]
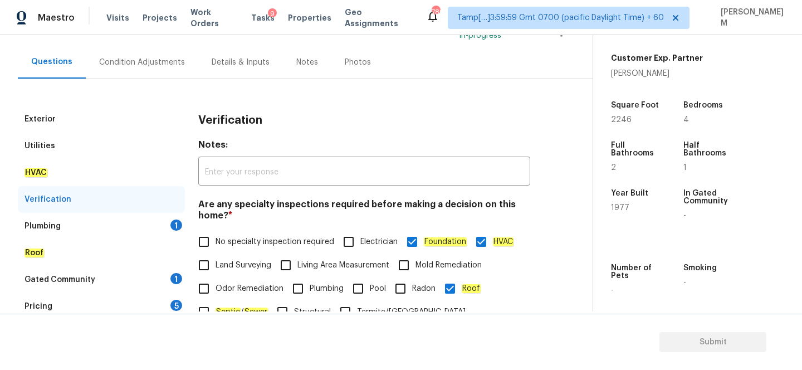
type input "Possible foundation issues @ 00.08 in exterior video 1 and agent told there was…"
click at [84, 231] on div "Plumbing 1" at bounding box center [101, 226] width 167 height 27
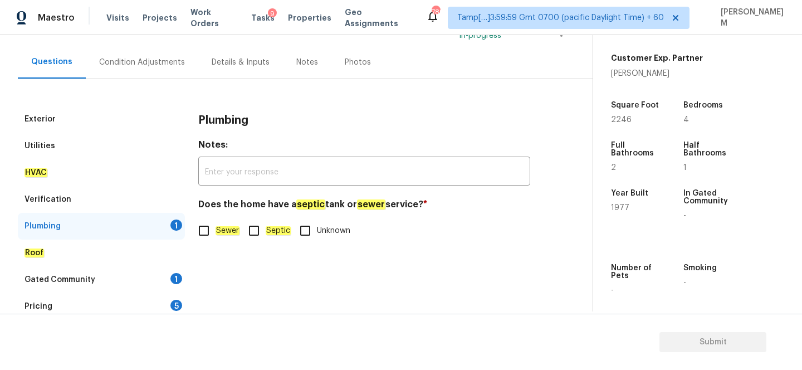
click at [206, 230] on input "Sewer" at bounding box center [203, 230] width 23 height 23
checkbox input "true"
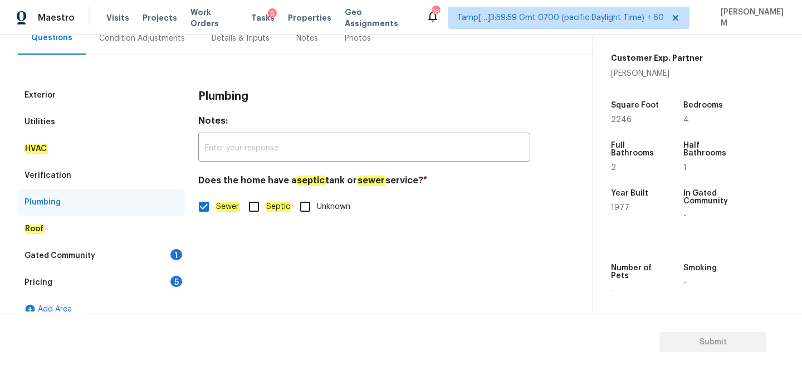
scroll to position [128, 0]
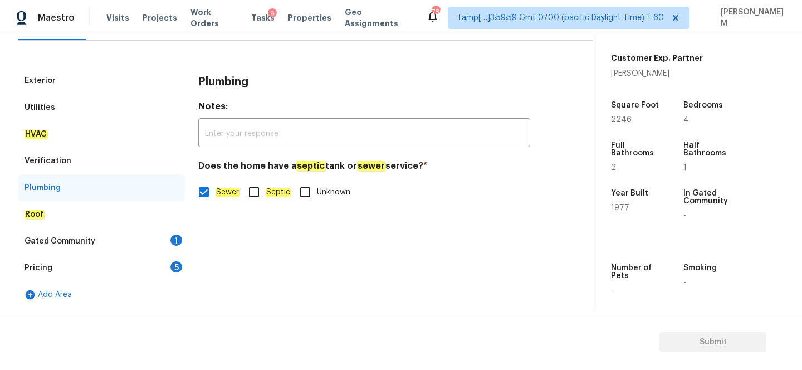
click at [120, 245] on div "Gated Community 1" at bounding box center [101, 241] width 167 height 27
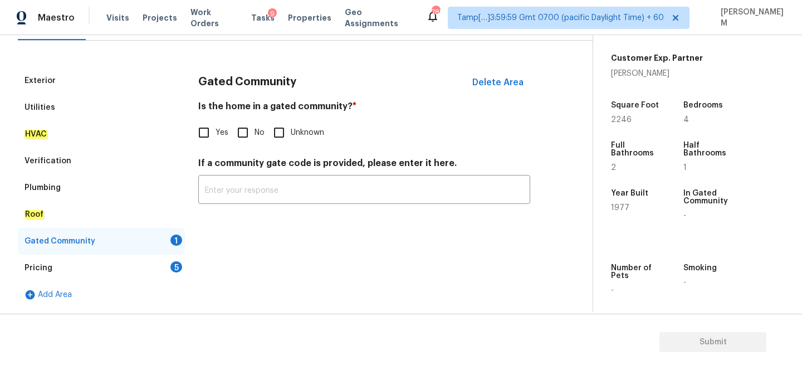
click at [284, 132] on input "Unknown" at bounding box center [278, 132] width 23 height 23
checkbox input "true"
click at [246, 132] on input "No" at bounding box center [242, 132] width 23 height 23
checkbox input "true"
checkbox input "false"
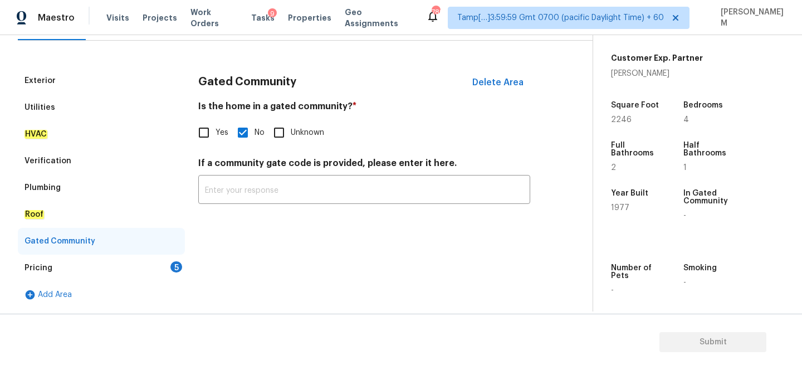
click at [130, 270] on div "Pricing 5" at bounding box center [101, 268] width 167 height 27
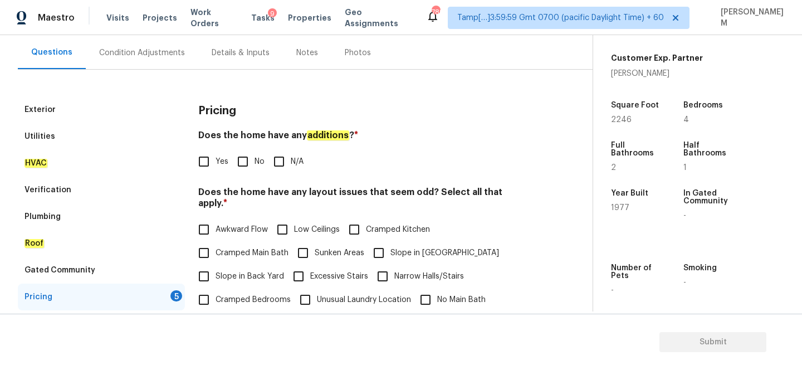
scroll to position [95, 0]
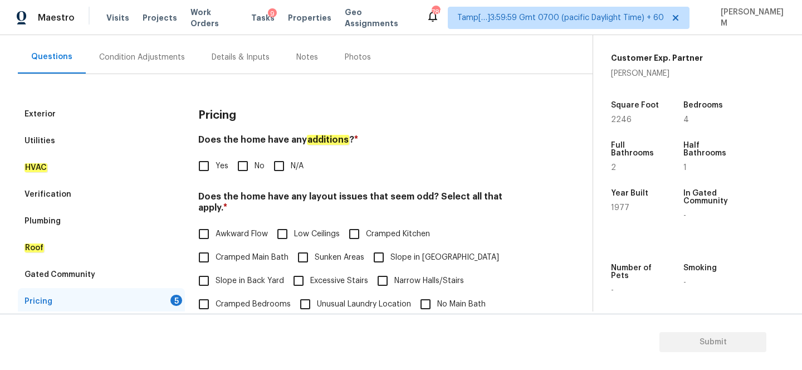
click at [115, 271] on div "Gated Community" at bounding box center [101, 274] width 167 height 27
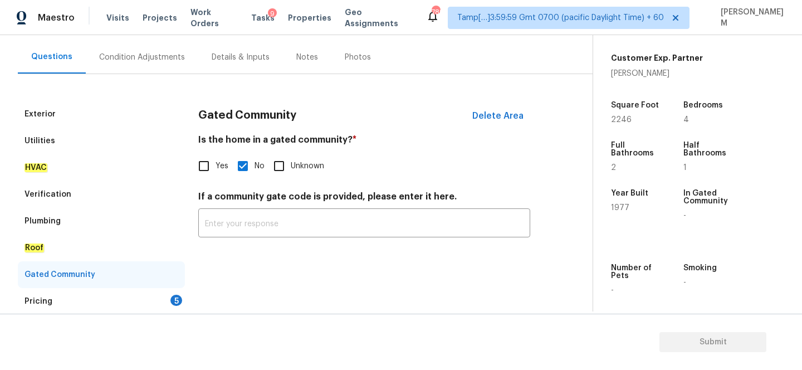
click at [277, 166] on input "Unknown" at bounding box center [278, 165] width 23 height 23
checkbox input "true"
click at [247, 167] on input "No" at bounding box center [242, 165] width 23 height 23
checkbox input "true"
checkbox input "false"
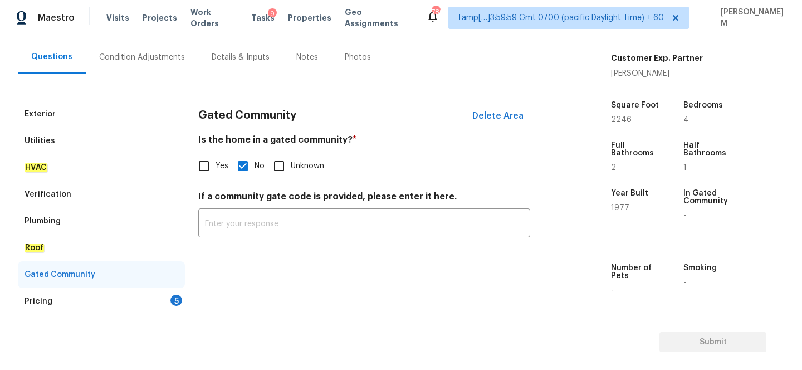
click at [103, 302] on div "Pricing 5" at bounding box center [101, 301] width 167 height 27
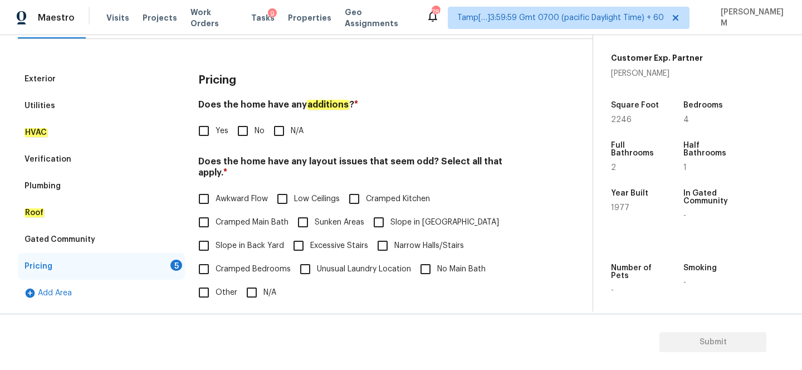
scroll to position [110, 0]
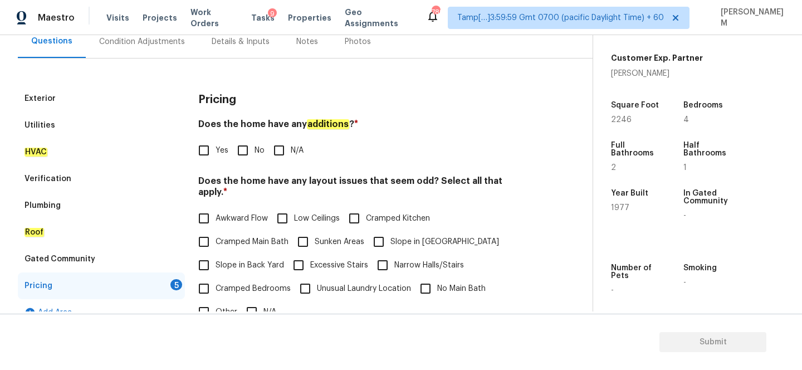
click at [280, 149] on input "N/A" at bounding box center [278, 150] width 23 height 23
checkbox input "true"
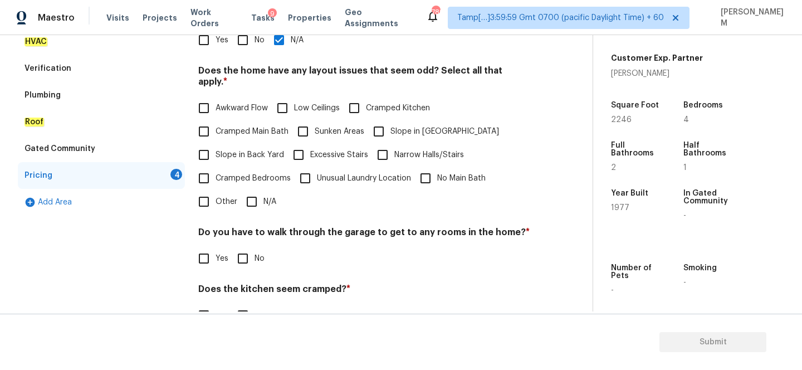
scroll to position [214, 0]
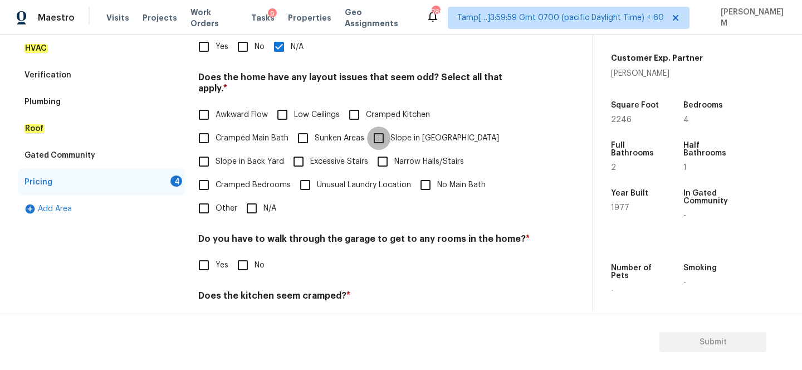
click at [381, 126] on input "Slope in Front Yard" at bounding box center [378, 137] width 23 height 23
checkbox input "true"
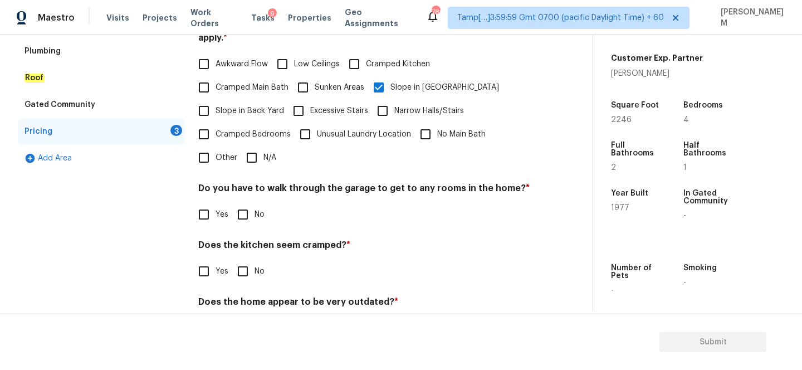
scroll to position [299, 0]
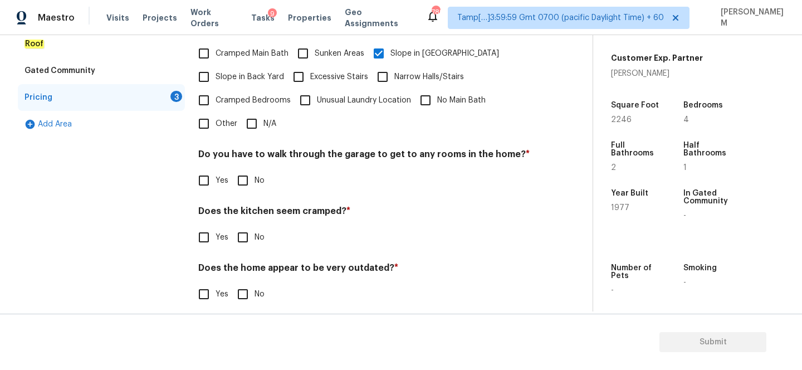
click at [245, 169] on input "No" at bounding box center [242, 180] width 23 height 23
checkbox input "true"
click at [242, 230] on input "No" at bounding box center [242, 237] width 23 height 23
checkbox input "true"
click at [241, 286] on input "No" at bounding box center [242, 294] width 23 height 23
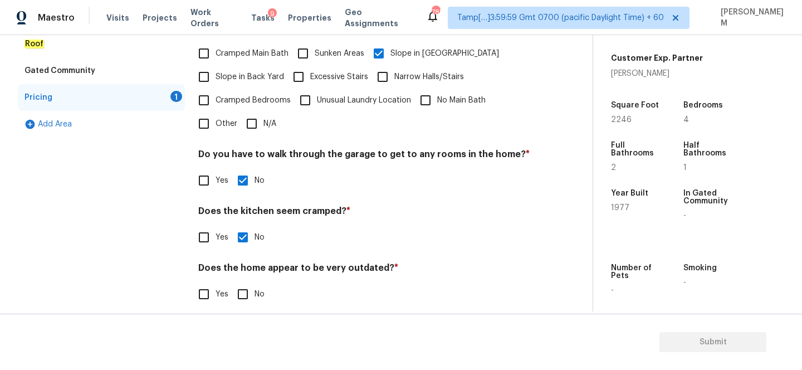
checkbox input "true"
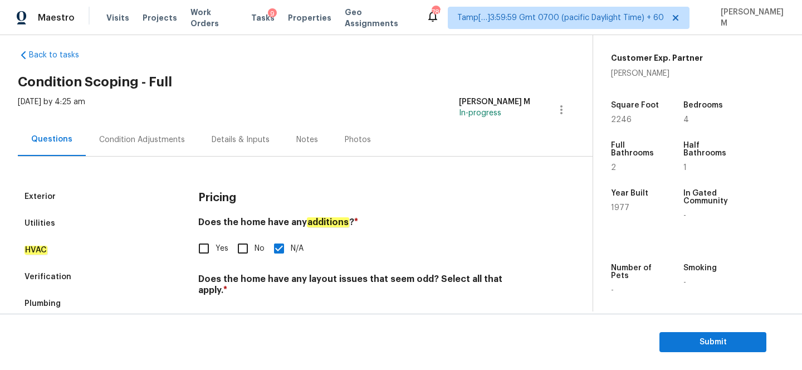
click at [125, 139] on div "Condition Adjustments" at bounding box center [142, 139] width 86 height 11
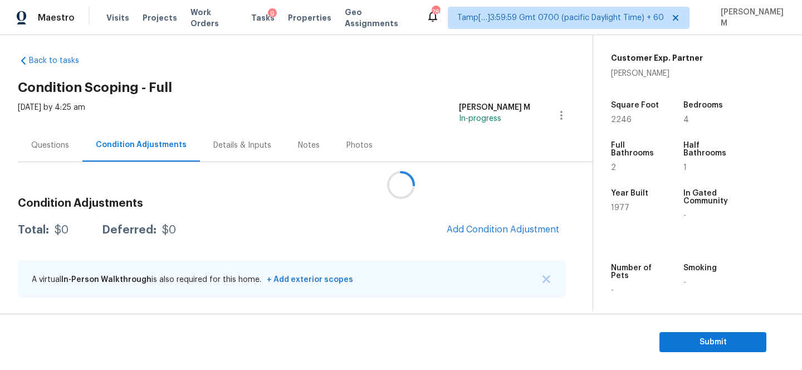
scroll to position [7, 0]
click at [324, 280] on span "+ Add exterior scopes" at bounding box center [309, 280] width 90 height 8
click at [484, 227] on span "Add Condition Adjustment" at bounding box center [503, 230] width 113 height 10
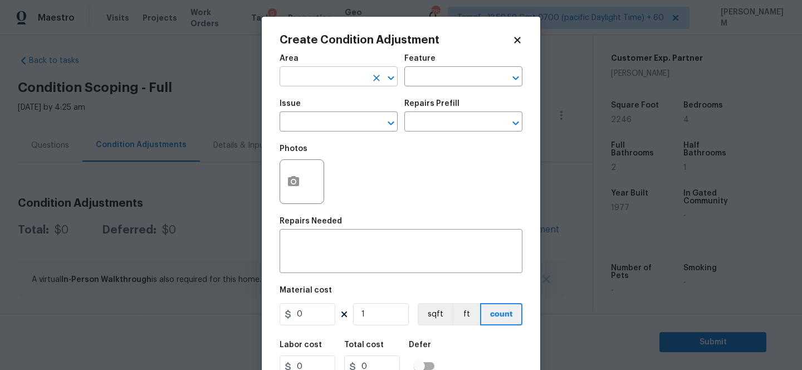
click at [334, 73] on input "text" at bounding box center [323, 77] width 87 height 17
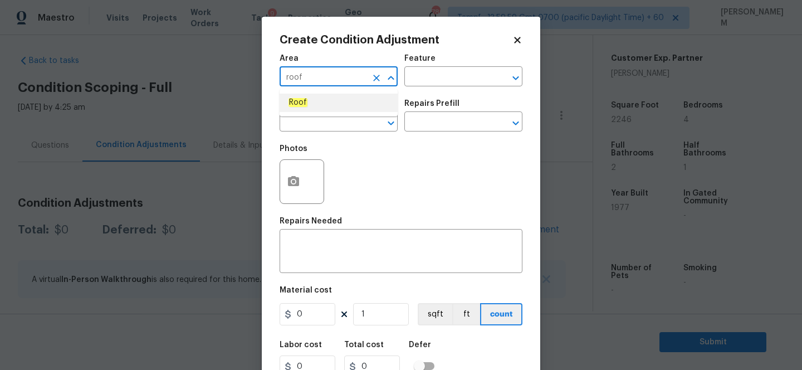
click at [341, 114] on ul "Roof" at bounding box center [339, 102] width 118 height 27
click at [344, 105] on li "Roof" at bounding box center [339, 103] width 118 height 18
type input "Roof"
click at [431, 77] on input "text" at bounding box center [448, 77] width 87 height 17
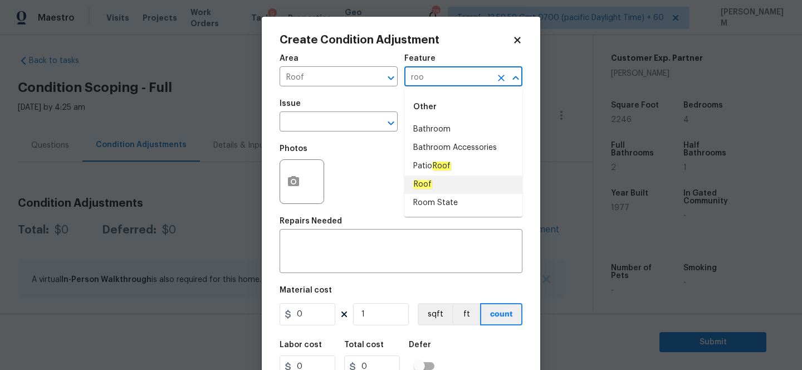
click at [442, 180] on li "Roof" at bounding box center [464, 185] width 118 height 18
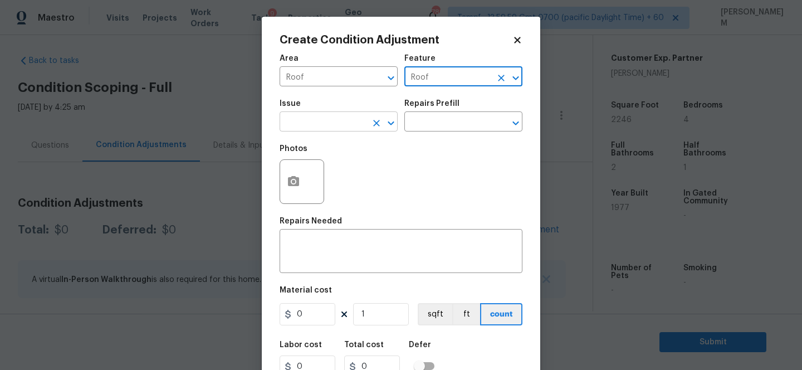
type input "Roof"
click at [335, 124] on input "text" at bounding box center [323, 122] width 87 height 17
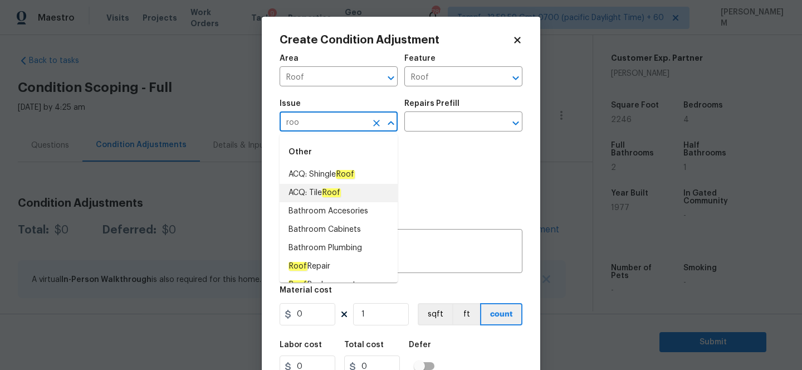
click at [340, 190] on em "Roof" at bounding box center [331, 192] width 19 height 9
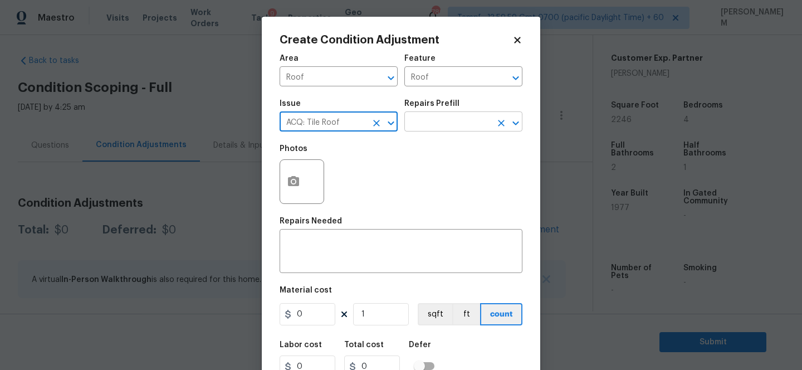
type input "ACQ: Tile Roof"
click at [445, 128] on input "text" at bounding box center [448, 122] width 87 height 17
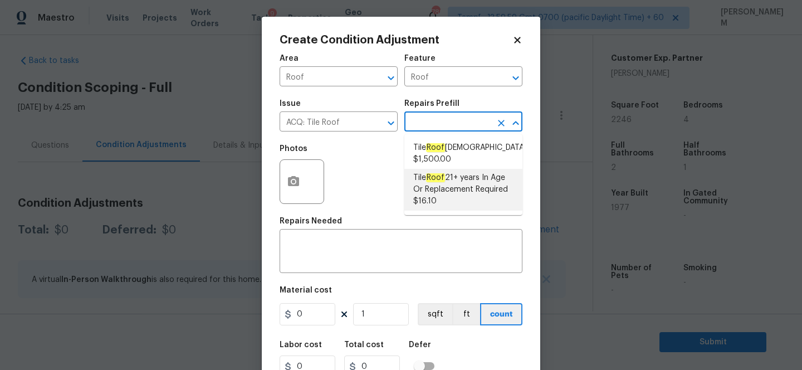
click at [472, 196] on span "Tile Roof 21+ years In Age Or Replacement Required $16.10" at bounding box center [463, 189] width 100 height 35
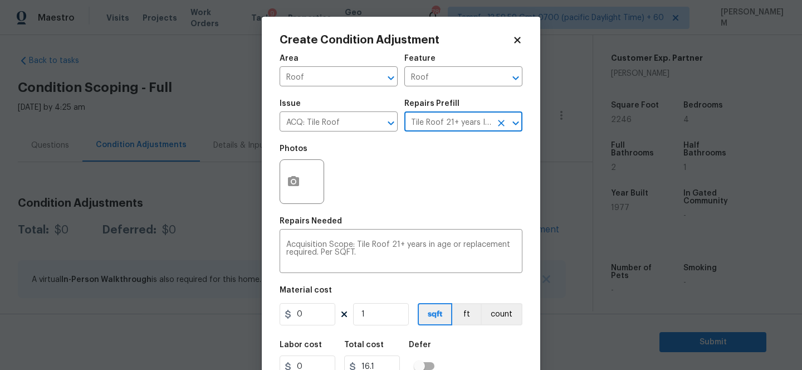
type input "Acquisition"
type textarea "Acquisition Scope: Tile Roof 21+ years in age or replacement required. Per SQFT."
type input "16.1"
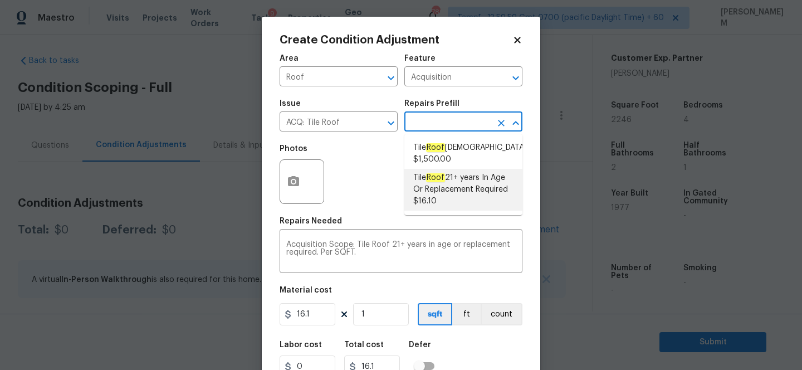
click at [468, 188] on span "Tile Roof 21+ years In Age Or Replacement Required $16.10" at bounding box center [463, 189] width 100 height 35
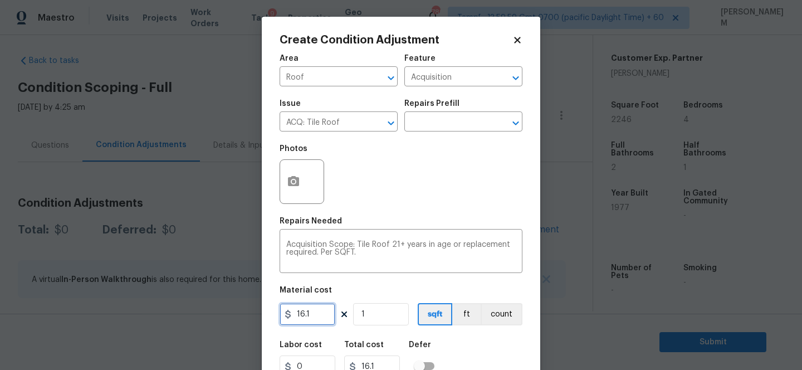
click at [314, 316] on input "16.1" at bounding box center [308, 314] width 56 height 22
type input "805"
click at [379, 309] on input "1" at bounding box center [381, 314] width 56 height 22
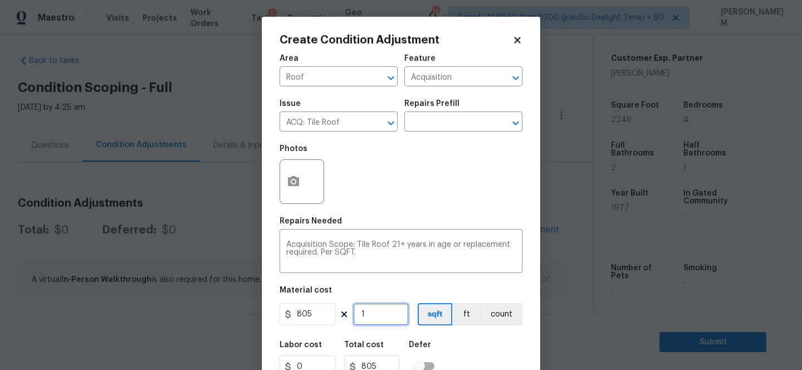
type input "2"
type input "1610"
type input "22"
type input "17710"
type input "224"
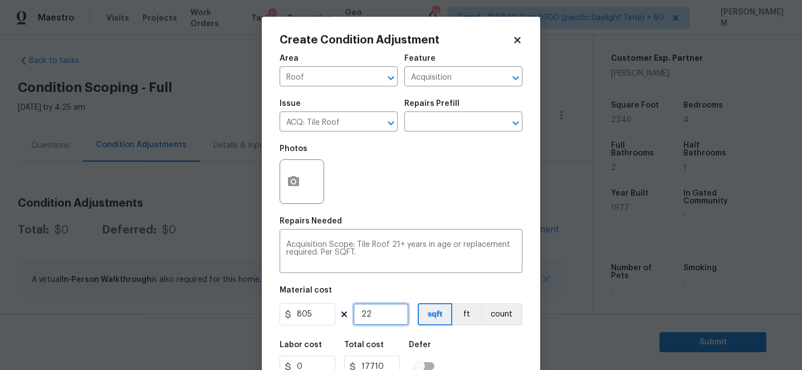
type input "180320"
type input "2246"
type input "1808030"
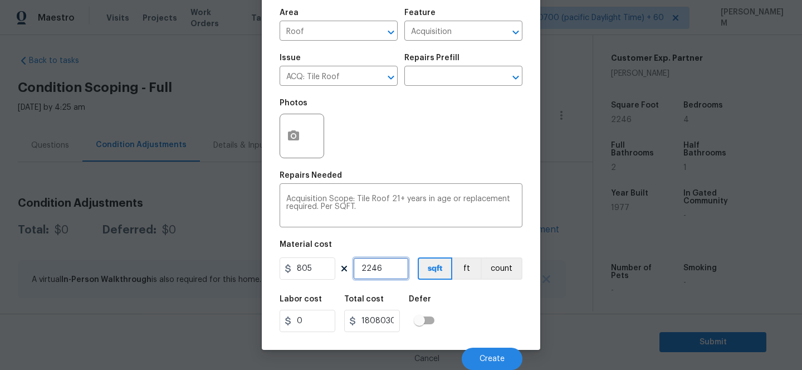
drag, startPoint x: 382, startPoint y: 268, endPoint x: 314, endPoint y: 267, distance: 68.6
click at [314, 268] on div "805 2246 sqft ft count" at bounding box center [401, 268] width 243 height 22
paste input "45"
type input "45"
type input "36225"
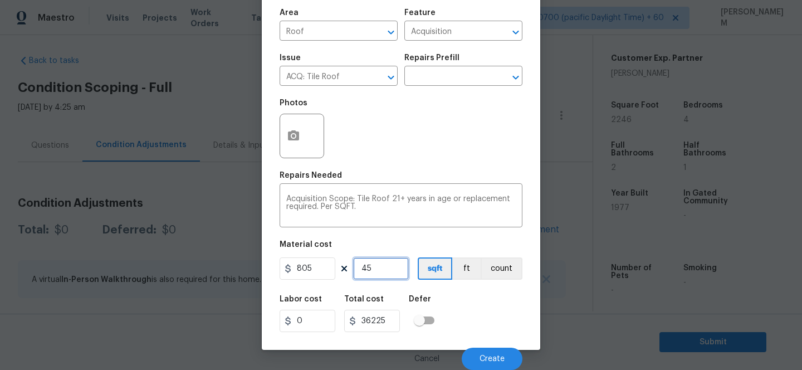
type input "45"
click at [287, 128] on button "button" at bounding box center [293, 135] width 27 height 43
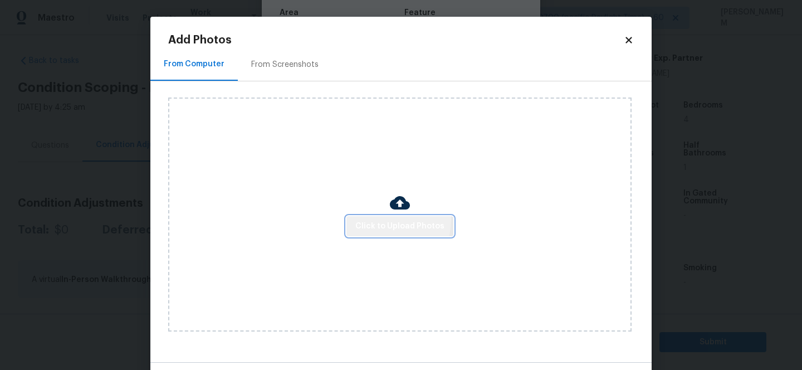
click at [374, 218] on button "Click to Upload Photos" at bounding box center [400, 226] width 107 height 21
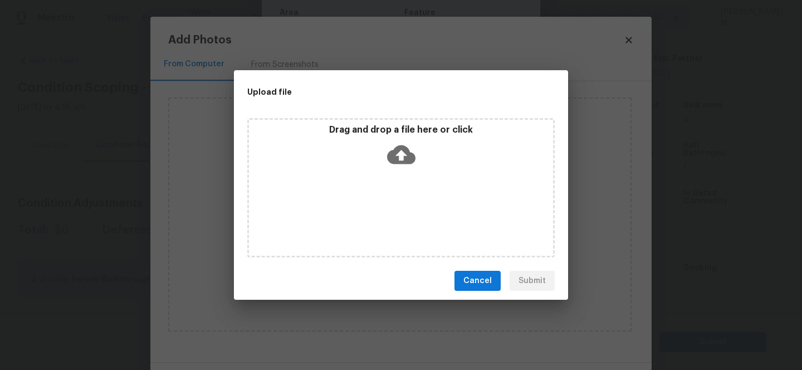
click at [421, 166] on div "Drag and drop a file here or click" at bounding box center [401, 148] width 304 height 48
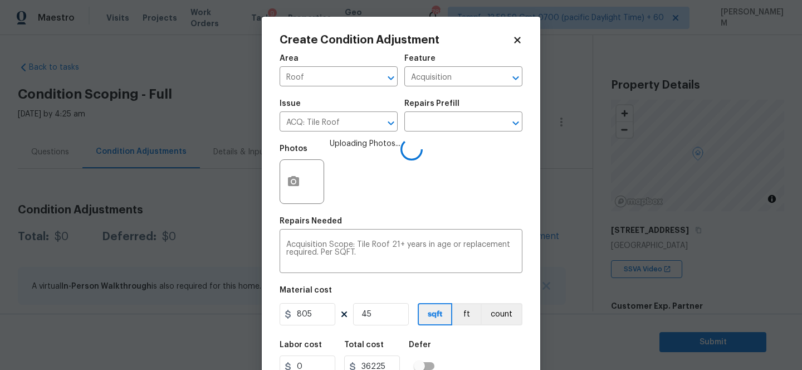
scroll to position [46, 0]
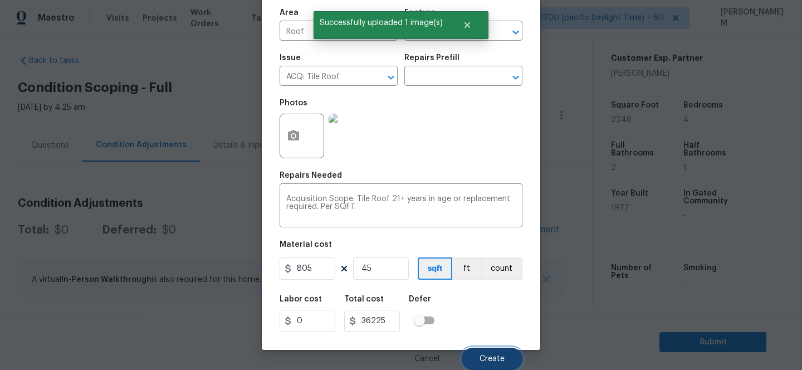
click at [498, 363] on button "Create" at bounding box center [492, 359] width 61 height 22
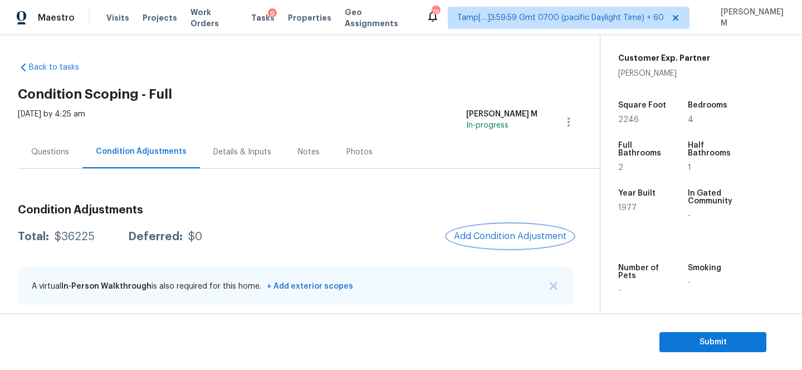
scroll to position [55, 0]
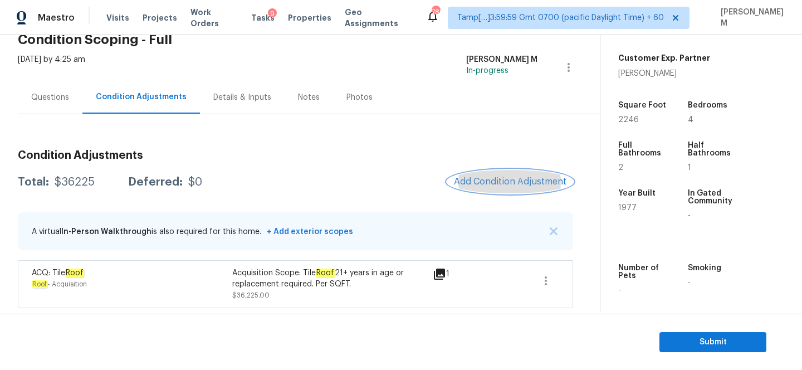
click at [486, 186] on span "Add Condition Adjustment" at bounding box center [510, 182] width 113 height 10
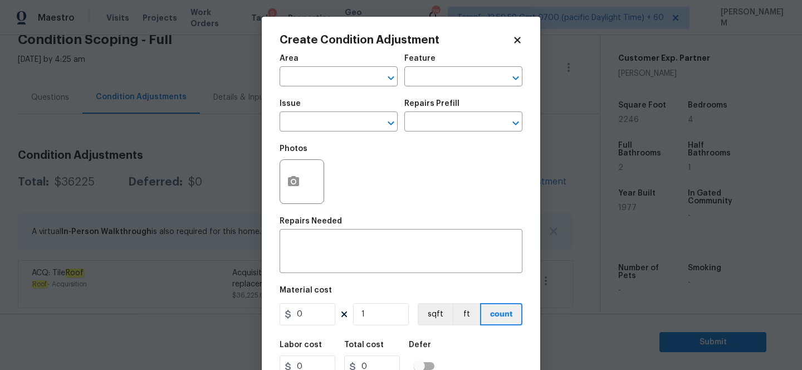
click at [219, 167] on body "Maestro Visits Projects Work Orders Tasks 9 Properties Geo Assignments 786 Tamp…" at bounding box center [401, 185] width 802 height 370
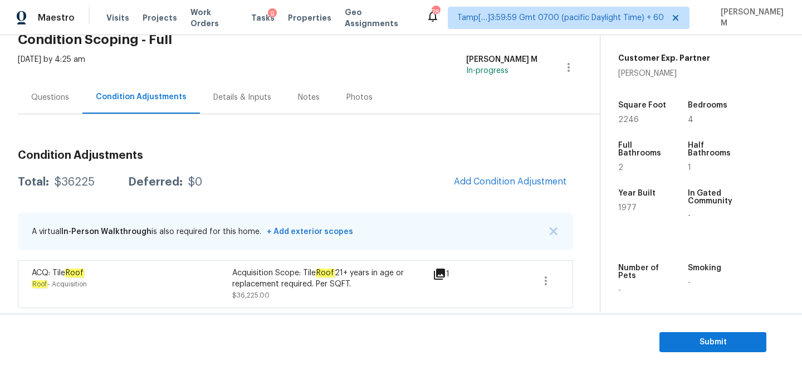
click at [509, 168] on div "Condition Adjustments Total: $36225 Deferred: $0 Add Condition Adjustment A vir…" at bounding box center [296, 224] width 556 height 167
click at [510, 177] on span "Add Condition Adjustment" at bounding box center [510, 182] width 113 height 10
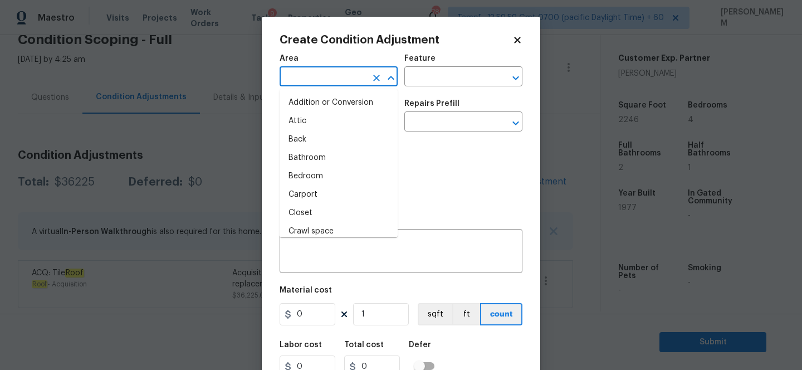
click at [354, 73] on input "text" at bounding box center [323, 77] width 87 height 17
type input "l"
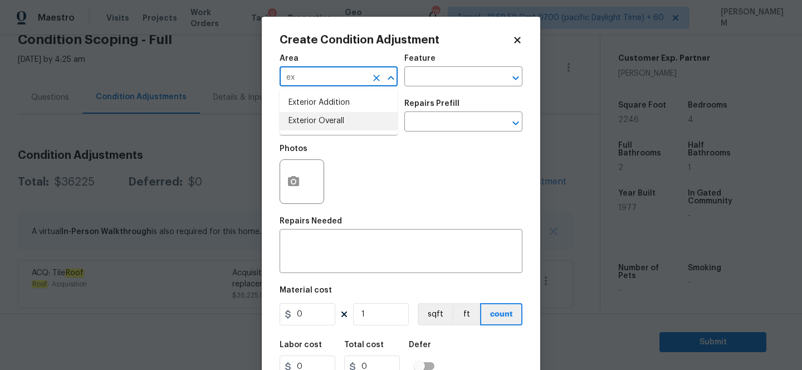
click at [353, 123] on li "Exterior Overall" at bounding box center [339, 121] width 118 height 18
type input "Exterior Overall"
click at [437, 74] on input "text" at bounding box center [448, 77] width 87 height 17
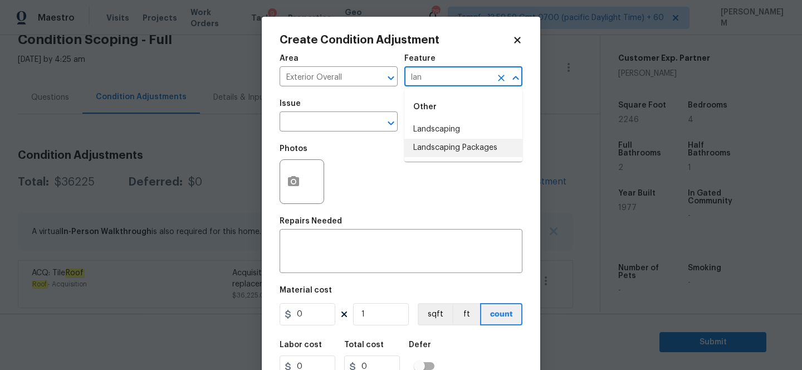
click at [460, 145] on li "Landscaping Packages" at bounding box center [464, 148] width 118 height 18
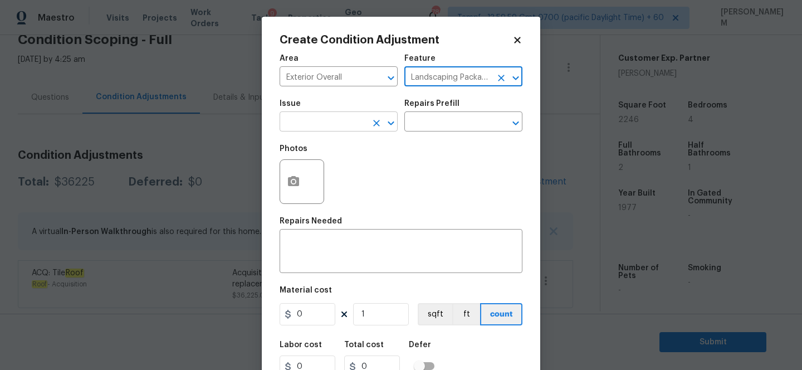
type input "Landscaping Packages"
click at [359, 119] on input "text" at bounding box center [323, 122] width 87 height 17
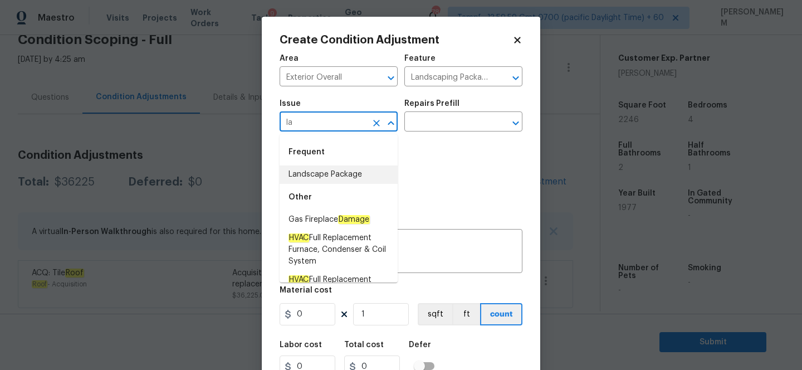
click at [347, 174] on li "Landscape Package" at bounding box center [339, 175] width 118 height 18
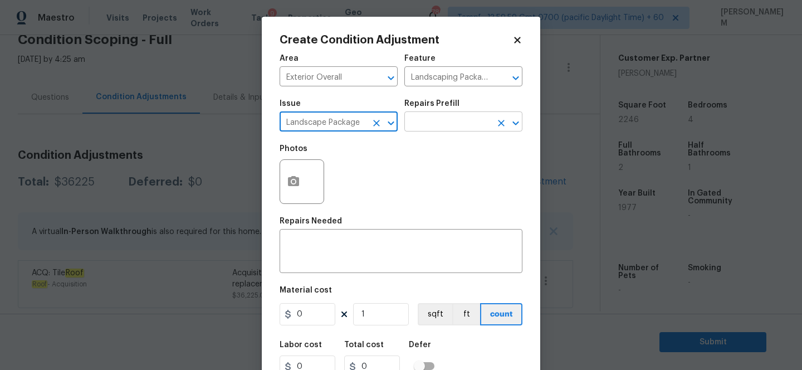
type input "Landscape Package"
click at [463, 130] on input "text" at bounding box center [448, 122] width 87 height 17
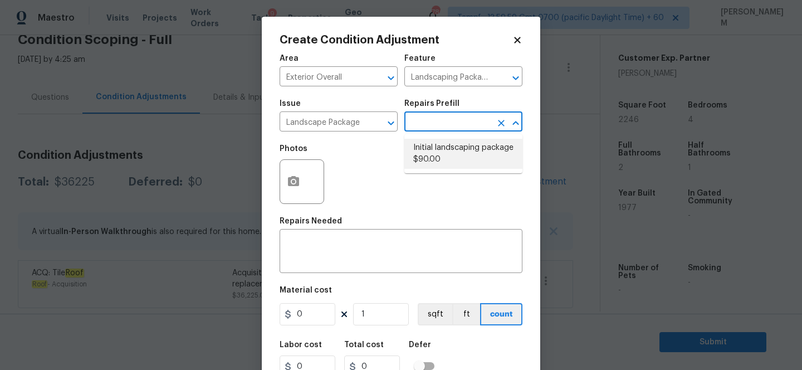
click at [474, 154] on li "Initial landscaping package $90.00" at bounding box center [464, 154] width 118 height 30
type input "Home Readiness Packages"
type textarea "Mowing of grass up to 6" in height. Mow, edge along driveways & sidewalks, trim…"
type input "90"
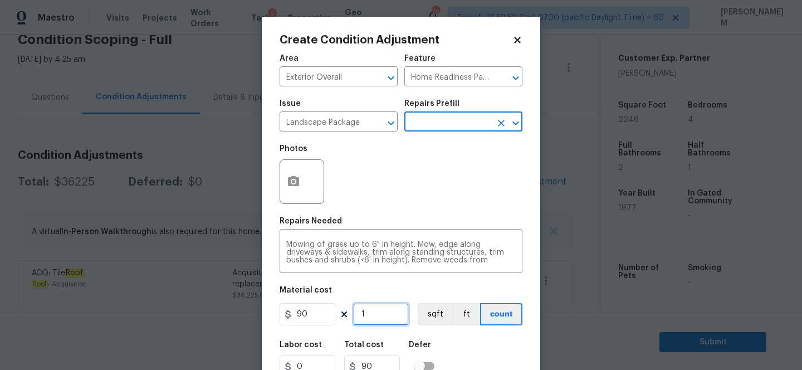
click at [393, 320] on input "1" at bounding box center [381, 314] width 56 height 22
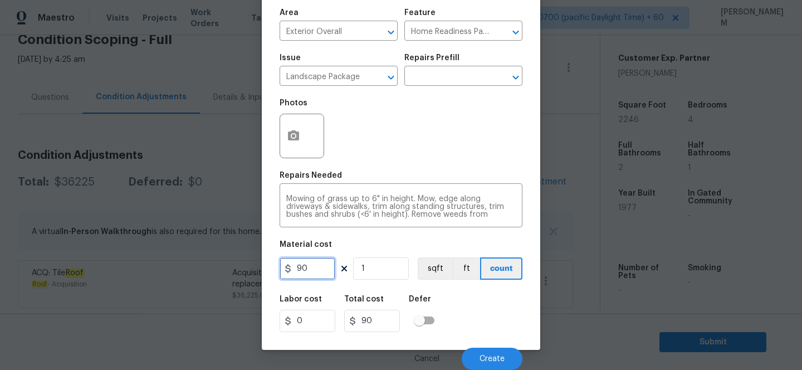
click at [313, 264] on input "90" at bounding box center [308, 268] width 56 height 22
type input "800"
click at [292, 133] on icon "button" at bounding box center [293, 135] width 11 height 10
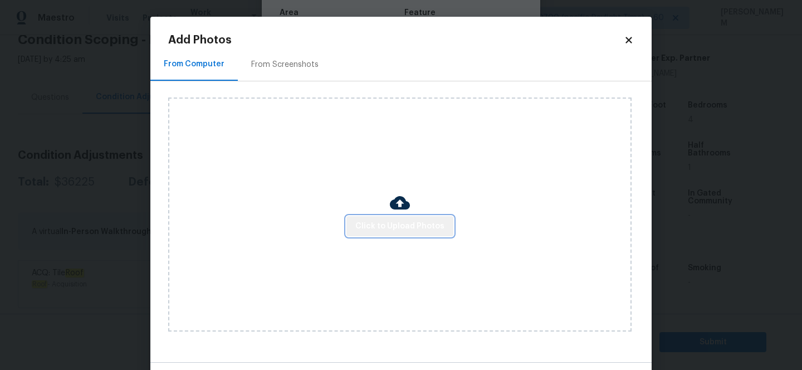
click at [402, 230] on span "Click to Upload Photos" at bounding box center [400, 227] width 89 height 14
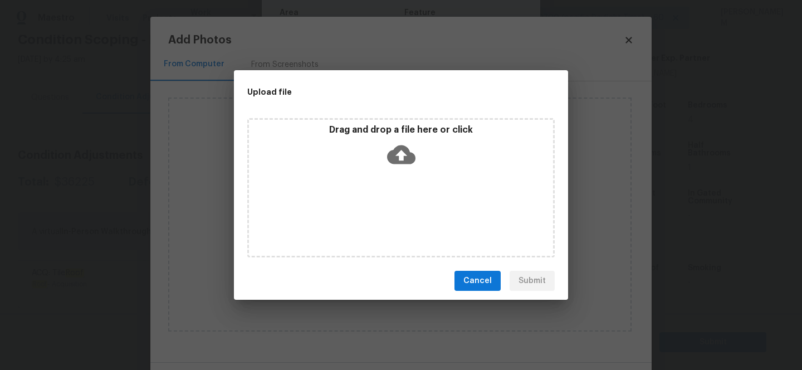
click at [395, 159] on icon at bounding box center [401, 154] width 28 height 19
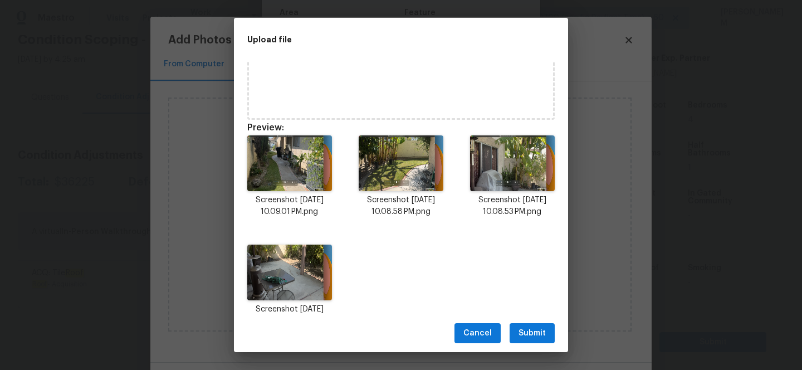
scroll to position [111, 0]
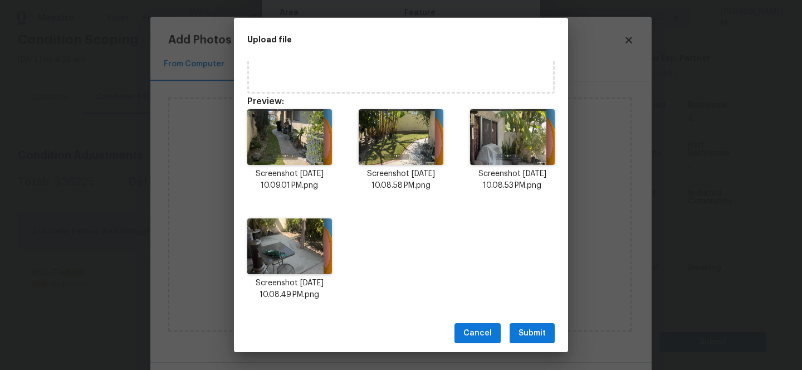
click at [524, 328] on span "Submit" at bounding box center [532, 334] width 27 height 14
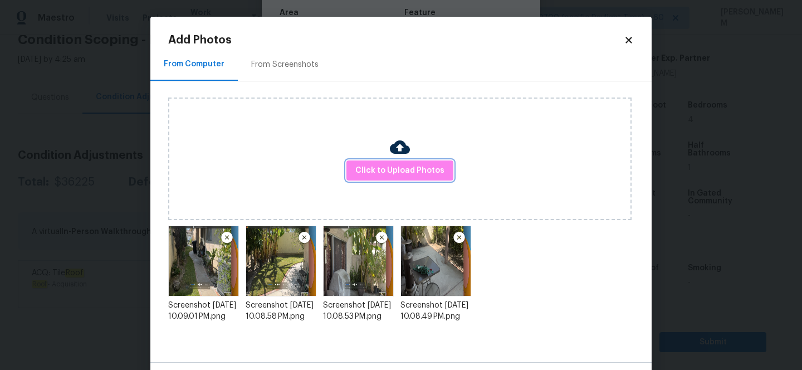
scroll to position [42, 0]
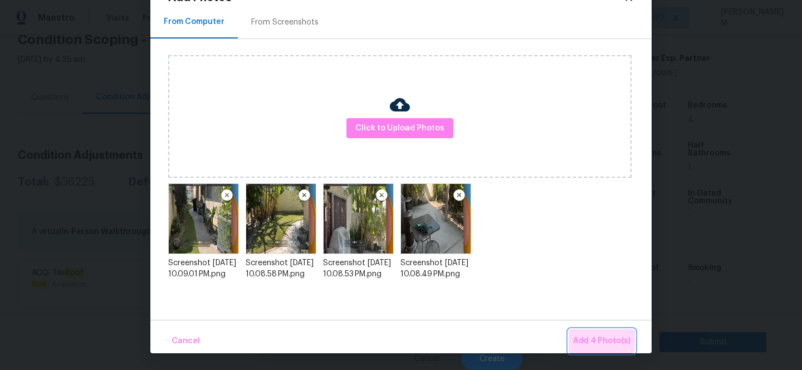
click at [601, 333] on button "Add 4 Photo(s)" at bounding box center [602, 341] width 66 height 24
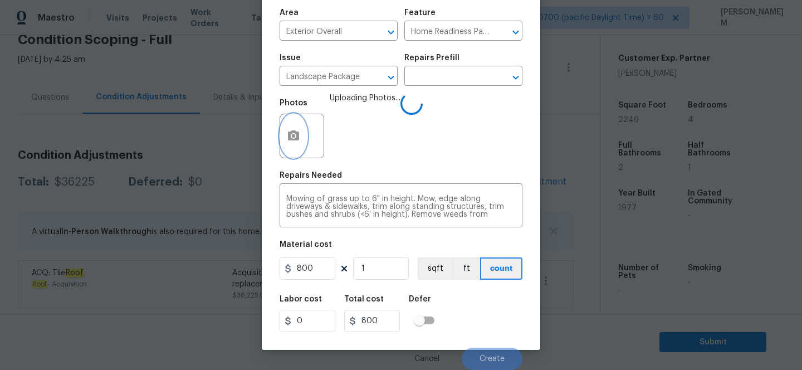
scroll to position [0, 0]
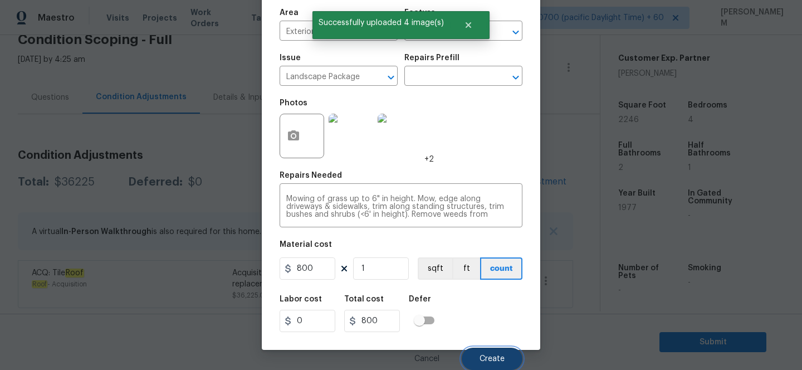
click at [493, 362] on span "Create" at bounding box center [492, 359] width 25 height 8
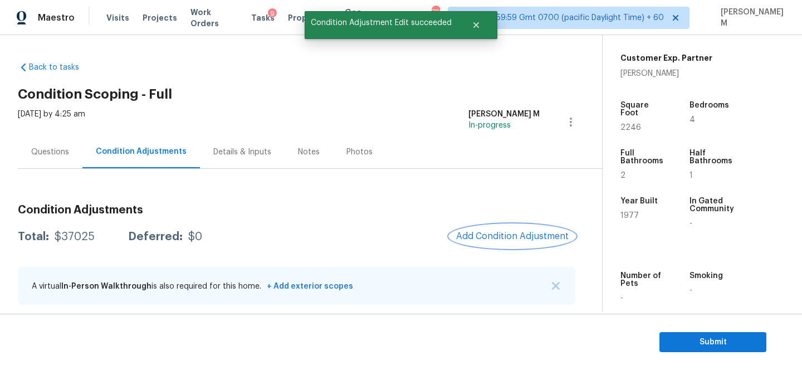
click at [467, 233] on span "Add Condition Adjustment" at bounding box center [512, 236] width 113 height 10
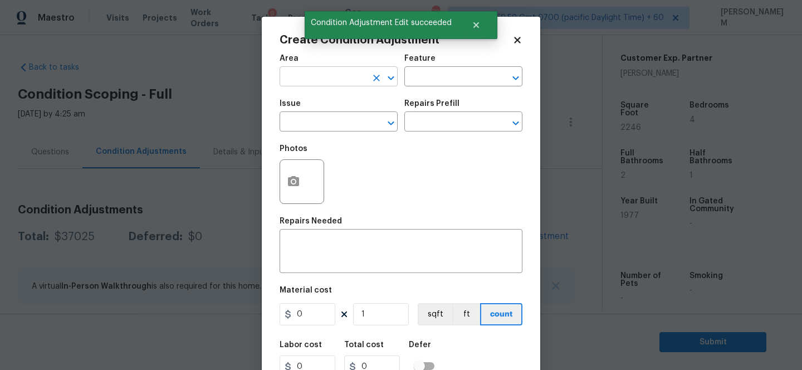
click at [330, 80] on input "text" at bounding box center [323, 77] width 87 height 17
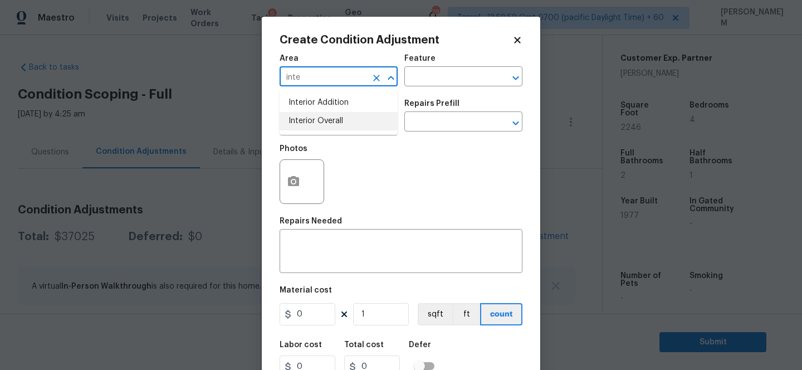
click at [350, 120] on li "Interior Overall" at bounding box center [339, 121] width 118 height 18
type input "Interior Overall"
click at [445, 78] on input "text" at bounding box center [448, 77] width 87 height 17
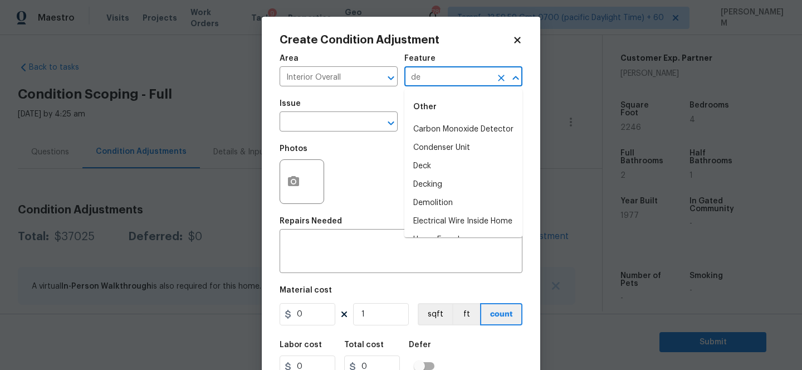
type input "d"
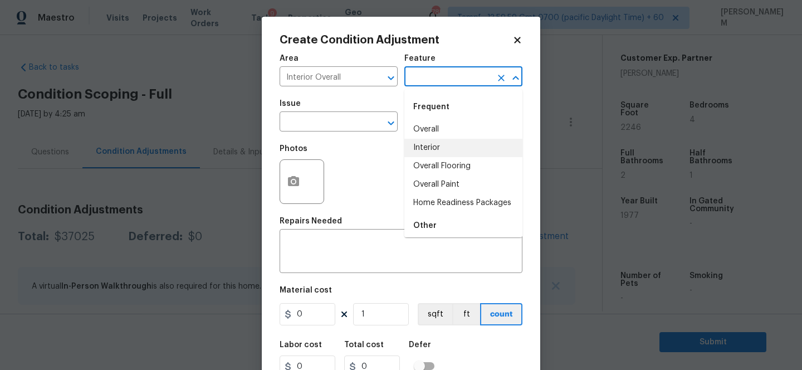
click at [466, 149] on li "Interior" at bounding box center [464, 148] width 118 height 18
type input "Interior"
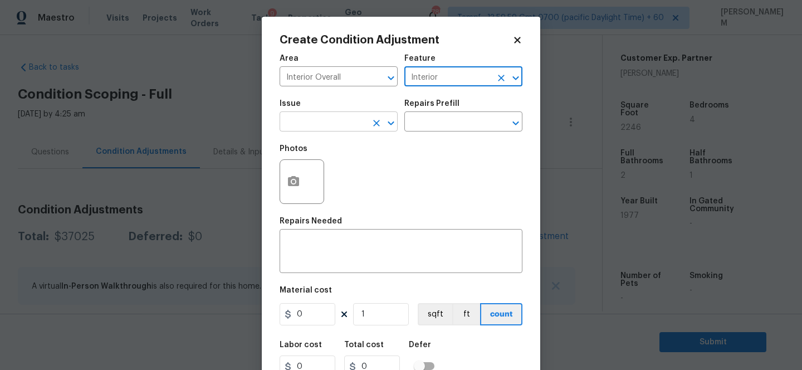
click at [349, 125] on input "text" at bounding box center [323, 122] width 87 height 17
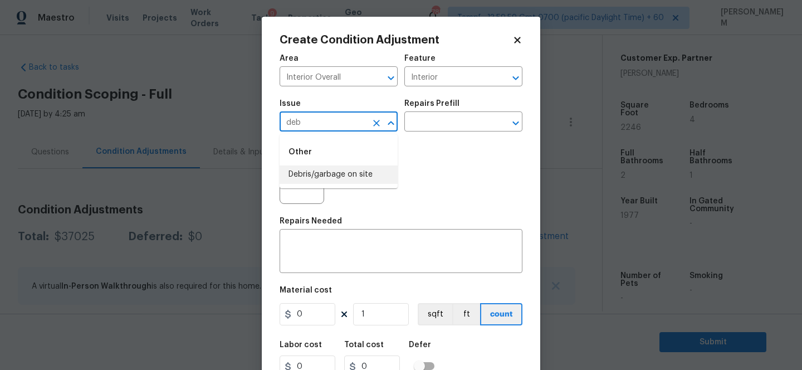
click at [349, 176] on li "Debris/garbage on site" at bounding box center [339, 175] width 118 height 18
type input "Debris/garbage on site"
click at [428, 120] on input "text" at bounding box center [448, 122] width 87 height 17
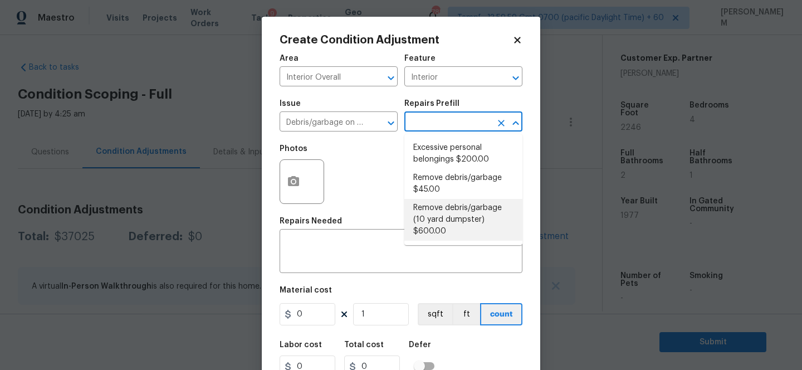
click at [473, 221] on li "Remove debris/garbage (10 yard dumpster) $600.00" at bounding box center [464, 220] width 118 height 42
type textarea "Remove debris/garbage and haul away to legal disposal facility (10 yd dumpster)"
type input "600"
click at [470, 212] on li "Remove debris/garbage (10 yard dumpster) $600.00" at bounding box center [464, 220] width 118 height 42
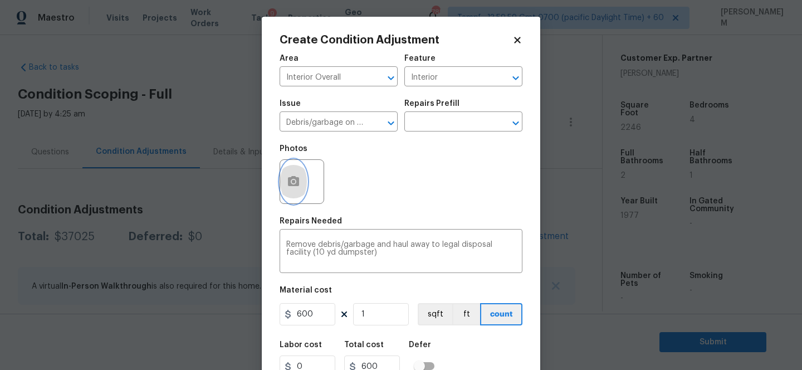
click at [304, 183] on button "button" at bounding box center [293, 181] width 27 height 43
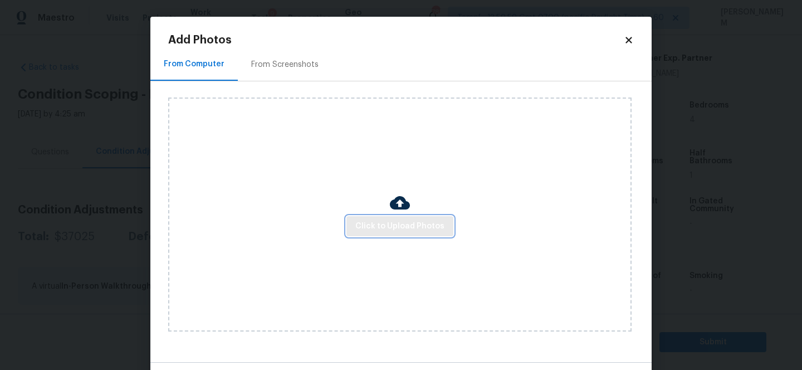
click at [403, 230] on span "Click to Upload Photos" at bounding box center [400, 227] width 89 height 14
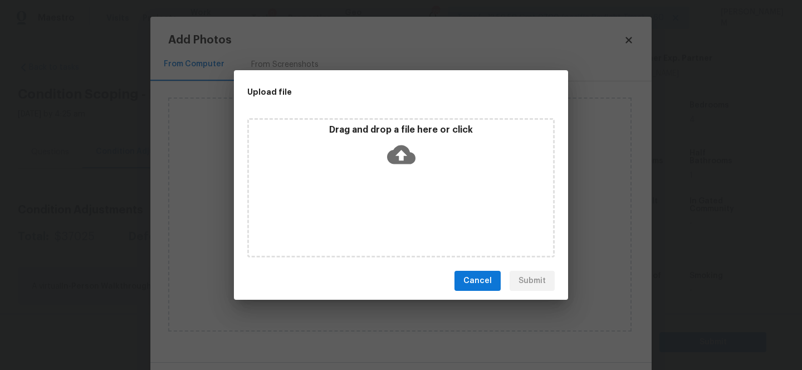
click at [390, 163] on icon at bounding box center [401, 154] width 28 height 28
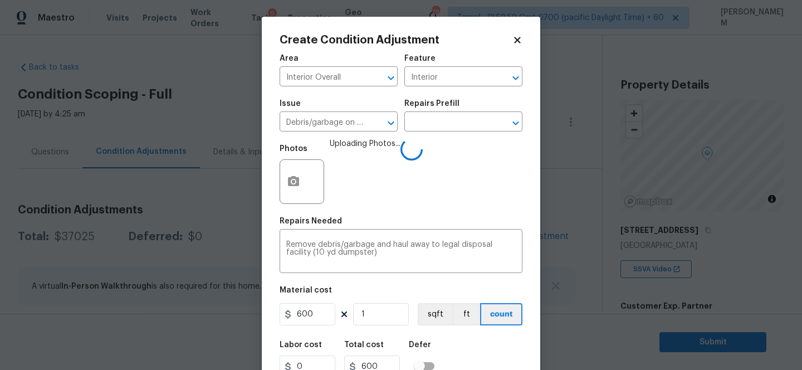
scroll to position [46, 0]
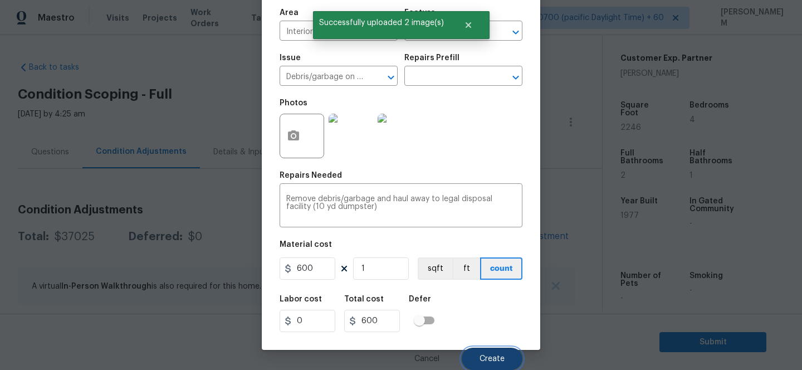
click at [484, 352] on button "Create" at bounding box center [492, 359] width 61 height 22
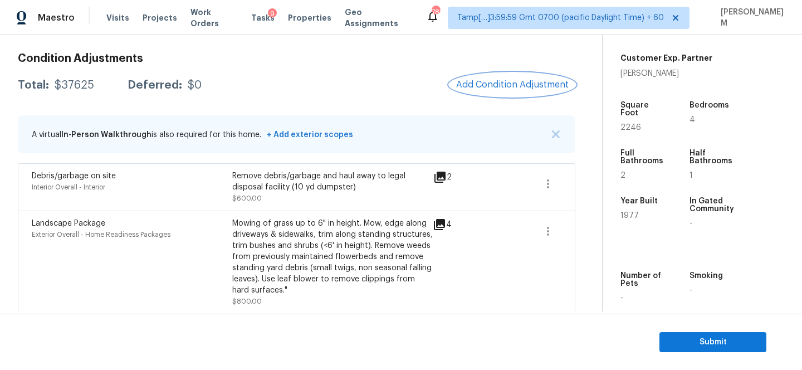
scroll to position [165, 0]
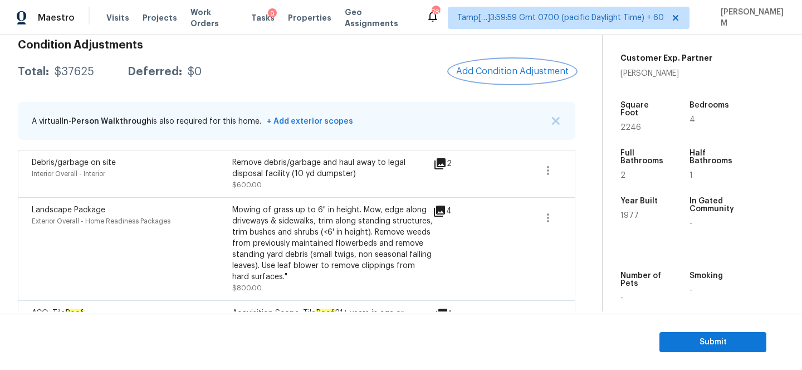
click at [488, 80] on button "Add Condition Adjustment" at bounding box center [513, 71] width 126 height 23
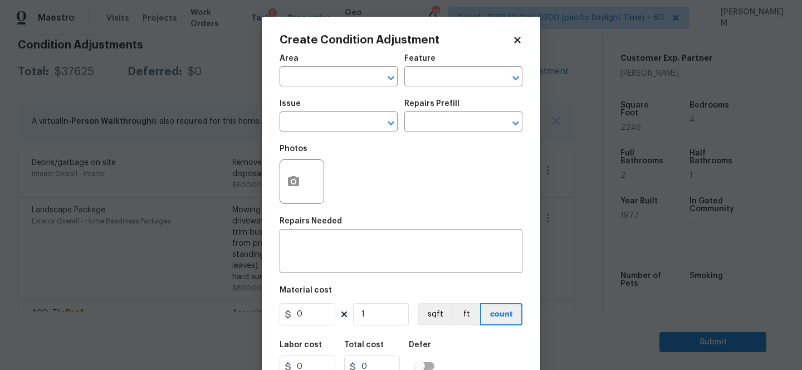
click at [339, 87] on span "Area ​" at bounding box center [339, 70] width 118 height 45
click at [340, 76] on input "text" at bounding box center [323, 77] width 87 height 17
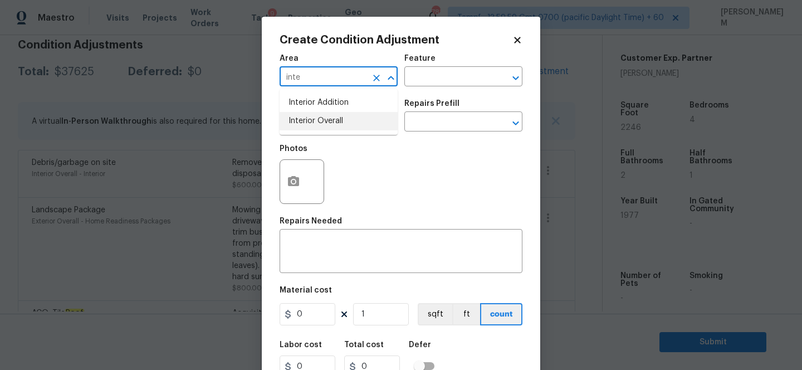
click at [339, 124] on li "Interior Overall" at bounding box center [339, 121] width 118 height 18
type input "Interior Overall"
click at [450, 65] on div "Feature" at bounding box center [464, 62] width 118 height 14
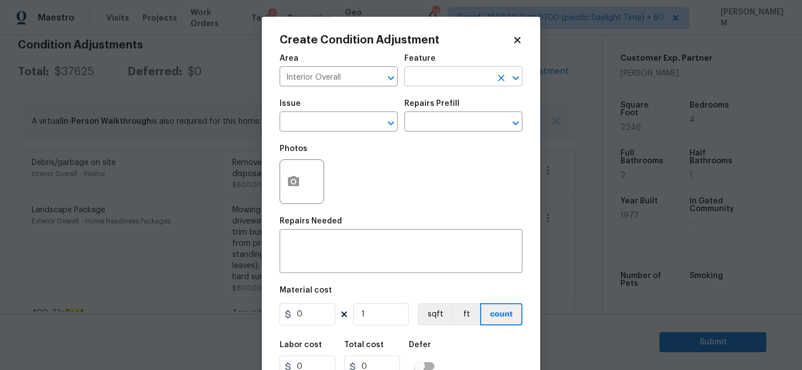
click at [445, 79] on input "text" at bounding box center [448, 77] width 87 height 17
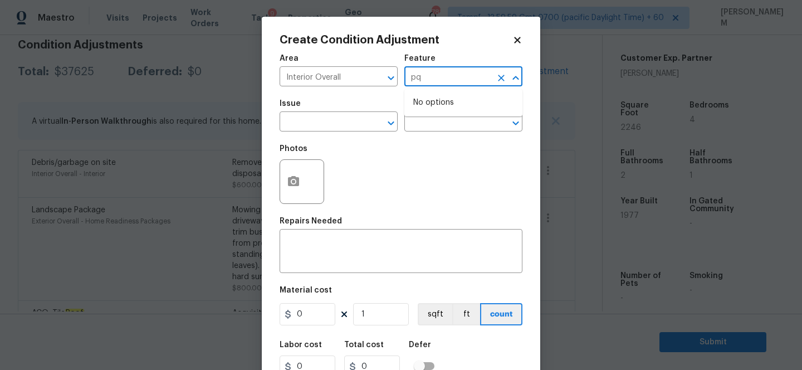
type input "p"
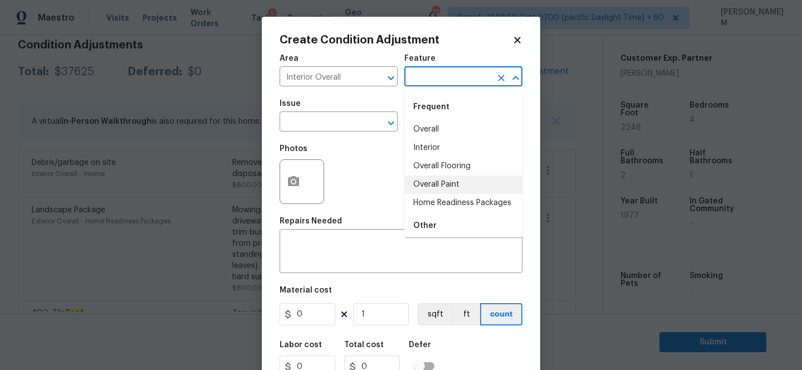
click at [468, 183] on li "Overall Paint" at bounding box center [464, 185] width 118 height 18
type input "Overall Paint"
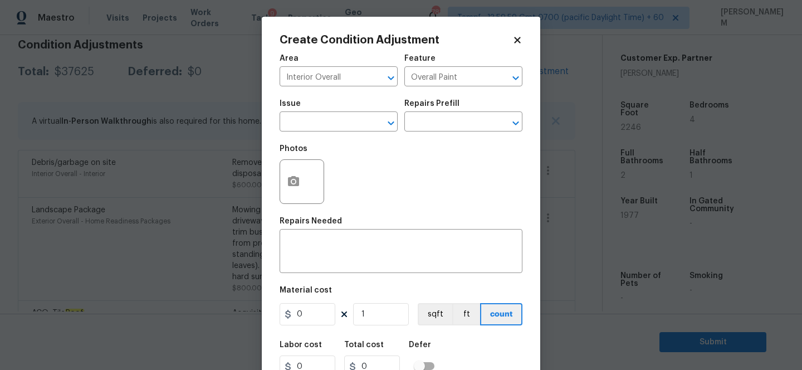
click at [325, 107] on div "Issue" at bounding box center [339, 107] width 118 height 14
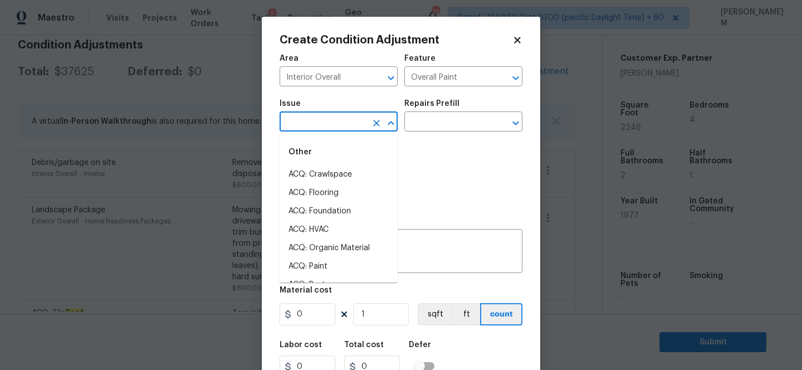
click at [325, 127] on input "text" at bounding box center [323, 122] width 87 height 17
click at [345, 194] on li "ACQ: Paint" at bounding box center [339, 193] width 118 height 18
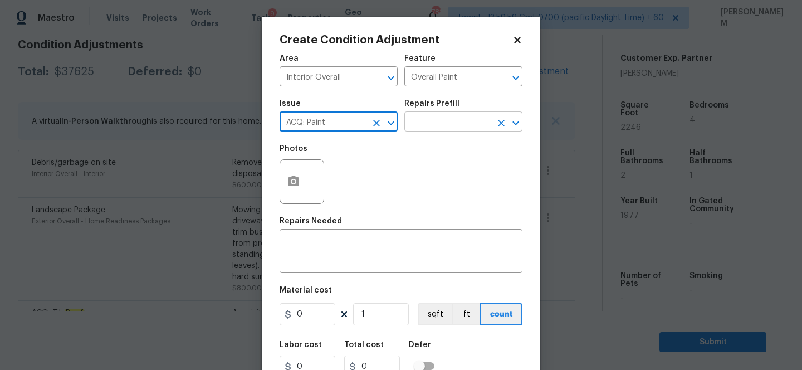
type input "ACQ: Paint"
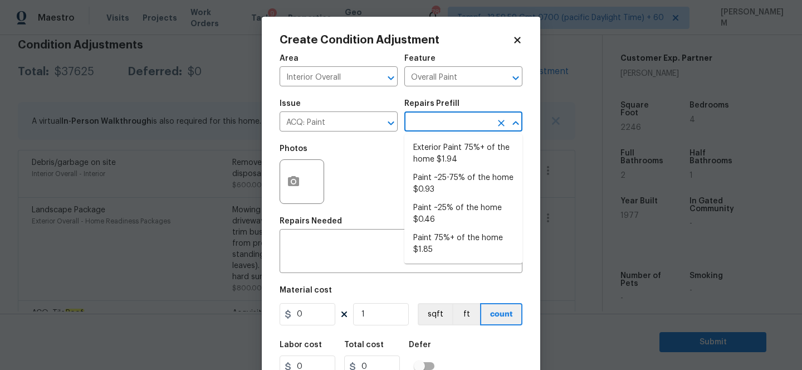
click at [427, 121] on input "text" at bounding box center [448, 122] width 87 height 17
click at [458, 240] on li "Paint 75%+ of the home $1.85" at bounding box center [464, 244] width 118 height 30
type input "Acquisition"
type textarea "Acquisition Scope: 75%+ of the home will likely require interior paint"
type input "1.85"
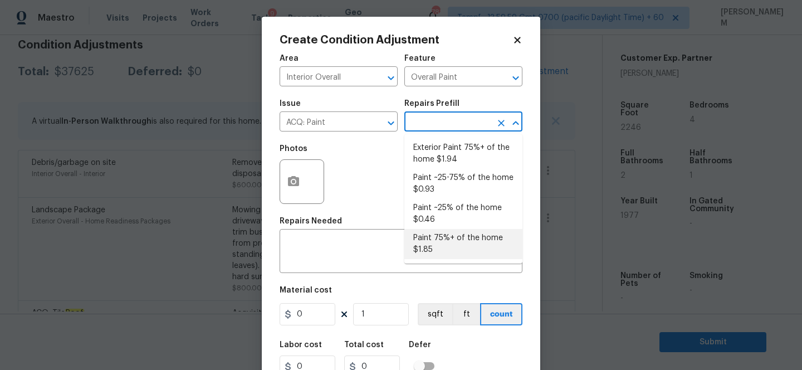
type input "1.85"
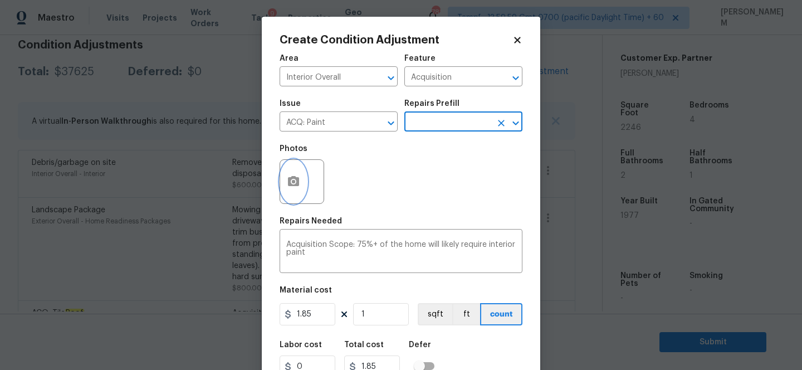
click at [299, 177] on icon "button" at bounding box center [293, 181] width 13 height 13
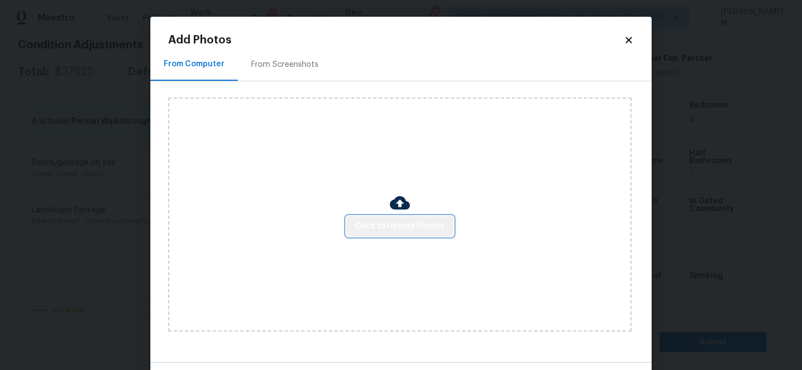
click at [424, 221] on span "Click to Upload Photos" at bounding box center [400, 227] width 89 height 14
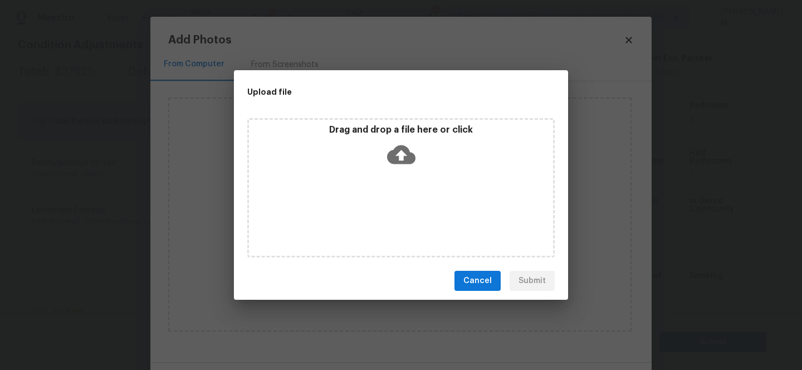
click at [389, 151] on icon at bounding box center [401, 154] width 28 height 19
